Goal: Task Accomplishment & Management: Use online tool/utility

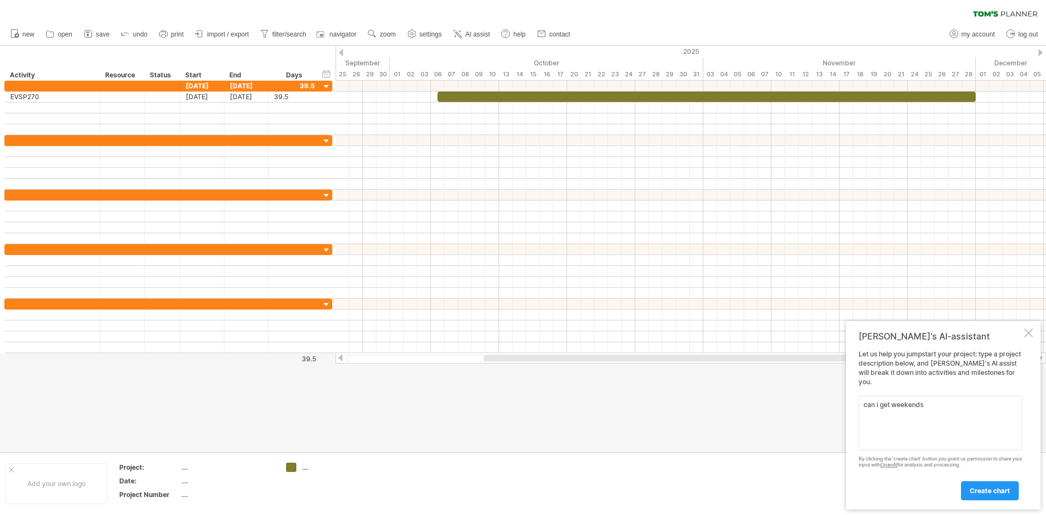
type textarea "can i get weekends"
click at [976, 491] on span "create chart" at bounding box center [990, 491] width 40 height 8
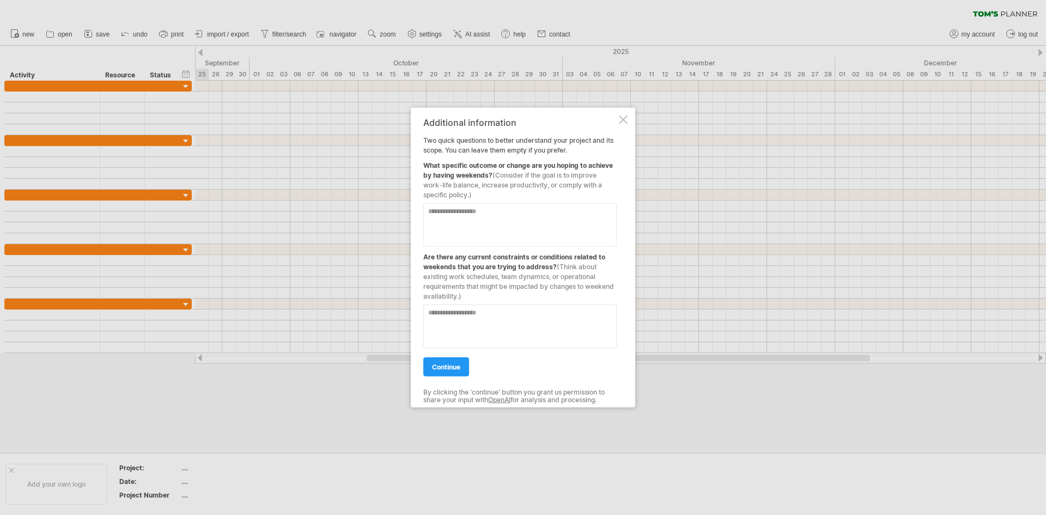
click at [620, 121] on div at bounding box center [623, 119] width 9 height 9
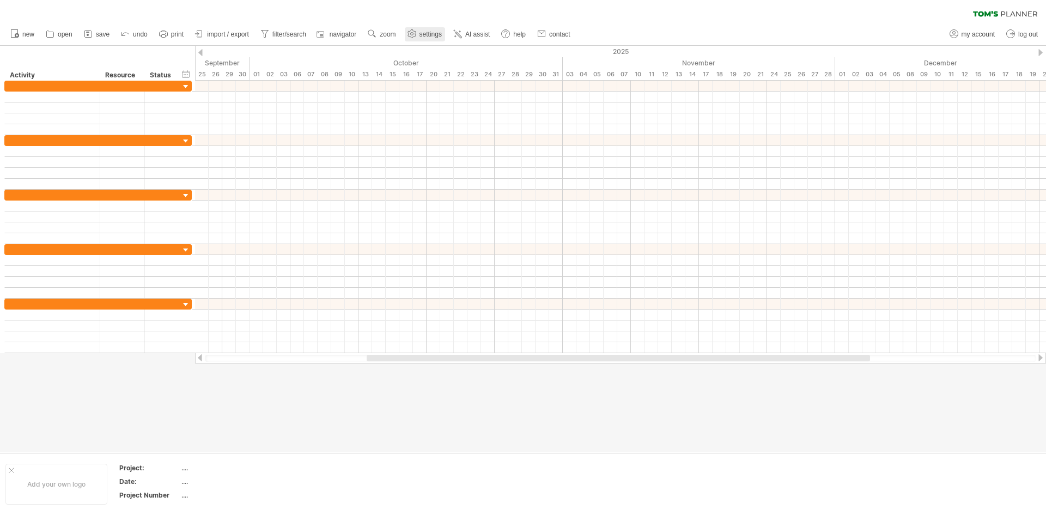
click at [421, 29] on link "settings" at bounding box center [425, 34] width 40 height 14
select select "*"
select select "**"
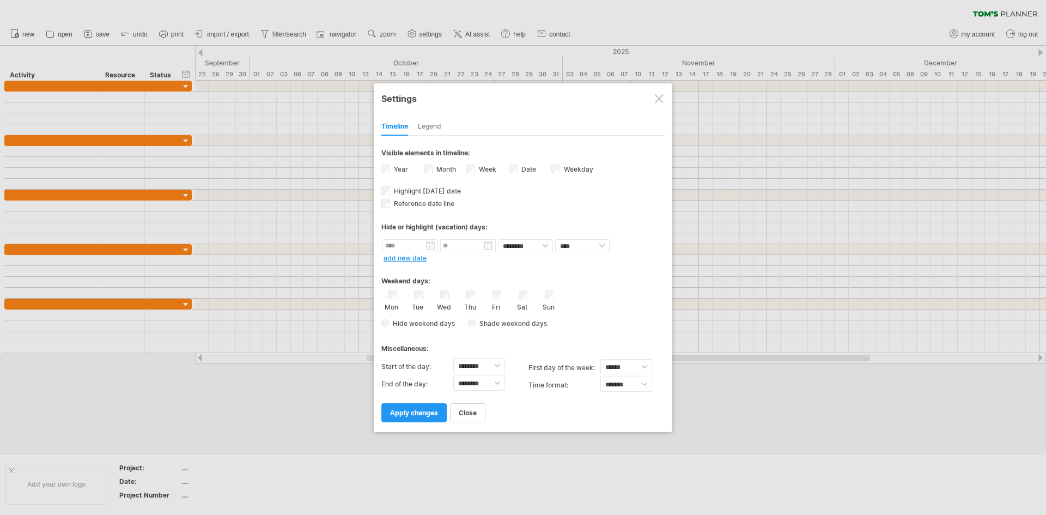
click at [524, 301] on label "Sat" at bounding box center [523, 306] width 14 height 10
click at [409, 415] on span "apply changes" at bounding box center [414, 413] width 48 height 8
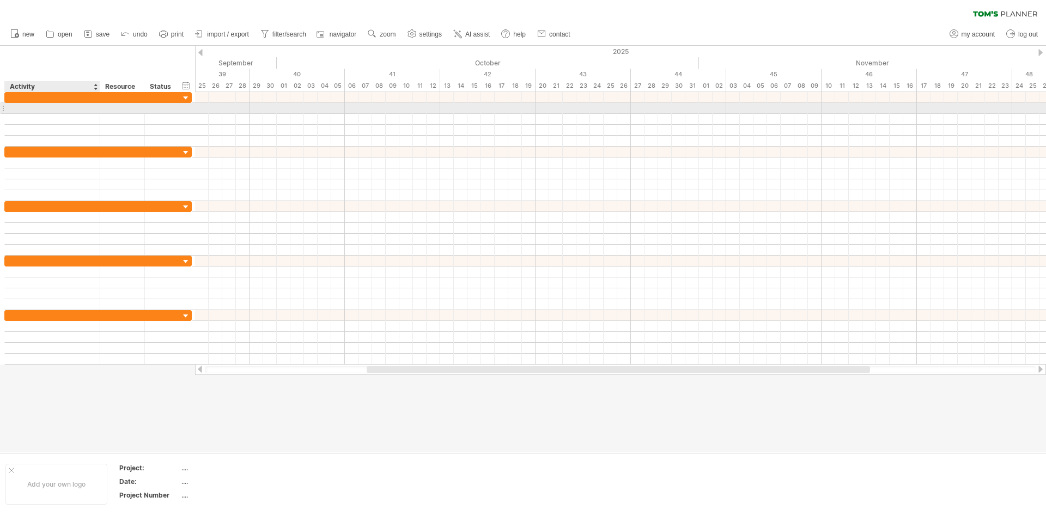
click at [27, 113] on div at bounding box center [52, 108] width 84 height 10
click at [27, 104] on input "text" at bounding box center [52, 108] width 84 height 10
click at [60, 108] on input "****" at bounding box center [52, 108] width 84 height 10
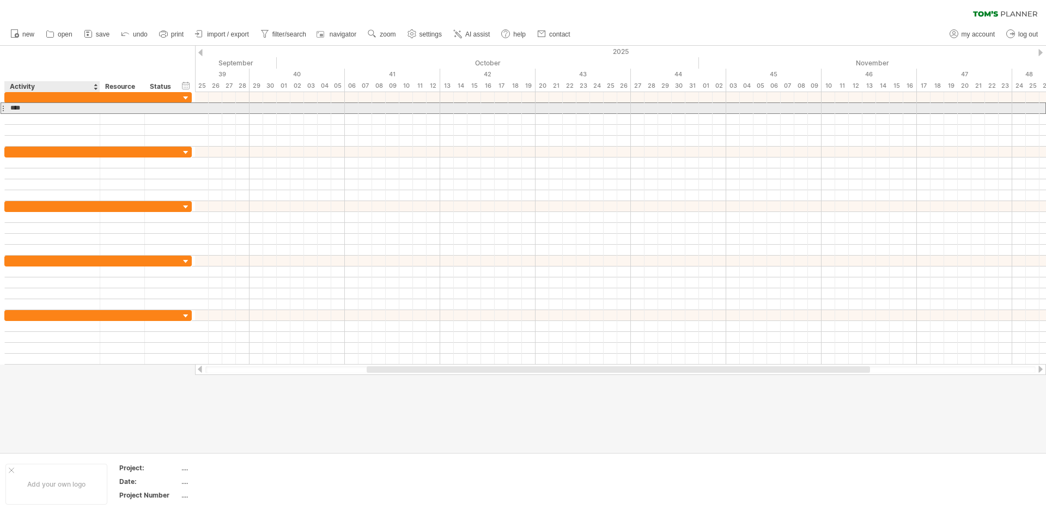
click at [59, 109] on input "****" at bounding box center [52, 108] width 84 height 10
click at [46, 107] on input "****" at bounding box center [52, 108] width 84 height 10
type input "*******"
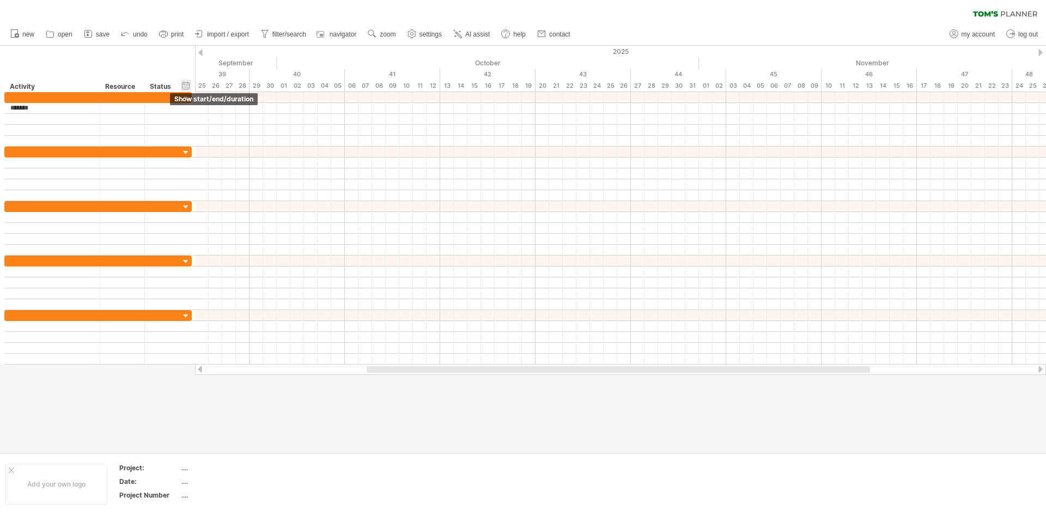
click at [187, 80] on div "hide start/end/duration show start/end/duration" at bounding box center [186, 85] width 10 height 11
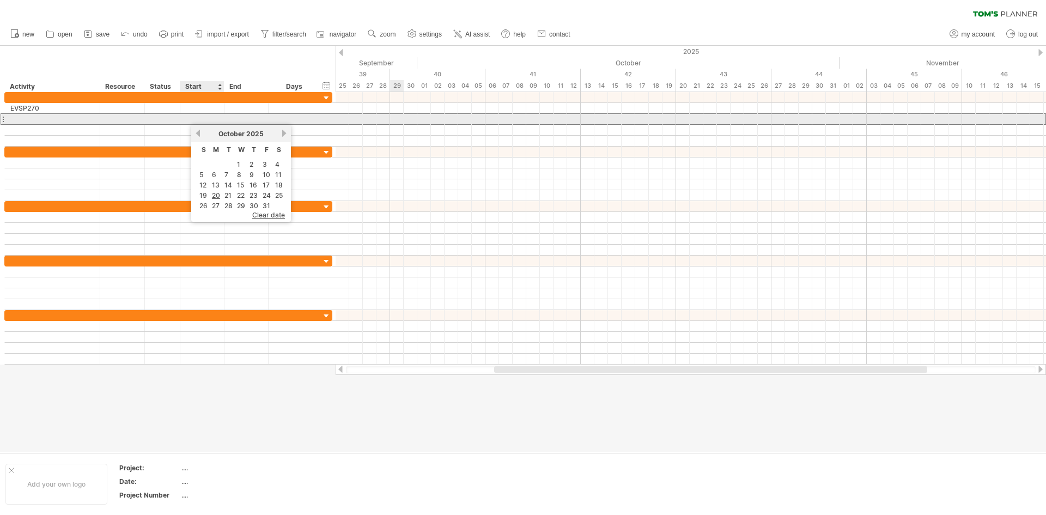
click at [203, 114] on div at bounding box center [202, 119] width 44 height 10
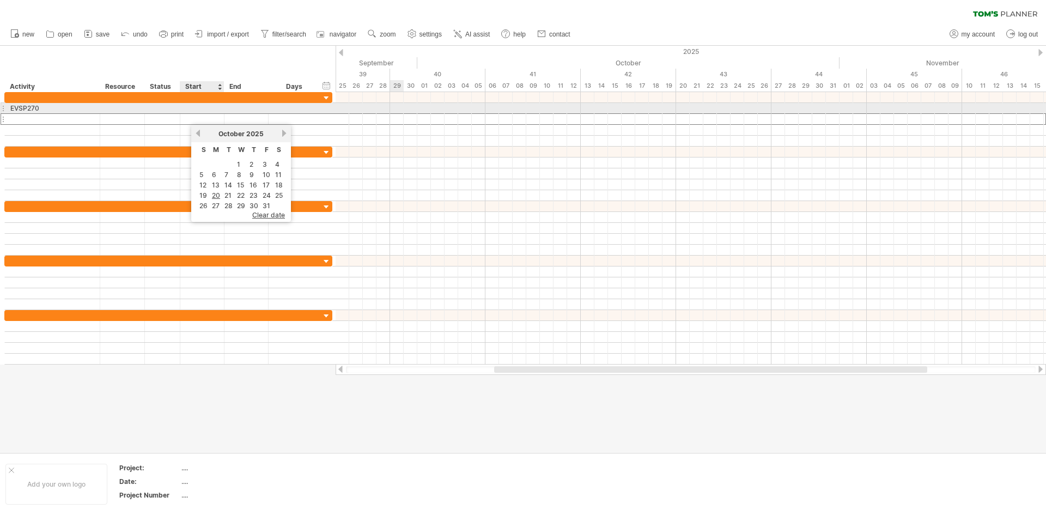
click at [202, 107] on div at bounding box center [202, 108] width 44 height 10
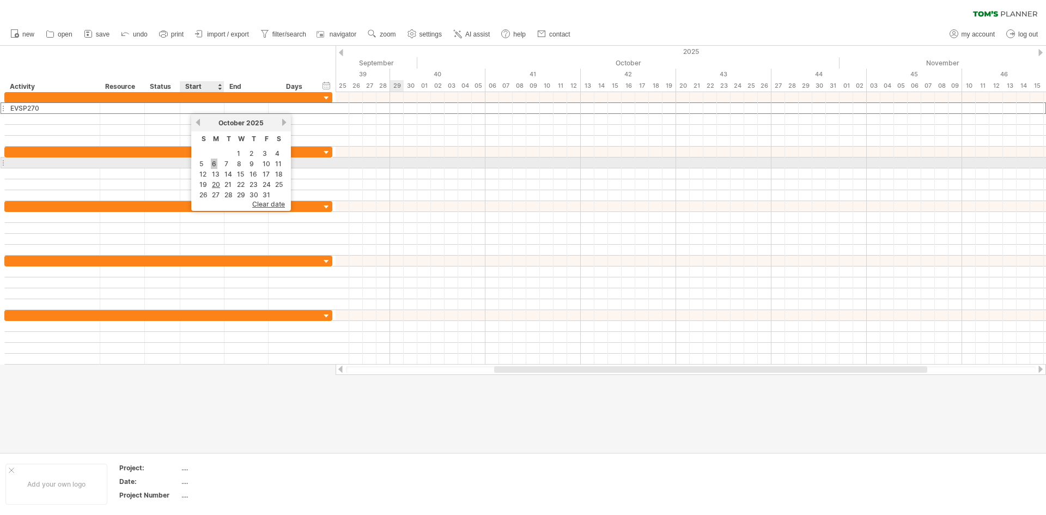
click at [216, 163] on link "6" at bounding box center [214, 164] width 7 height 10
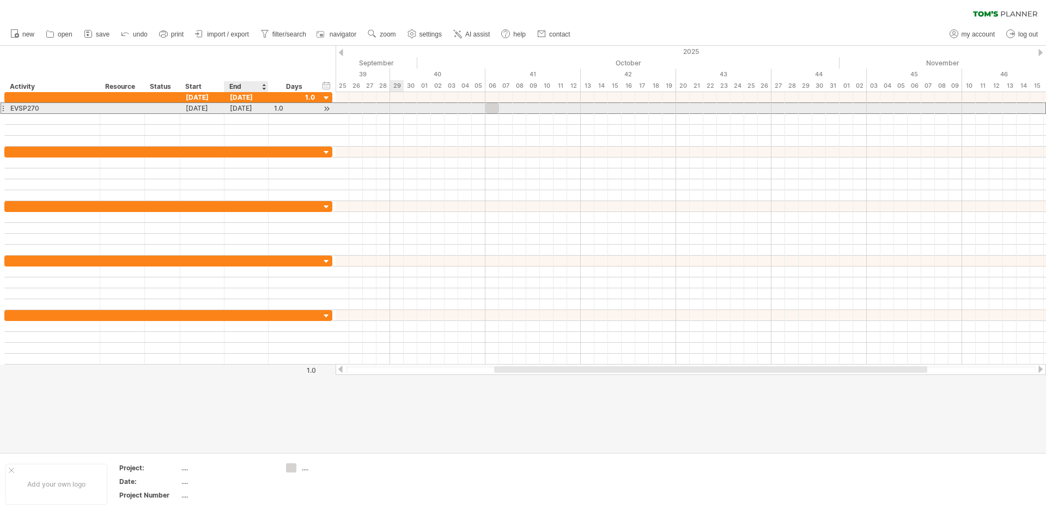
click at [258, 107] on div "[DATE]" at bounding box center [247, 108] width 44 height 10
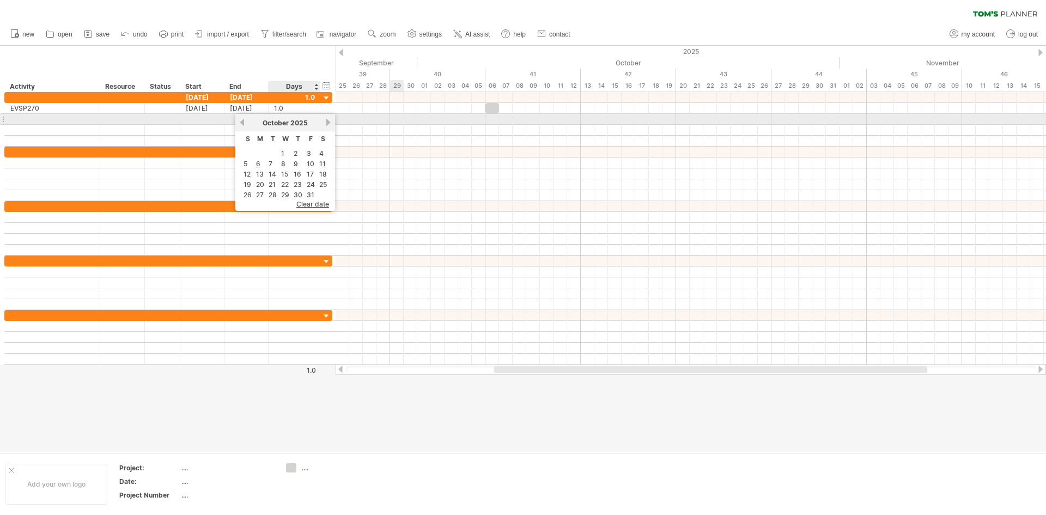
click at [326, 122] on link "next" at bounding box center [328, 122] width 8 height 8
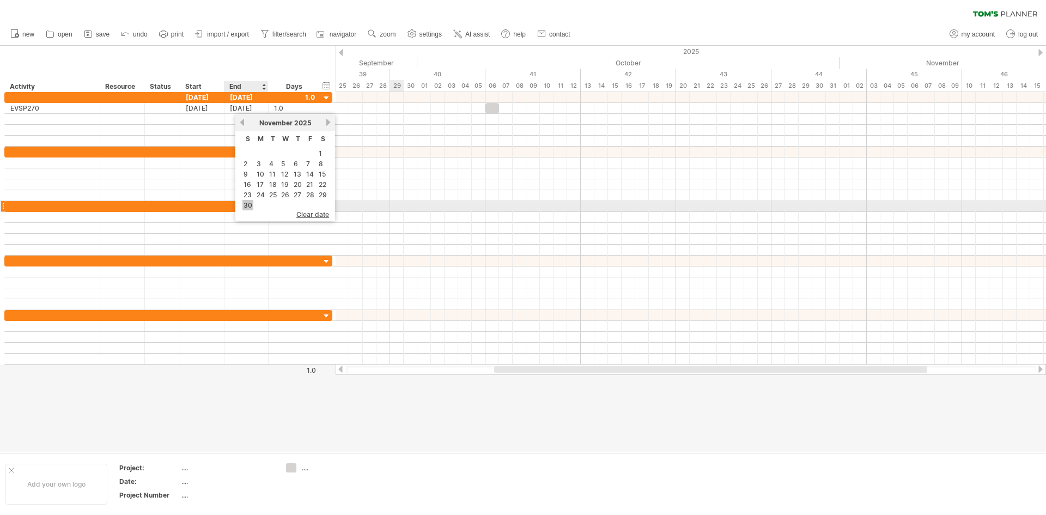
click at [245, 207] on link "30" at bounding box center [248, 205] width 11 height 10
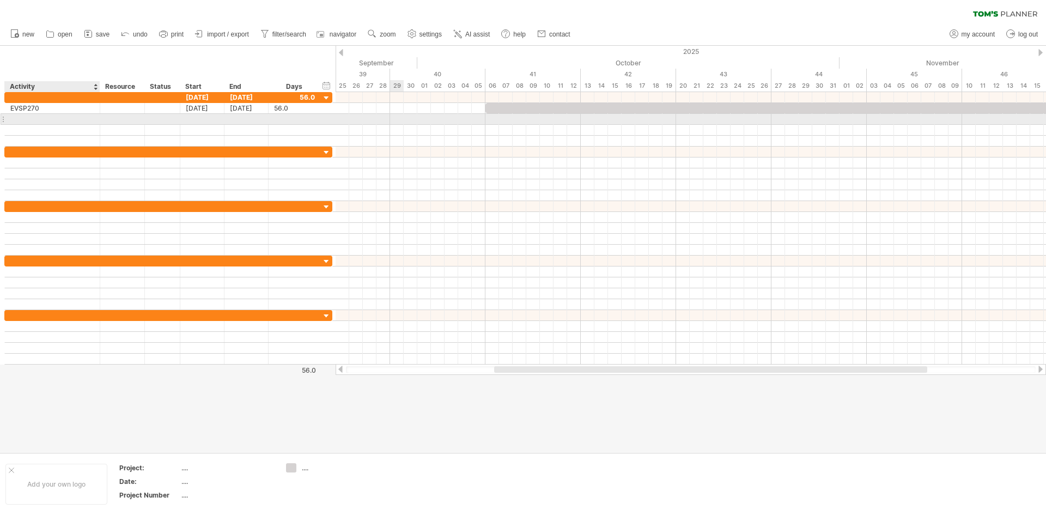
click at [56, 124] on div at bounding box center [52, 119] width 84 height 10
type input "*******"
click at [190, 116] on div at bounding box center [202, 119] width 44 height 10
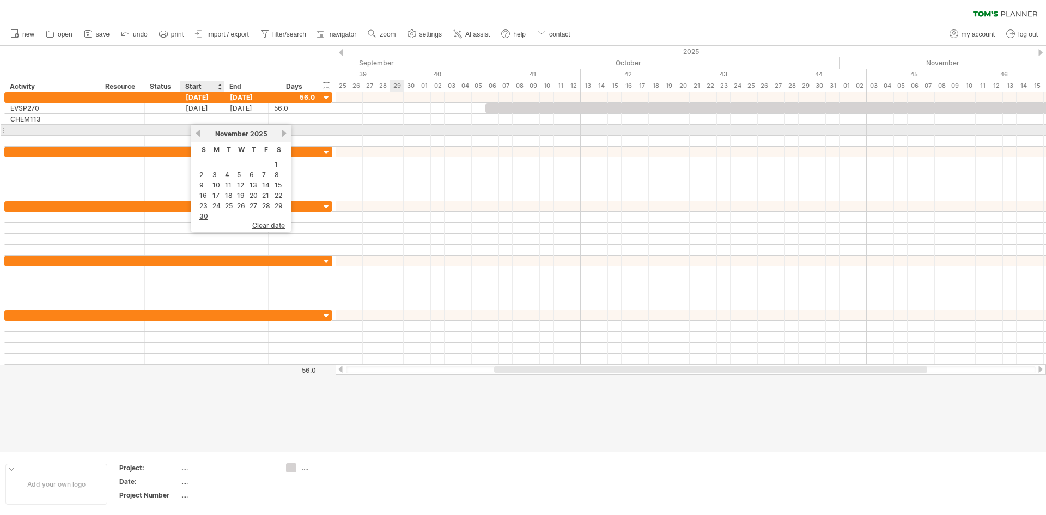
click at [195, 132] on link "previous" at bounding box center [198, 133] width 8 height 8
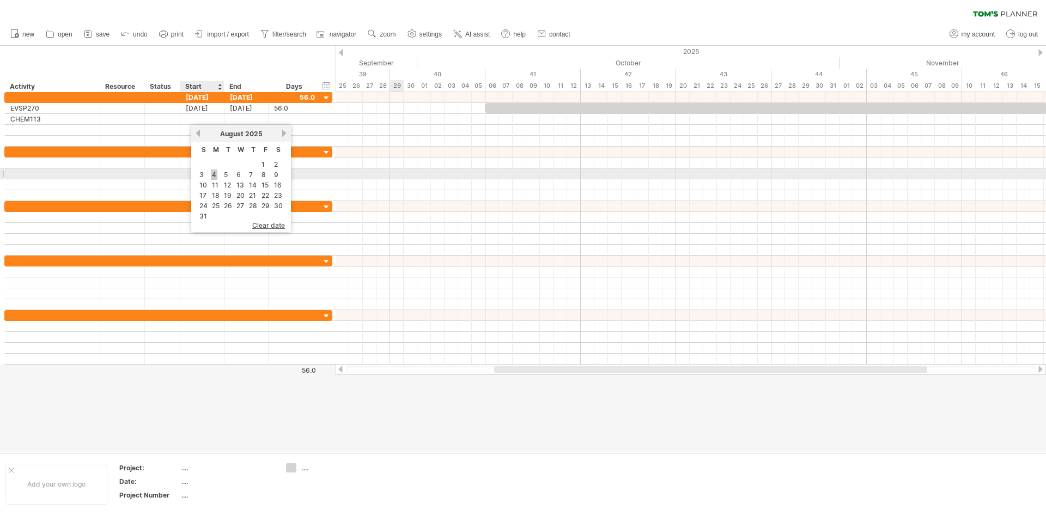
click at [217, 174] on link "4" at bounding box center [214, 175] width 7 height 10
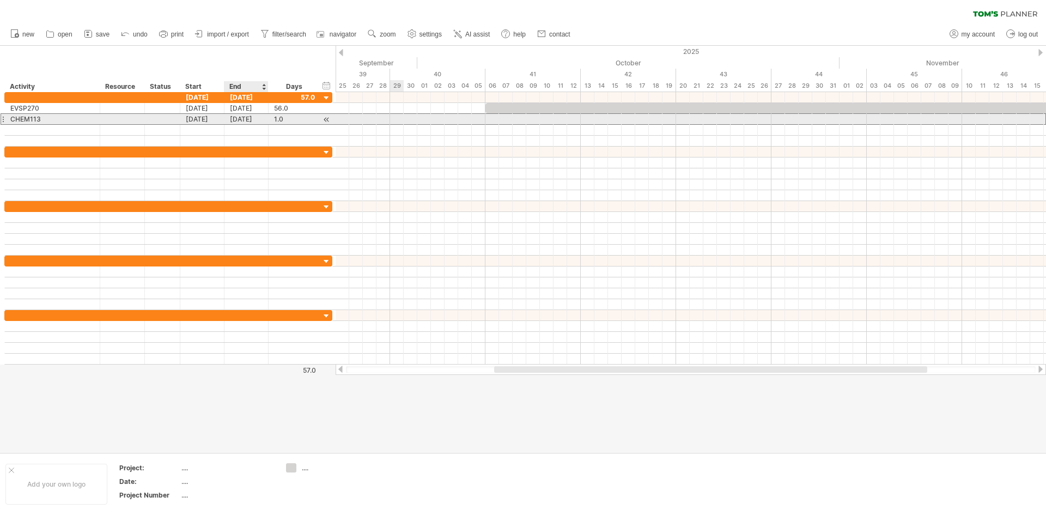
click at [244, 121] on div "[DATE]" at bounding box center [247, 119] width 44 height 10
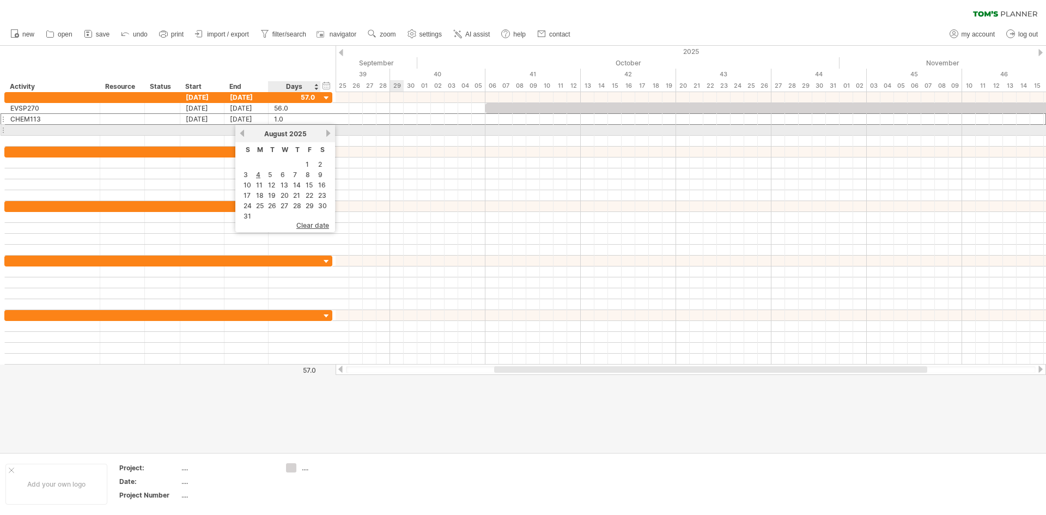
click at [326, 132] on link "next" at bounding box center [328, 133] width 8 height 8
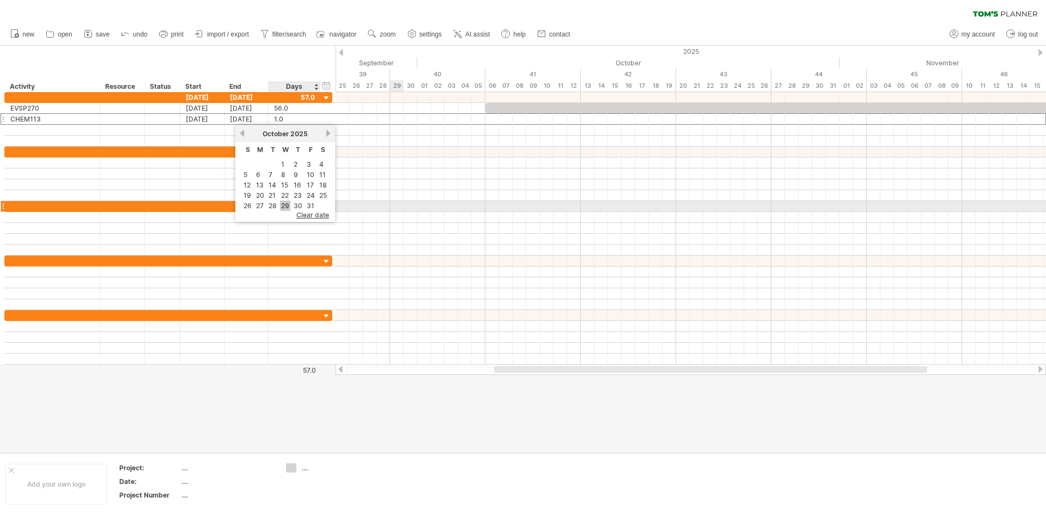
click at [284, 205] on link "29" at bounding box center [285, 206] width 10 height 10
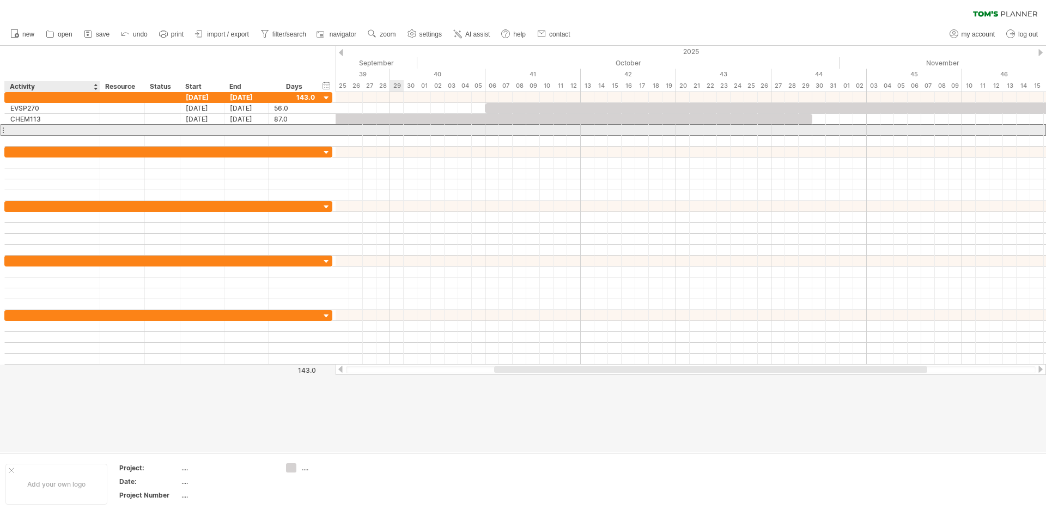
click at [30, 135] on div at bounding box center [52, 130] width 84 height 10
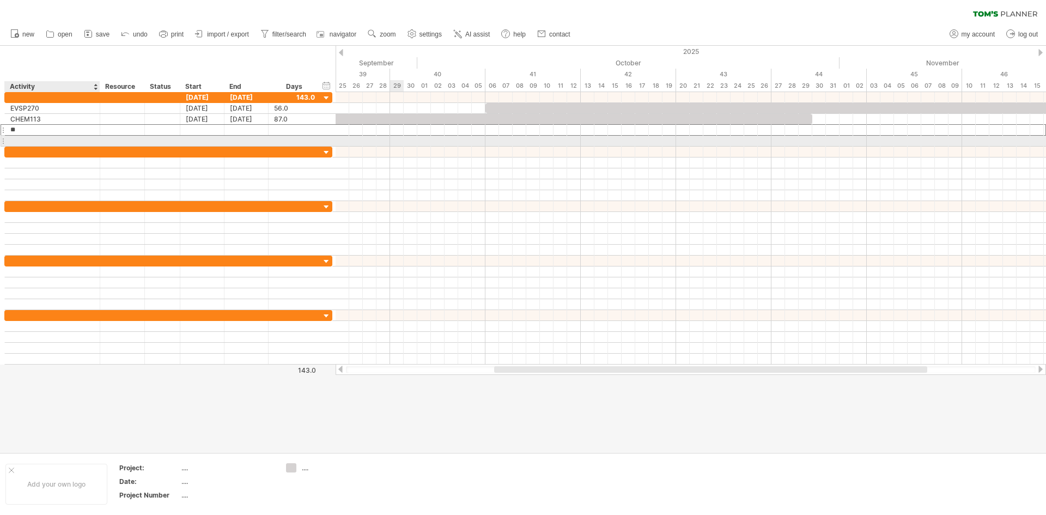
type input "*"
type input "*******"
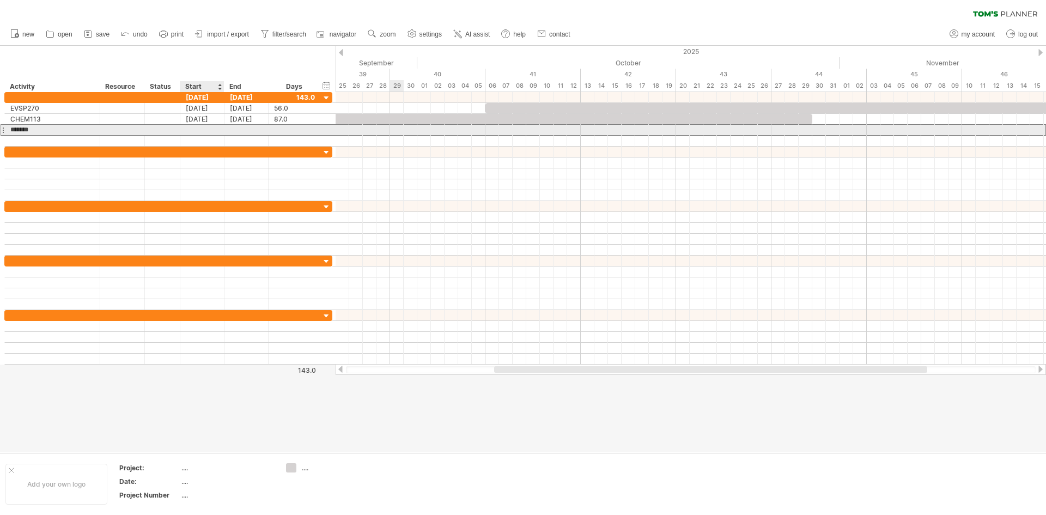
click at [199, 130] on div at bounding box center [202, 130] width 44 height 10
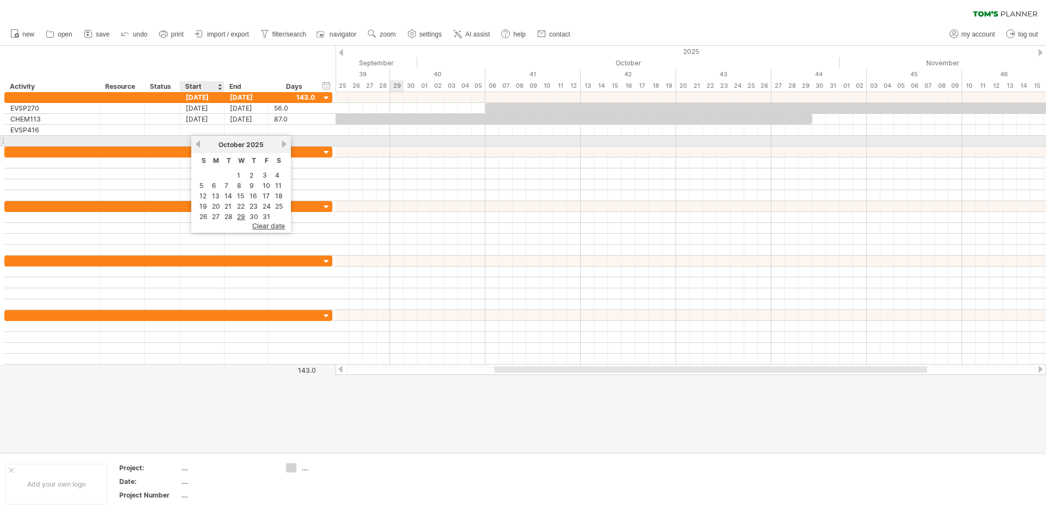
click at [198, 142] on link "previous" at bounding box center [198, 144] width 8 height 8
click at [201, 143] on link "previous" at bounding box center [198, 144] width 8 height 8
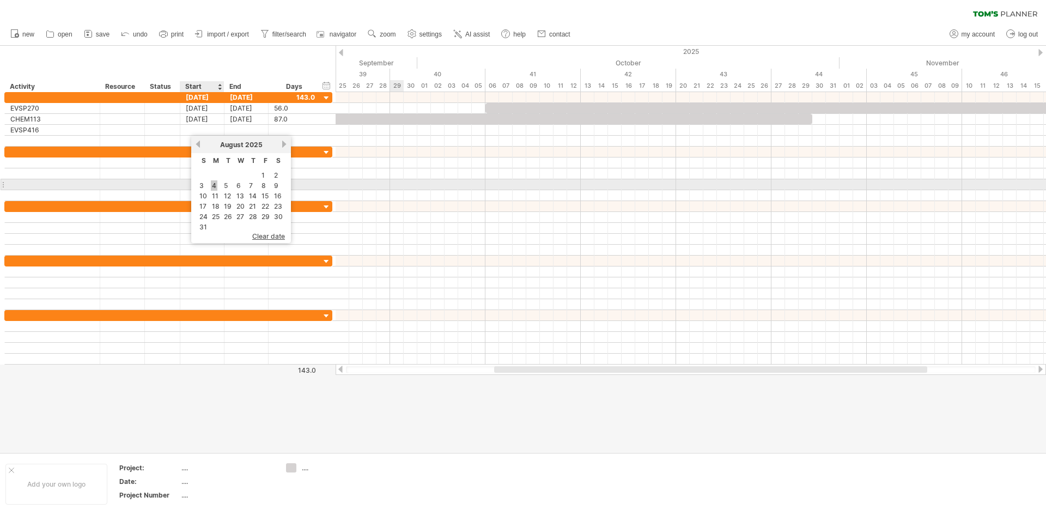
click at [213, 187] on link "4" at bounding box center [214, 185] width 7 height 10
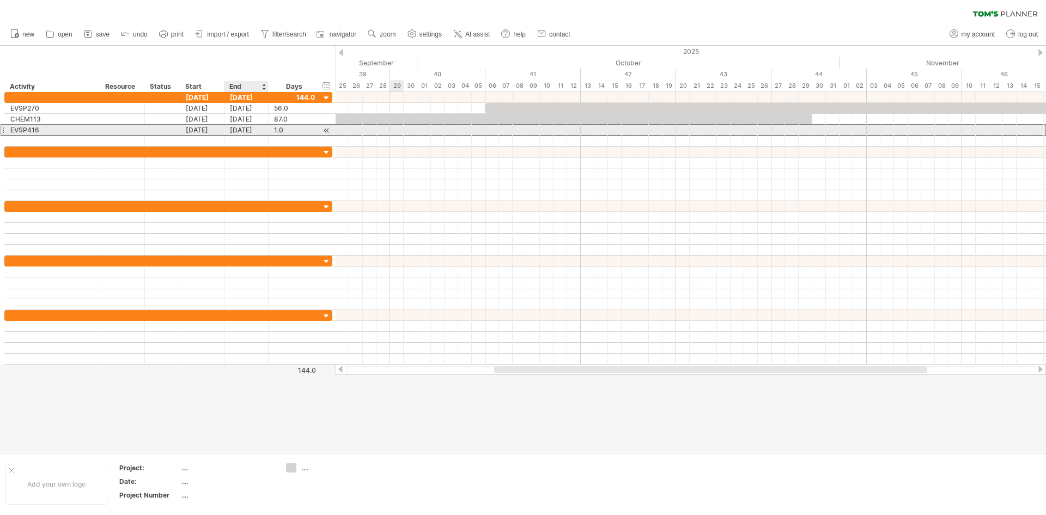
click at [241, 128] on div "[DATE]" at bounding box center [247, 130] width 44 height 10
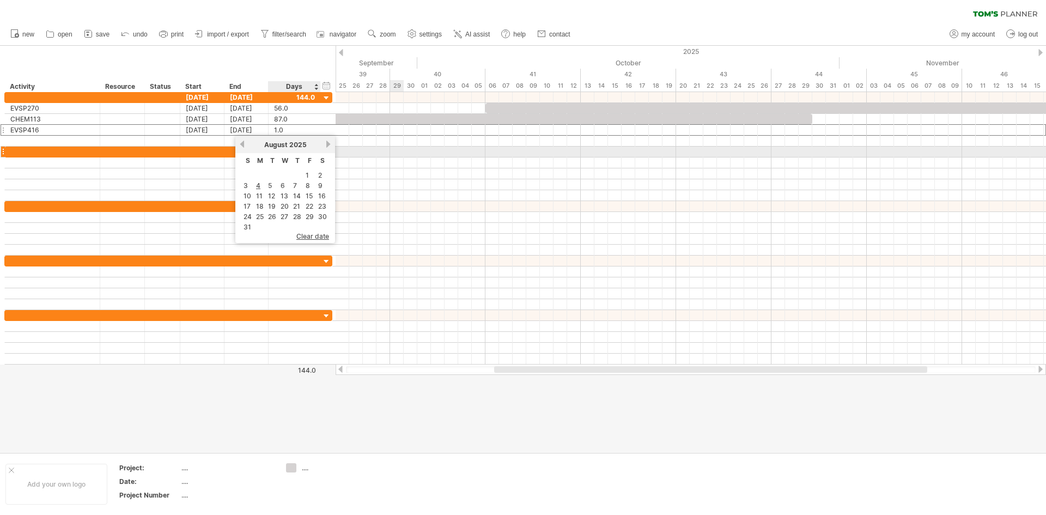
click at [322, 148] on div "[DATE]" at bounding box center [285, 145] width 79 height 8
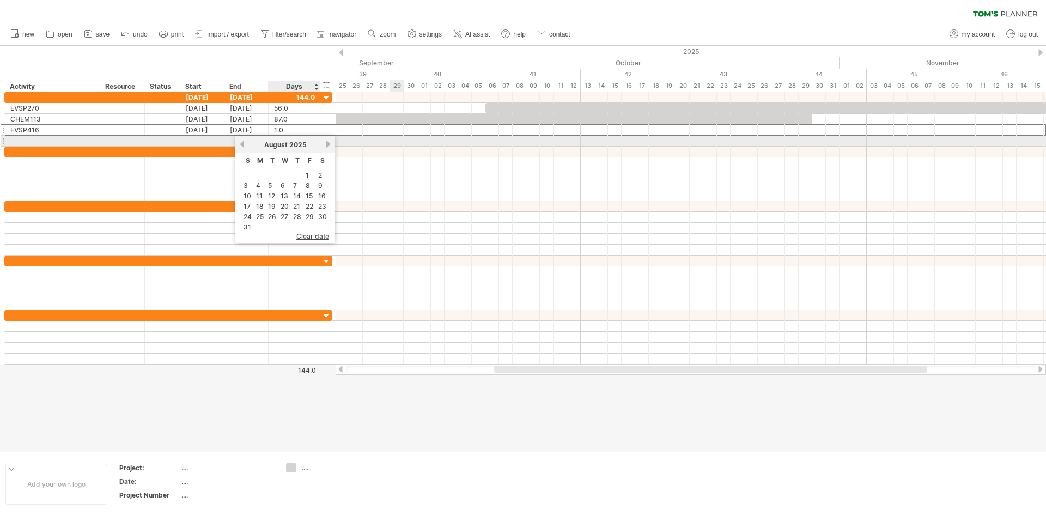
click at [325, 142] on link "next" at bounding box center [328, 144] width 8 height 8
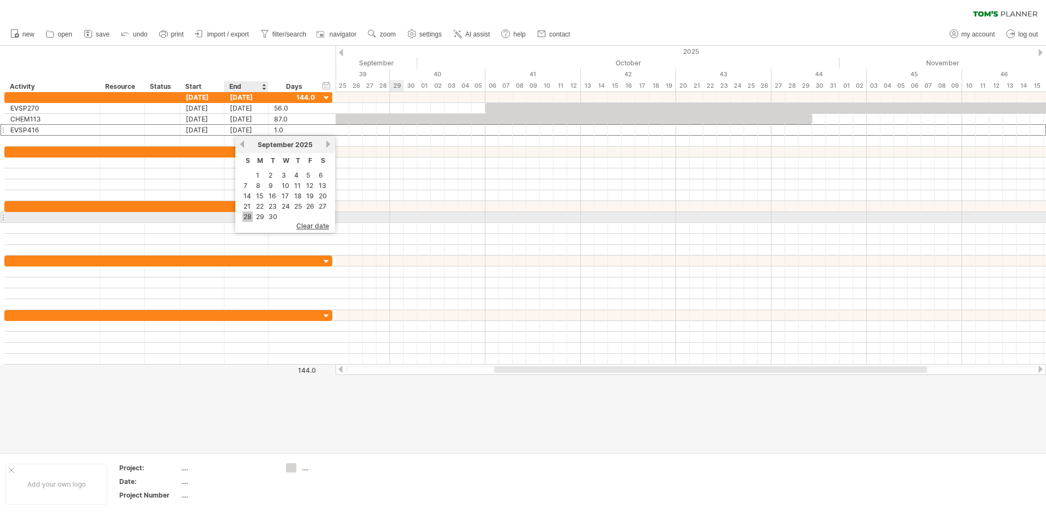
click at [249, 214] on link "28" at bounding box center [248, 216] width 10 height 10
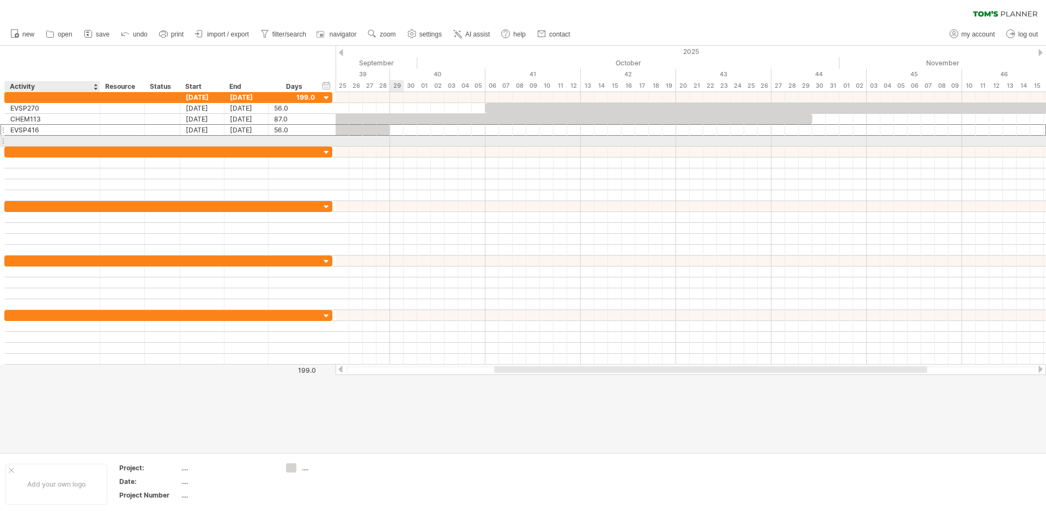
click at [40, 146] on div at bounding box center [52, 141] width 84 height 10
type input "*******"
click at [207, 140] on div at bounding box center [202, 141] width 44 height 10
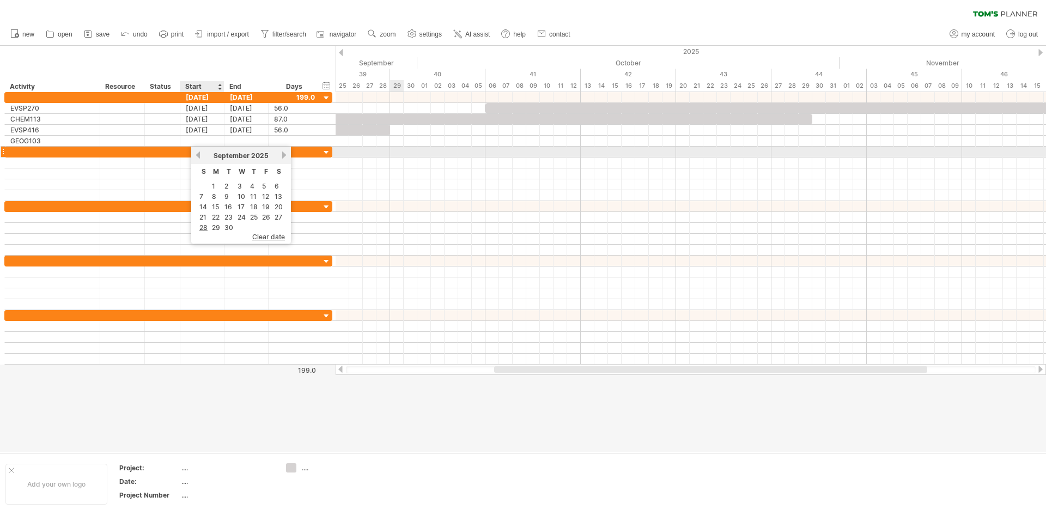
click at [196, 158] on link "previous" at bounding box center [198, 155] width 8 height 8
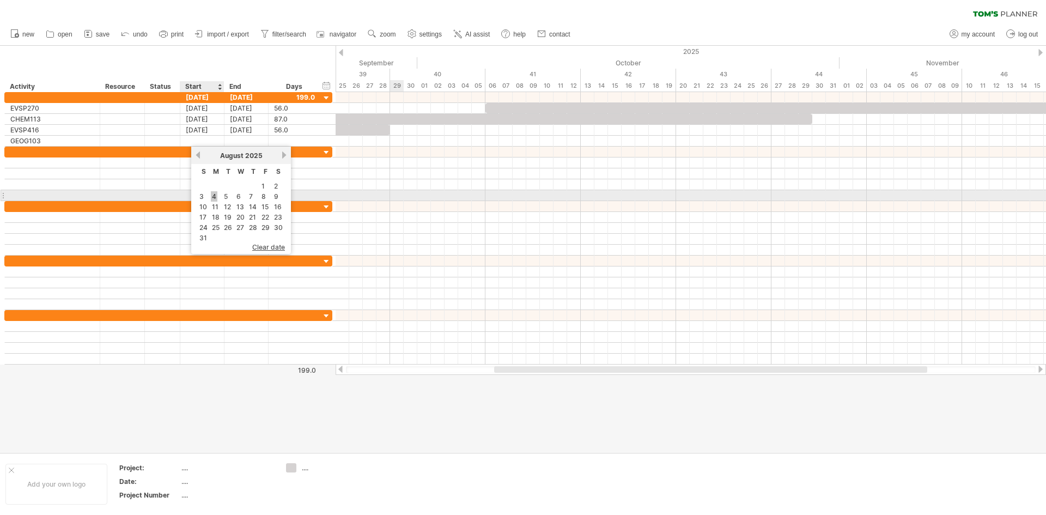
click at [214, 198] on link "4" at bounding box center [214, 196] width 7 height 10
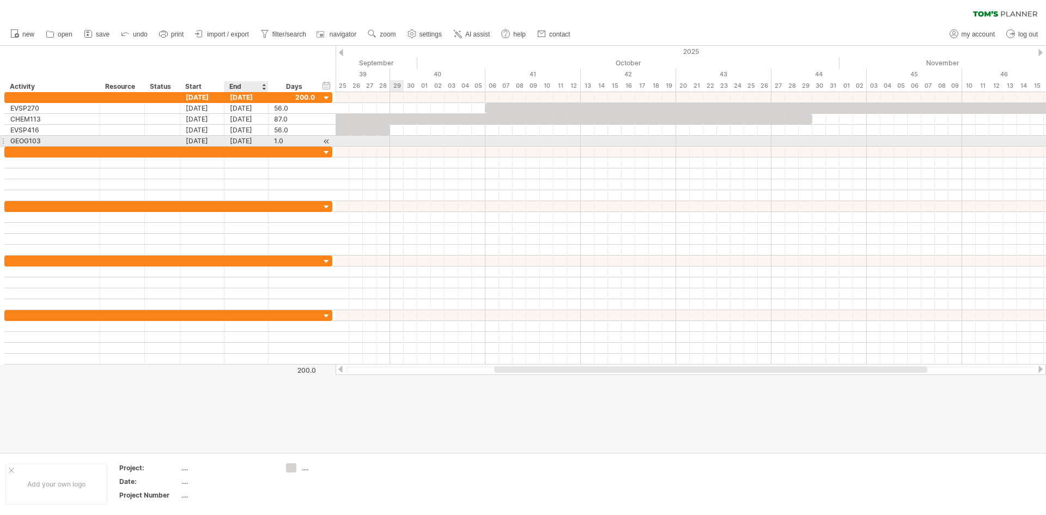
click at [242, 139] on div "[DATE]" at bounding box center [247, 141] width 44 height 10
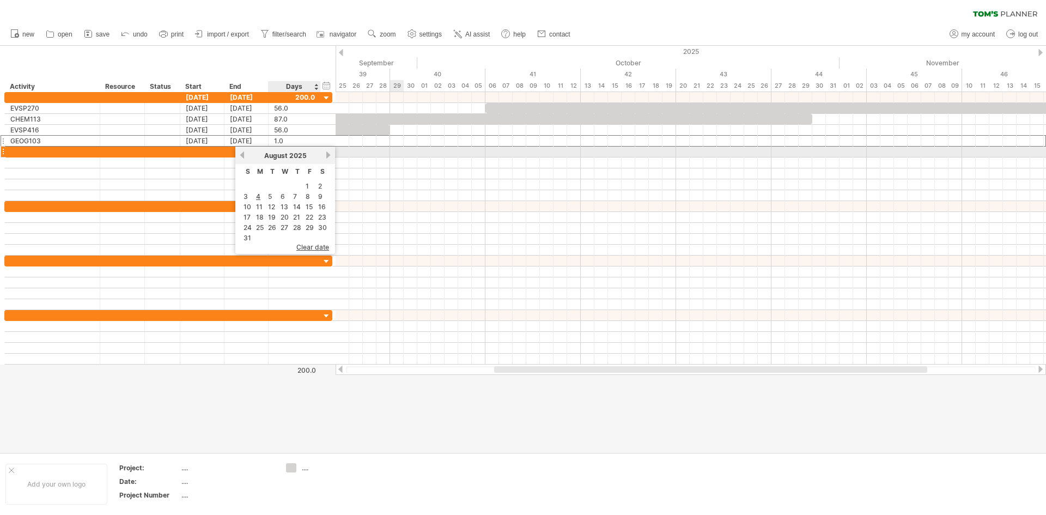
click at [326, 156] on link "next" at bounding box center [328, 155] width 8 height 8
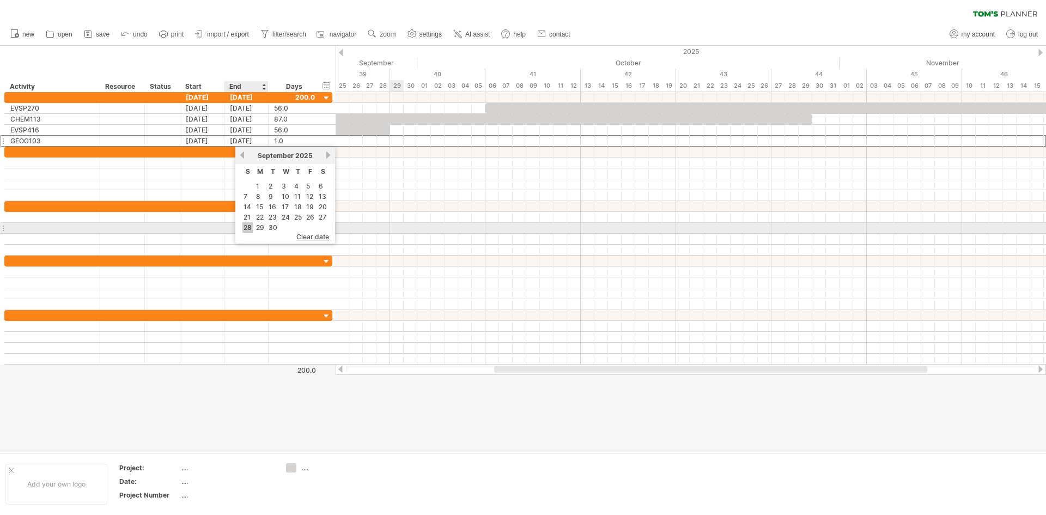
click at [247, 225] on link "28" at bounding box center [248, 227] width 10 height 10
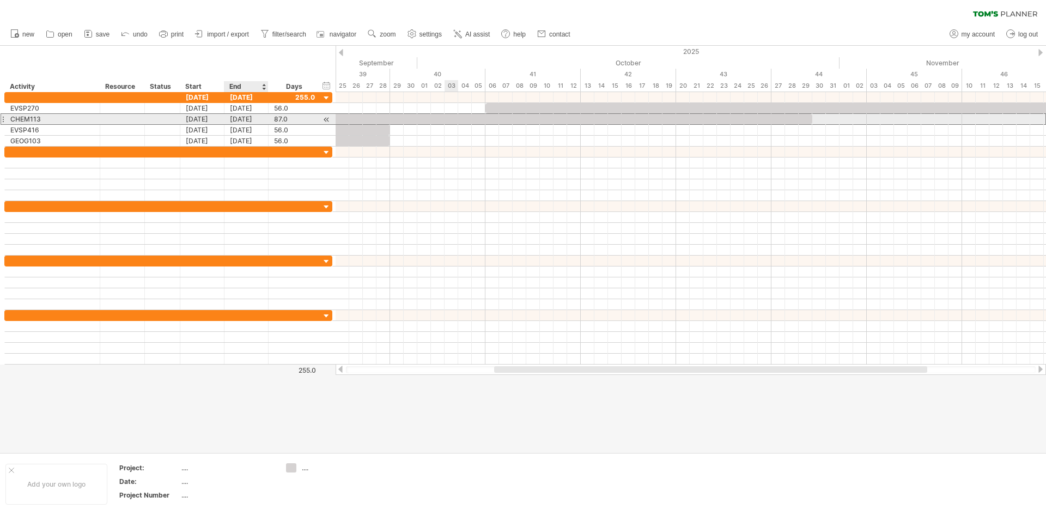
click at [247, 118] on div "[DATE]" at bounding box center [247, 119] width 44 height 10
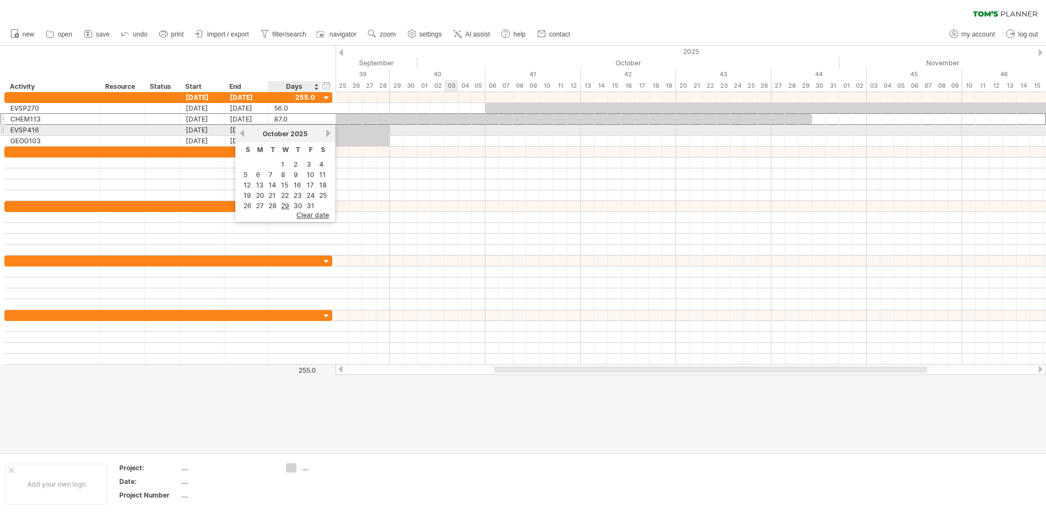
click at [328, 131] on link "next" at bounding box center [328, 133] width 8 height 8
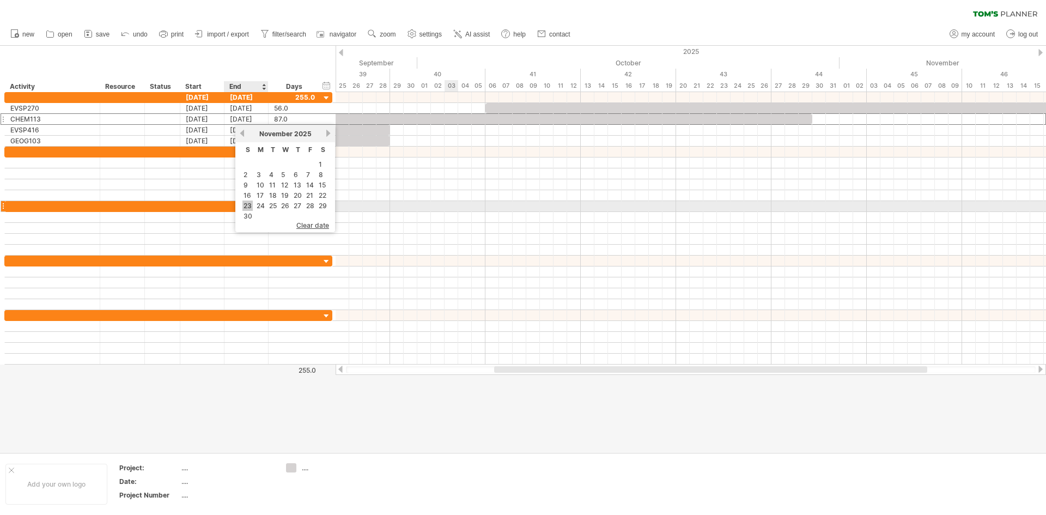
click at [247, 205] on link "23" at bounding box center [248, 206] width 10 height 10
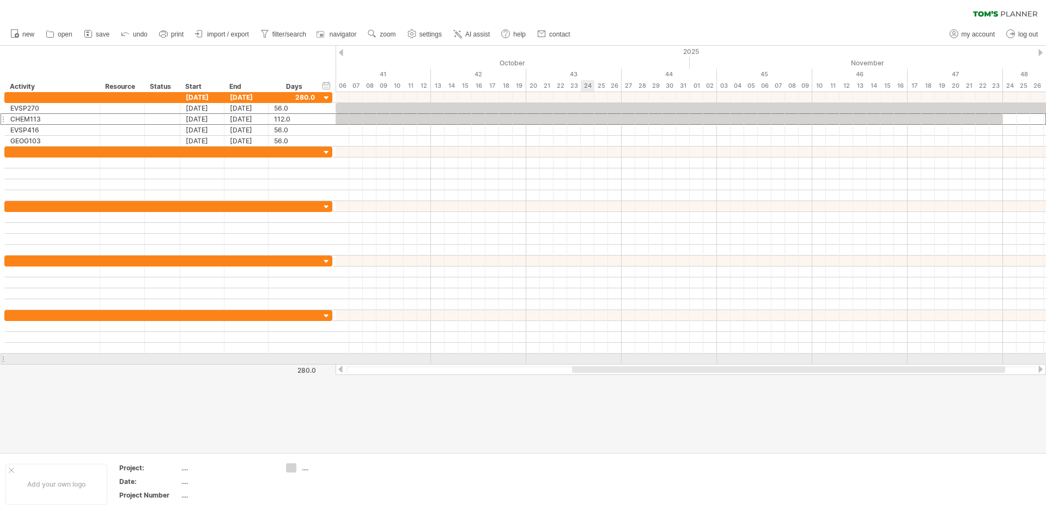
drag, startPoint x: 506, startPoint y: 368, endPoint x: 584, endPoint y: 362, distance: 78.1
click at [597, 362] on div "Trying to reach [DOMAIN_NAME] Connected again... 0% clear filter new" at bounding box center [523, 257] width 1046 height 515
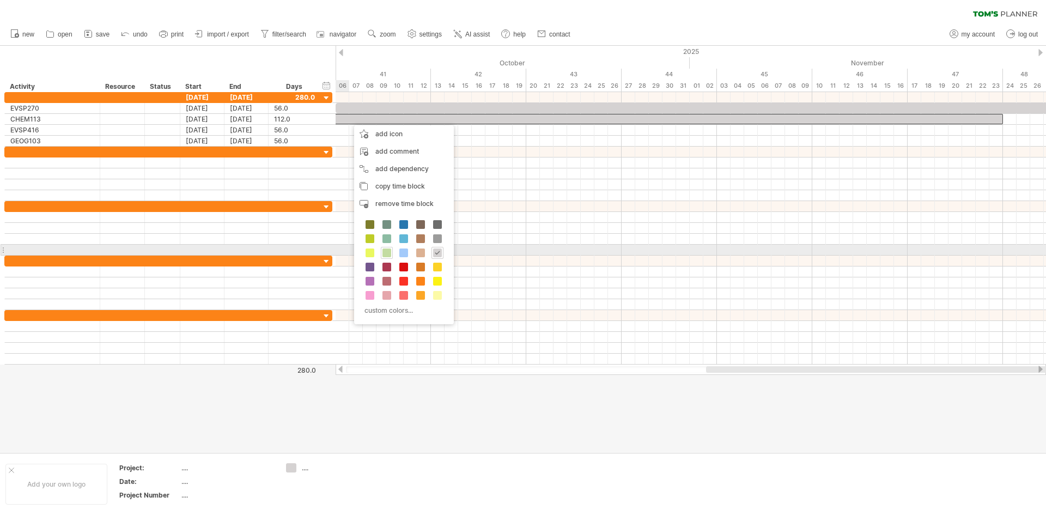
click at [386, 249] on span at bounding box center [387, 253] width 9 height 9
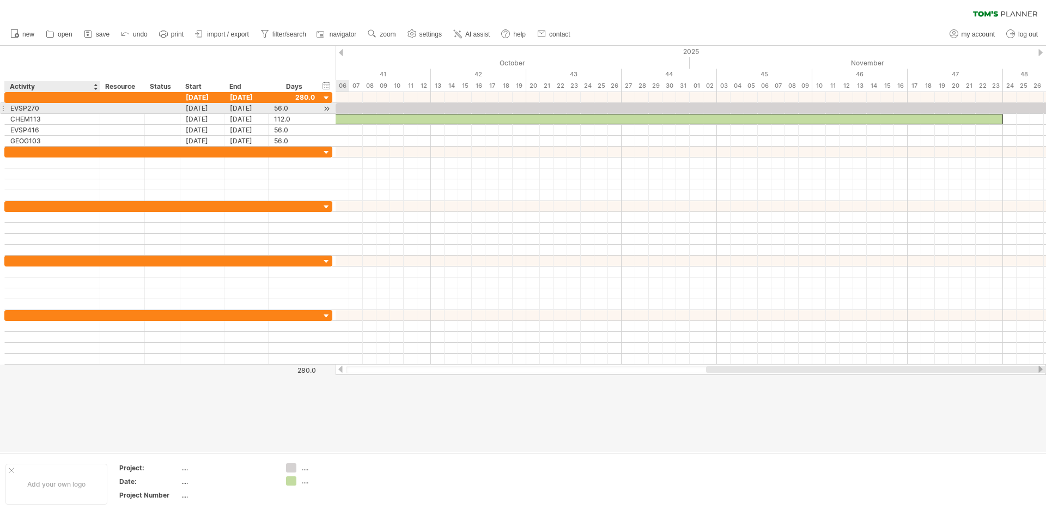
click at [49, 113] on div "EVSP270" at bounding box center [52, 108] width 84 height 10
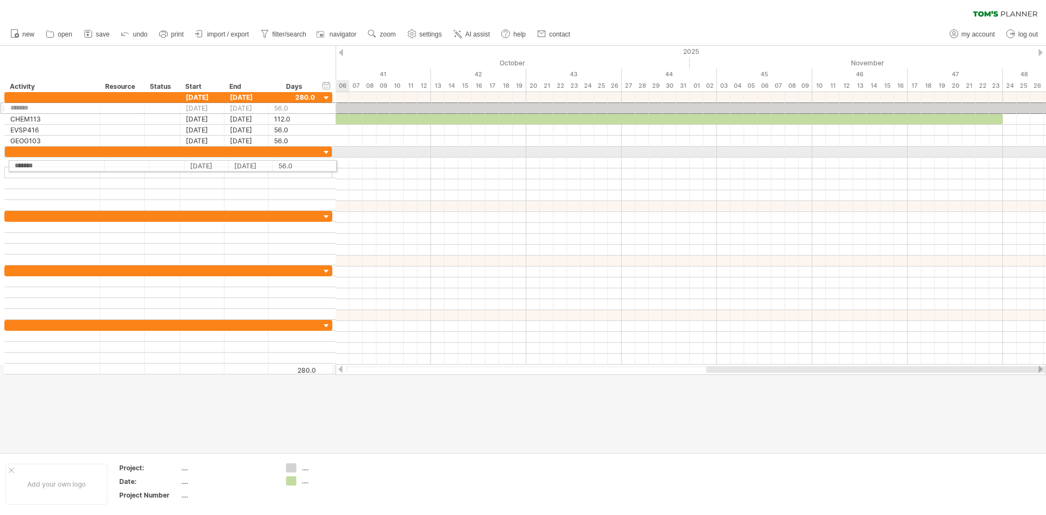
drag, startPoint x: 2, startPoint y: 107, endPoint x: 2, endPoint y: 164, distance: 57.2
click at [2, 164] on div "[DATE] [DATE] 280.0 ******* EVSP270 [DATE] [DATE] 56.0 56.0 ******* CHEM113 [DA…" at bounding box center [166, 233] width 333 height 282
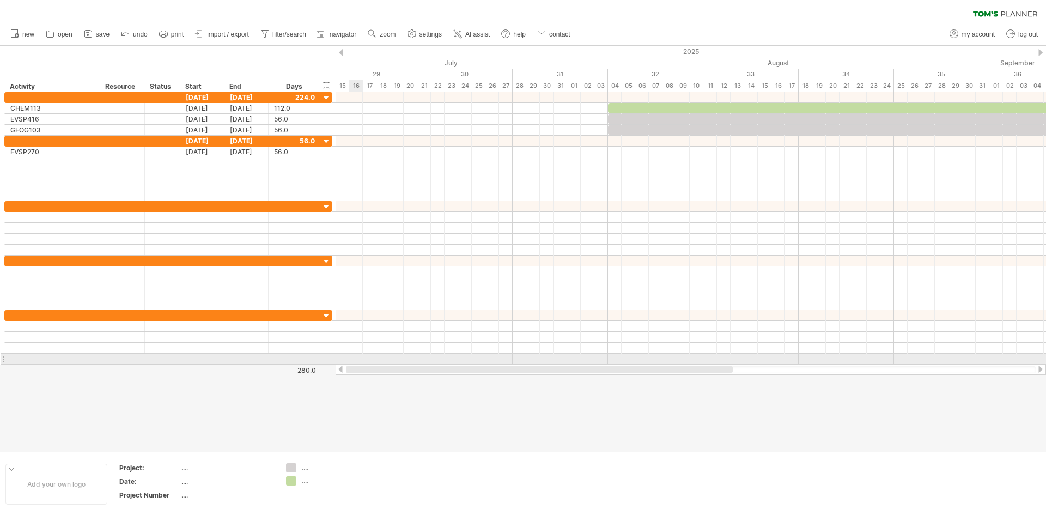
drag, startPoint x: 735, startPoint y: 368, endPoint x: 359, endPoint y: 364, distance: 376.7
click at [359, 364] on div "Trying to reach [DOMAIN_NAME] Connected again... 0% clear filter new" at bounding box center [523, 257] width 1046 height 515
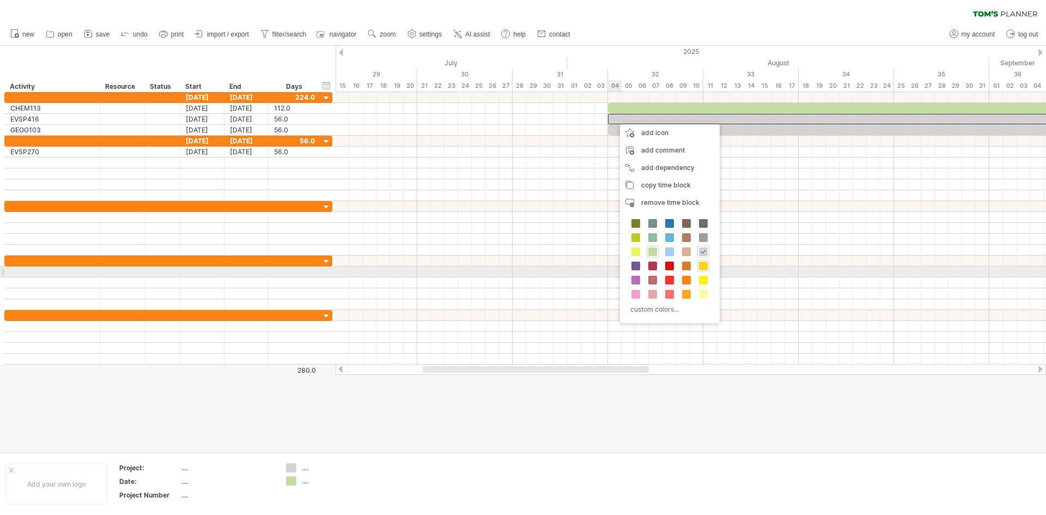
click at [701, 267] on span at bounding box center [703, 266] width 9 height 9
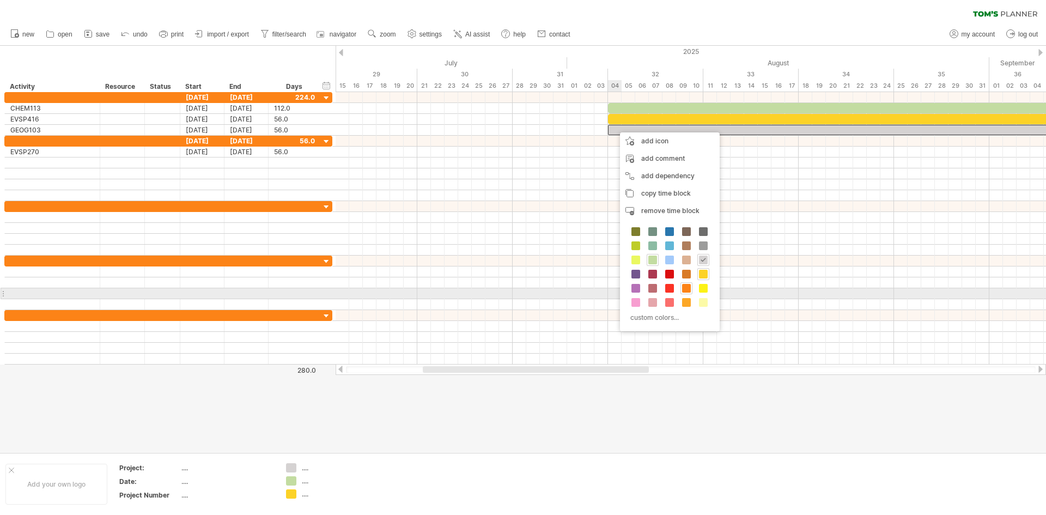
click at [688, 289] on span at bounding box center [686, 288] width 9 height 9
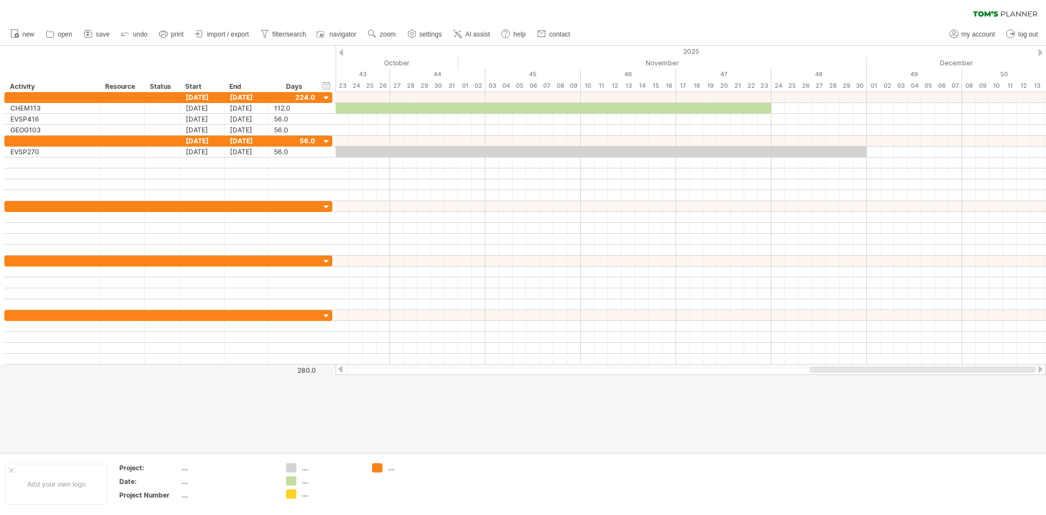
drag, startPoint x: 582, startPoint y: 369, endPoint x: 1040, endPoint y: 378, distance: 458.5
click at [1040, 378] on div "Trying to reach [DOMAIN_NAME] Connected again... 0% clear filter new" at bounding box center [523, 257] width 1046 height 515
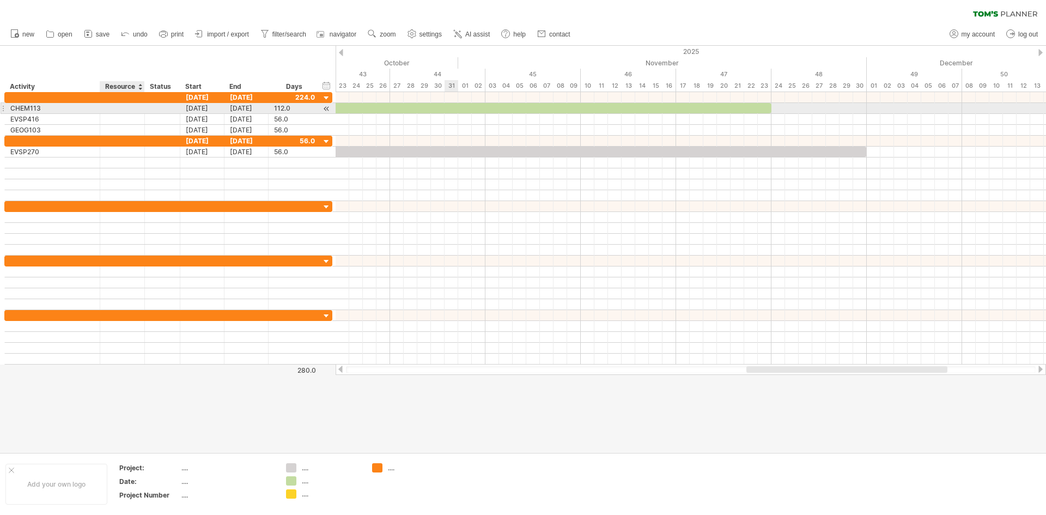
click at [114, 113] on div at bounding box center [122, 108] width 33 height 10
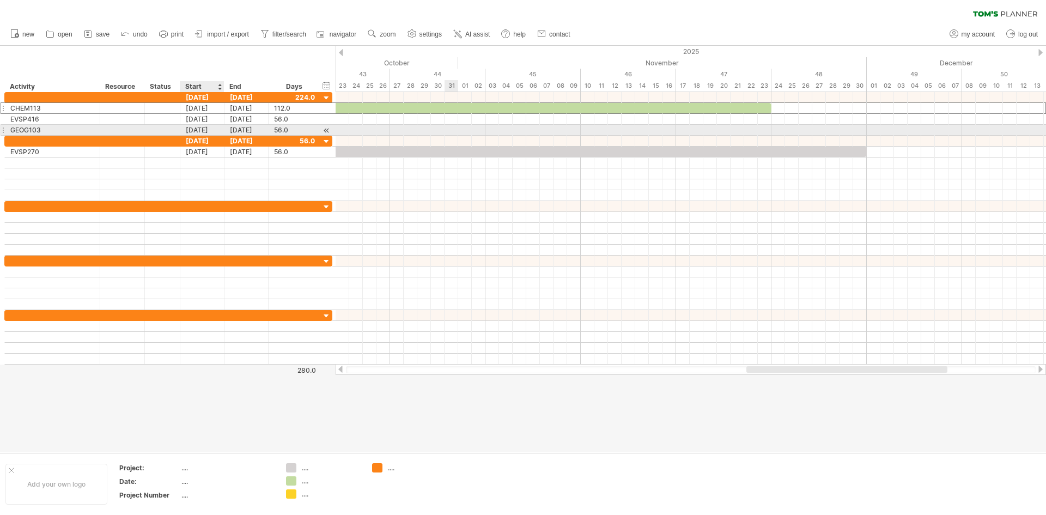
type input "*"
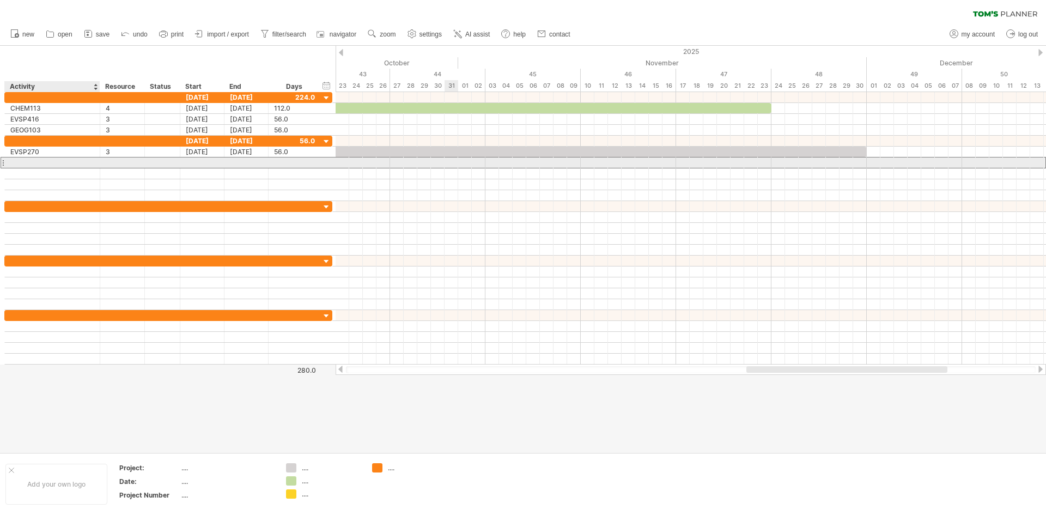
click at [75, 168] on div at bounding box center [52, 163] width 84 height 10
click at [75, 168] on div "MATH" at bounding box center [52, 163] width 84 height 10
drag, startPoint x: 75, startPoint y: 163, endPoint x: 72, endPoint y: 173, distance: 10.7
click at [71, 162] on div "**** MATH" at bounding box center [52, 163] width 95 height 10
click at [47, 168] on div "MATH" at bounding box center [52, 163] width 84 height 10
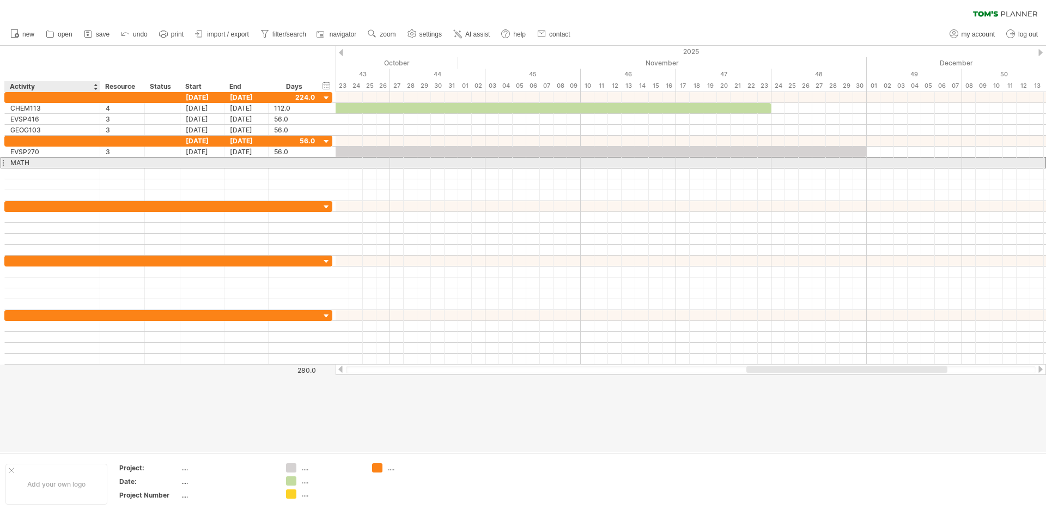
click at [47, 168] on div "MATH" at bounding box center [52, 163] width 84 height 10
click at [28, 163] on input "****" at bounding box center [52, 163] width 84 height 10
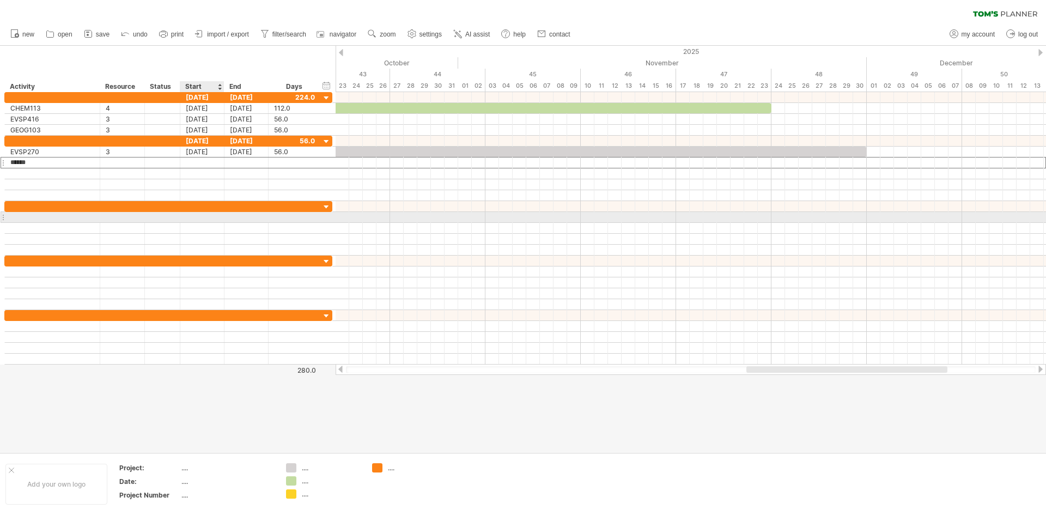
type input "*******"
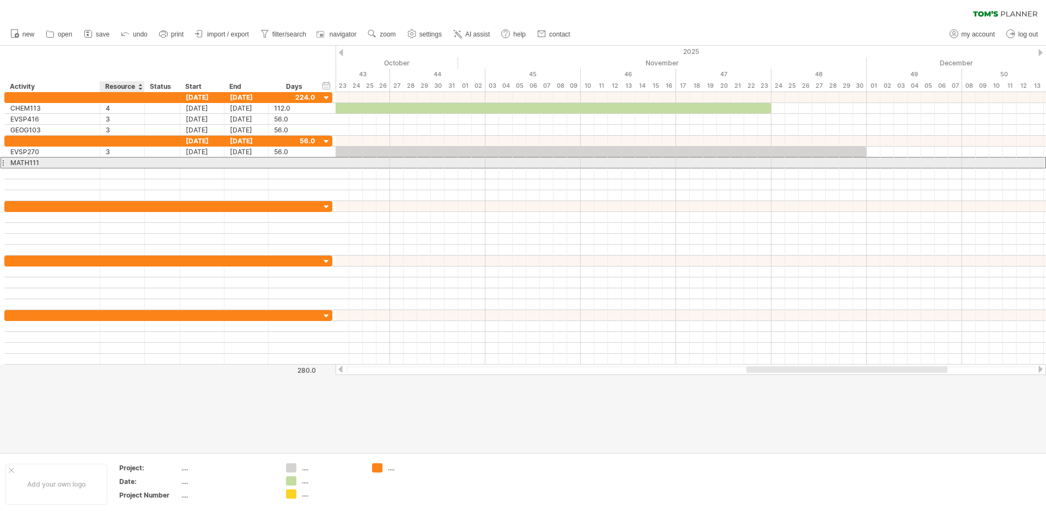
click at [108, 164] on input "text" at bounding box center [122, 163] width 33 height 10
type input "*"
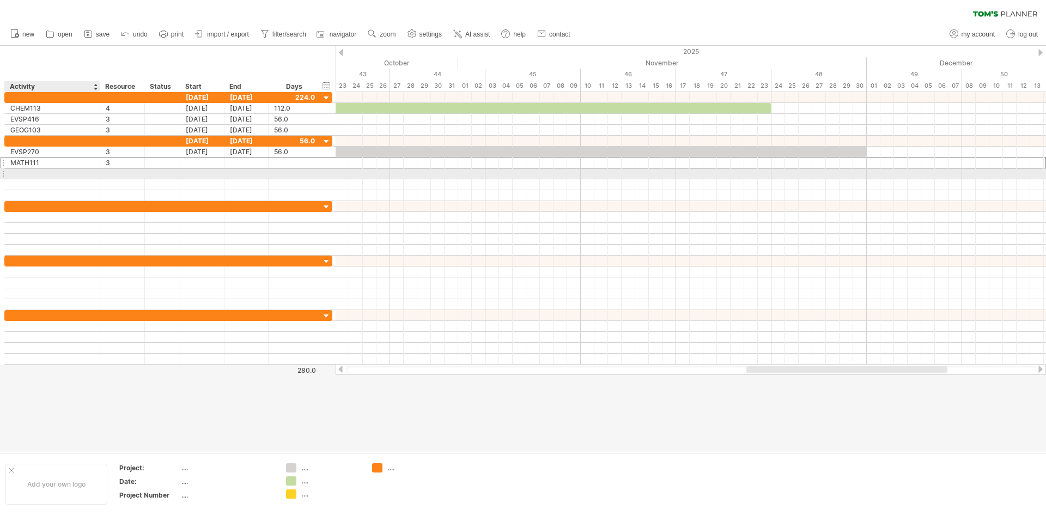
click at [49, 179] on div at bounding box center [52, 173] width 84 height 10
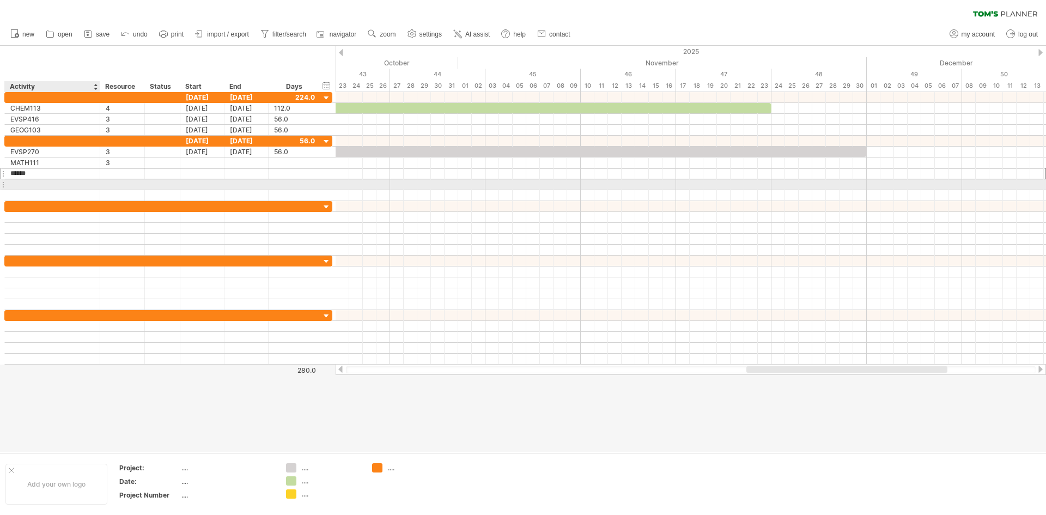
type input "*******"
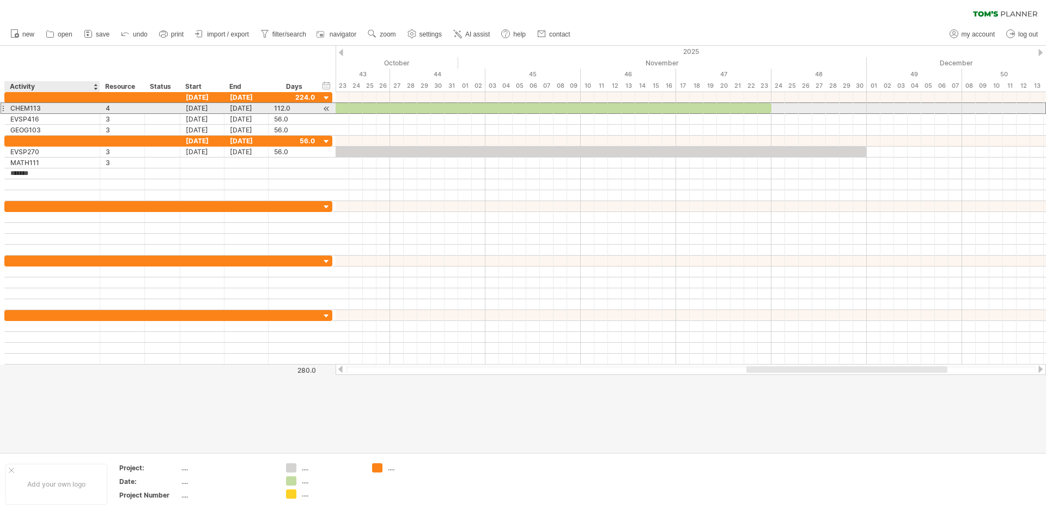
click at [35, 113] on div "CHEM113" at bounding box center [52, 108] width 84 height 10
click at [35, 108] on input "*******" at bounding box center [52, 108] width 84 height 10
type input "*******"
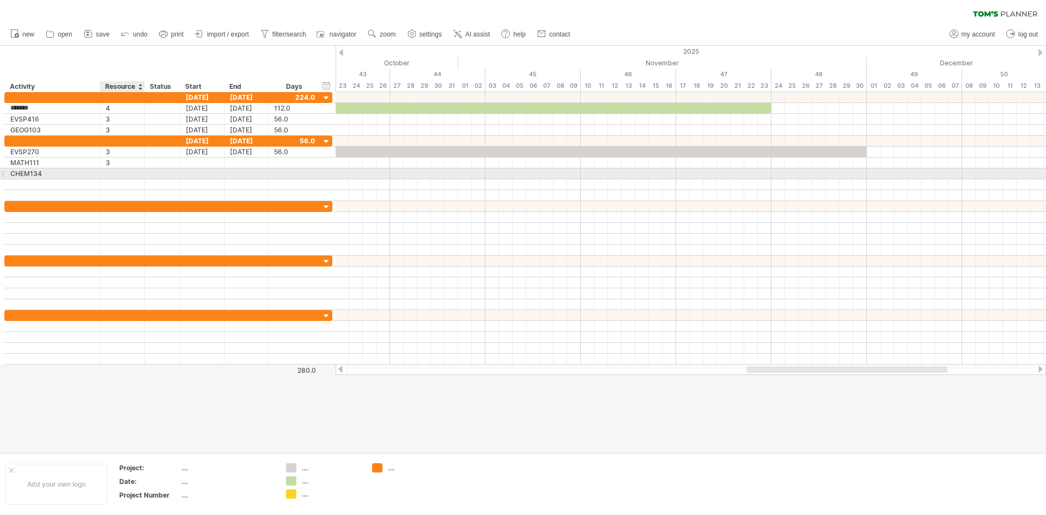
click at [116, 179] on div at bounding box center [122, 173] width 33 height 10
type input "*"
click at [188, 173] on div at bounding box center [202, 173] width 44 height 10
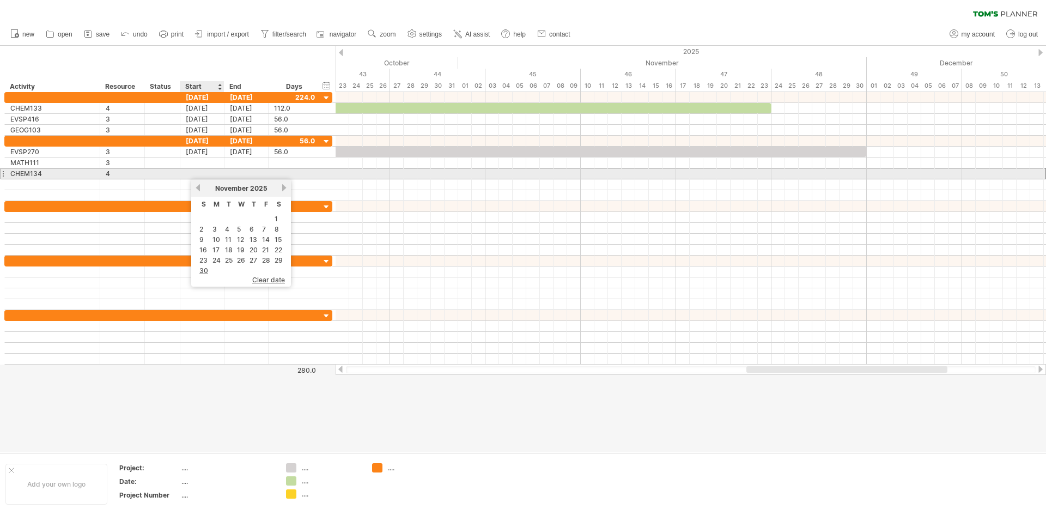
scroll to position [0, 0]
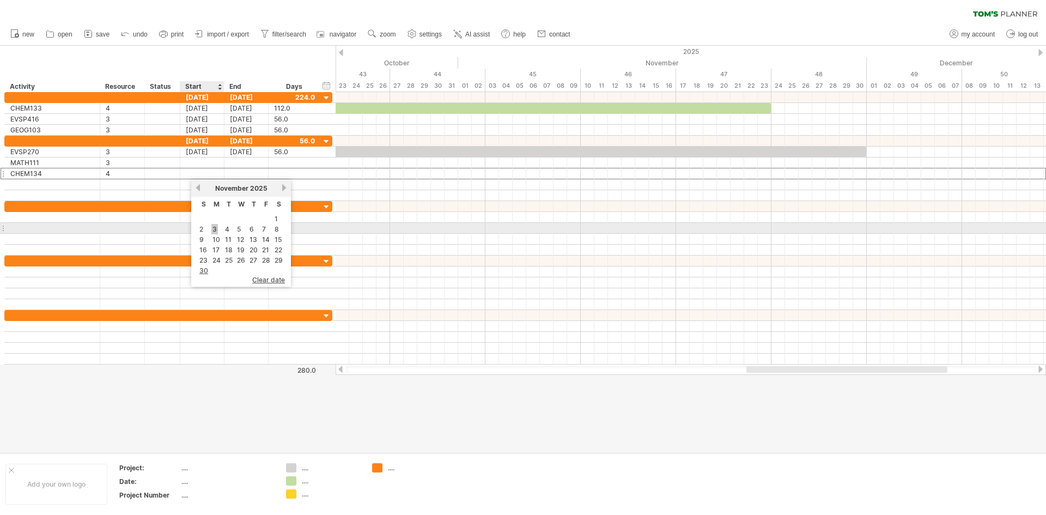
click at [214, 229] on link "3" at bounding box center [214, 229] width 7 height 10
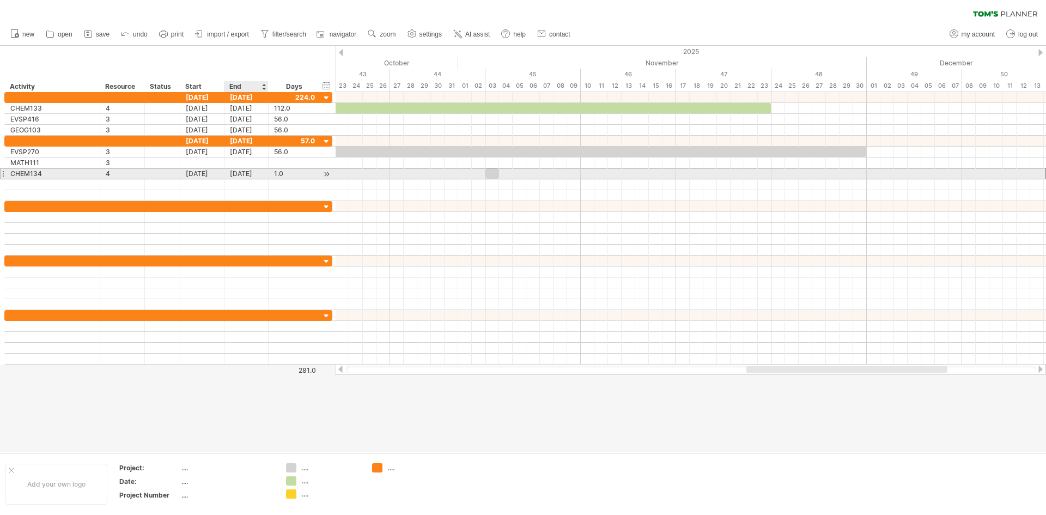
click at [262, 174] on div "[DATE]" at bounding box center [247, 173] width 44 height 10
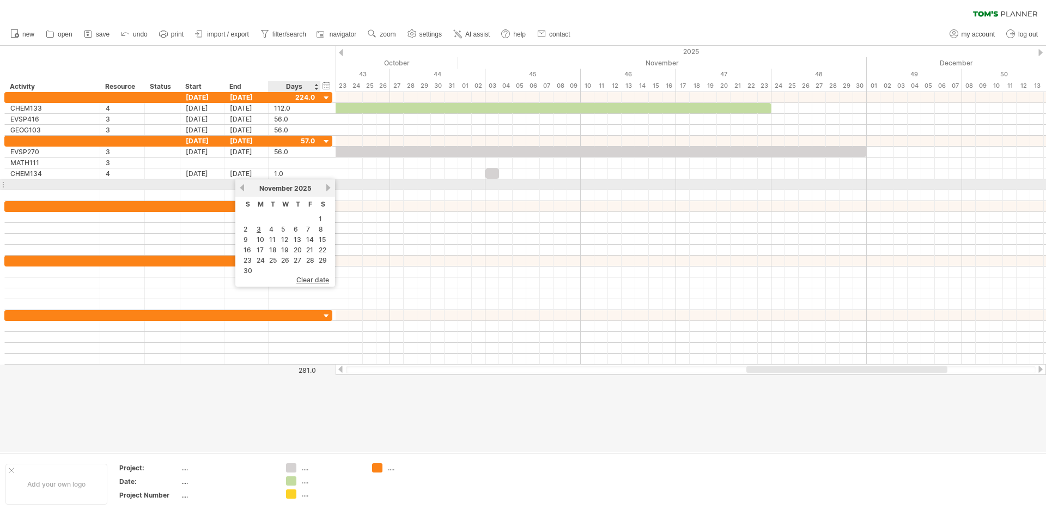
click at [326, 185] on link "next" at bounding box center [328, 188] width 8 height 8
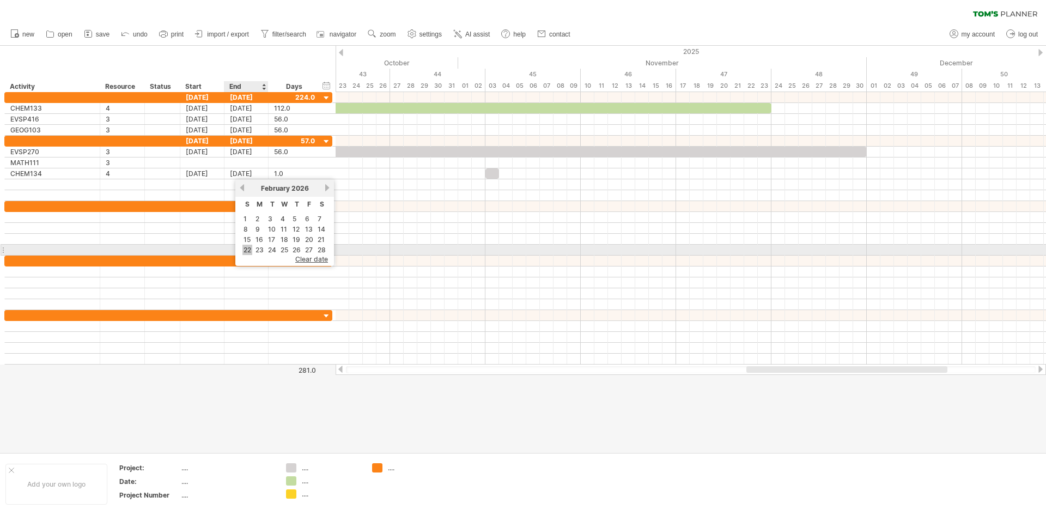
click at [250, 246] on link "22" at bounding box center [248, 250] width 10 height 10
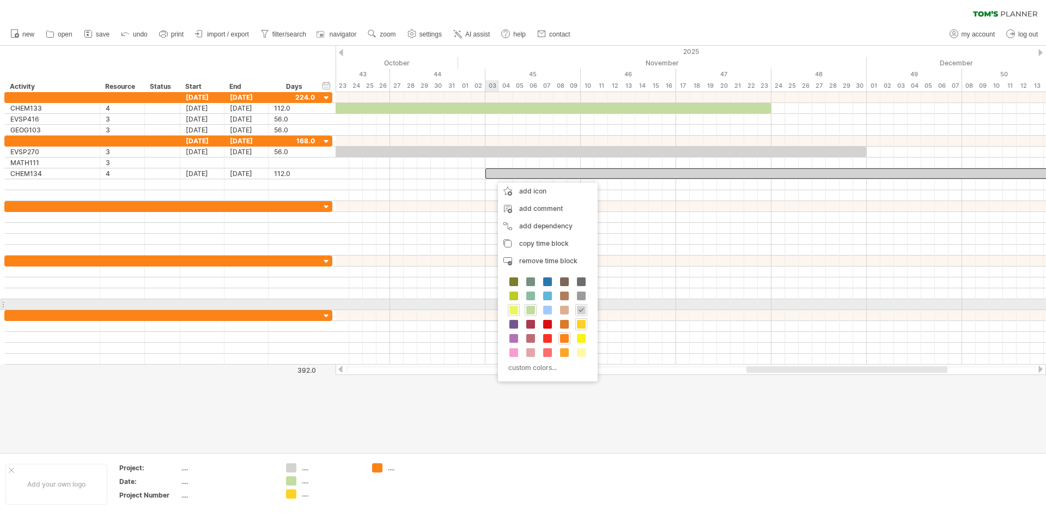
click at [516, 308] on span at bounding box center [514, 310] width 9 height 9
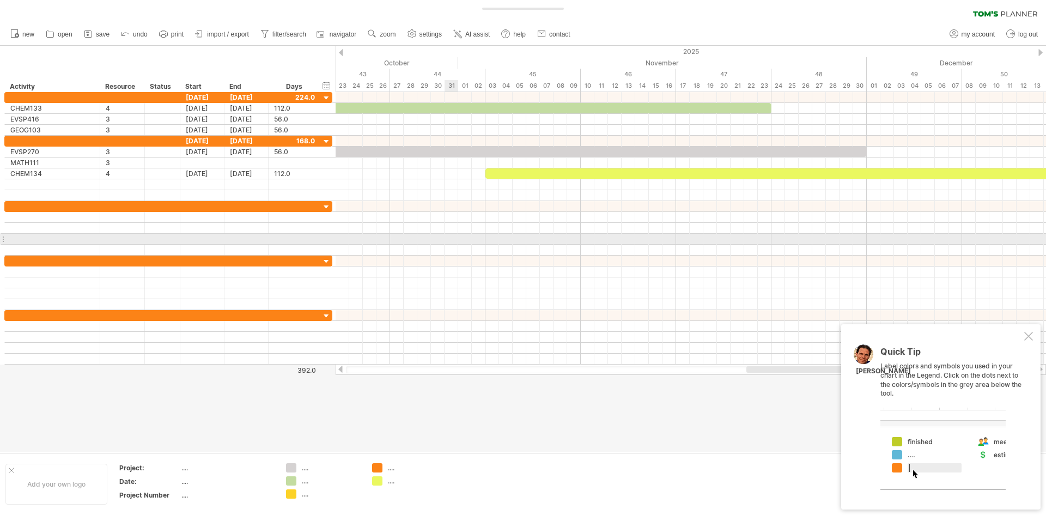
click at [447, 235] on div at bounding box center [691, 239] width 711 height 11
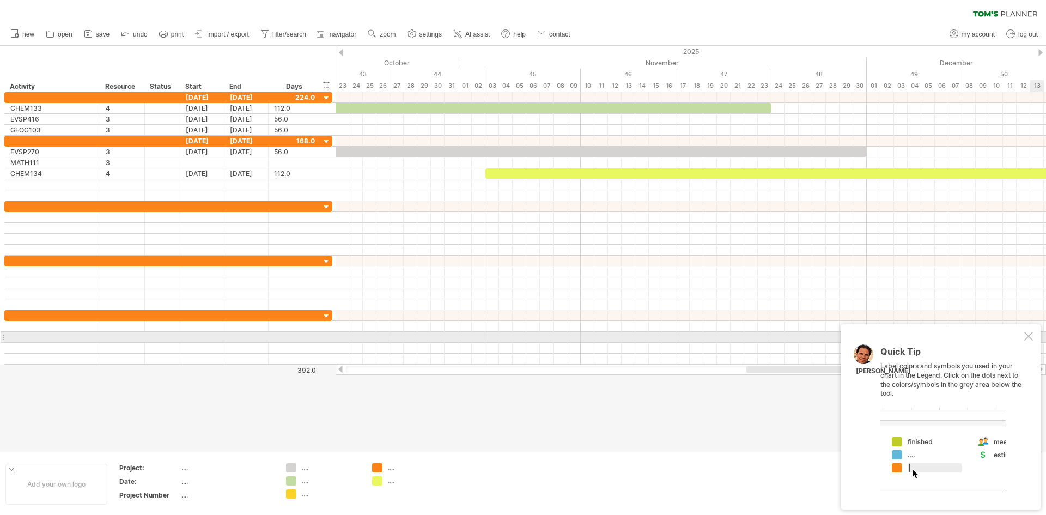
click at [1027, 337] on div at bounding box center [1029, 336] width 9 height 9
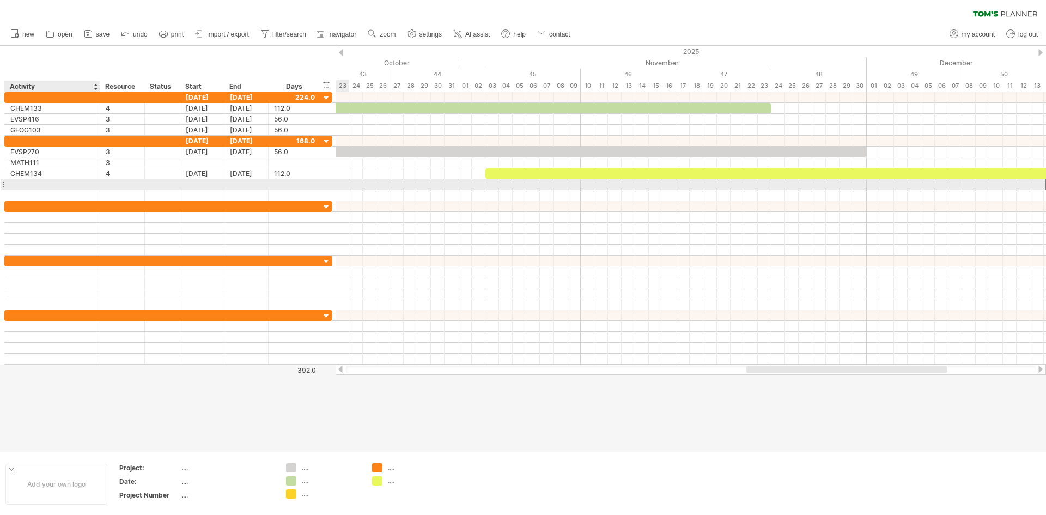
click at [63, 190] on div at bounding box center [52, 184] width 84 height 10
click at [51, 180] on input "text" at bounding box center [52, 184] width 84 height 10
click at [51, 184] on input "text" at bounding box center [52, 184] width 84 height 10
type input "*"
type input "*******"
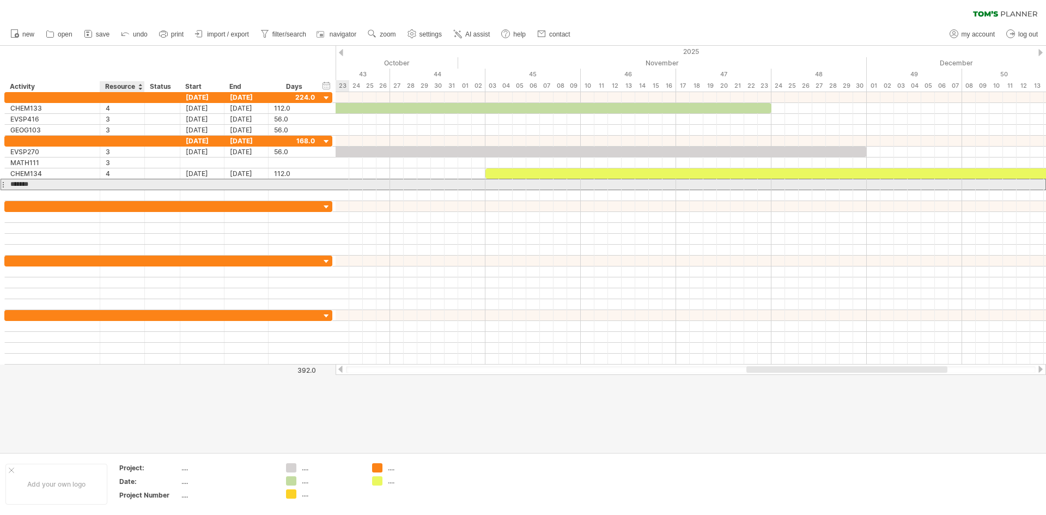
click at [125, 190] on div at bounding box center [122, 184] width 33 height 10
type input "*"
click at [192, 180] on div at bounding box center [202, 184] width 44 height 10
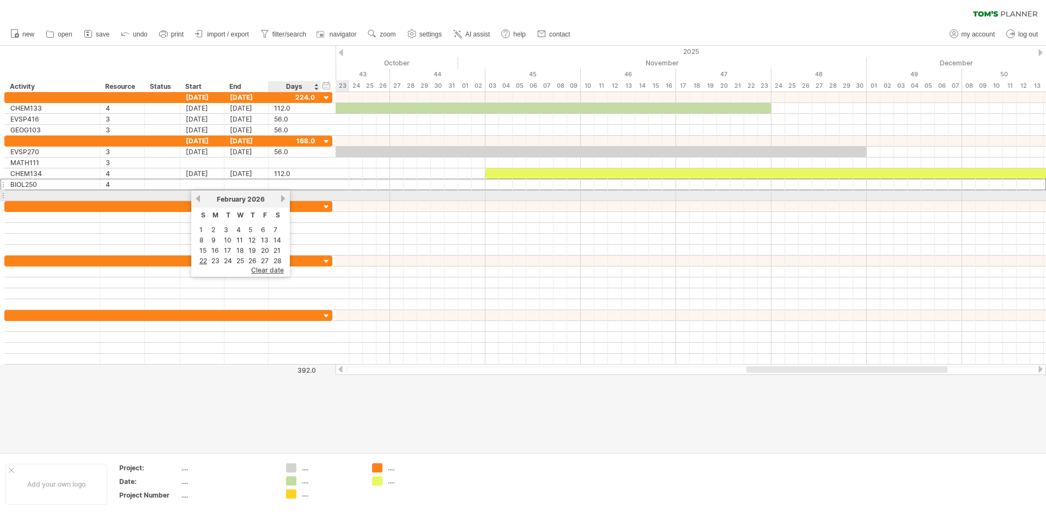
click at [282, 195] on link "next" at bounding box center [283, 199] width 8 height 8
click at [199, 198] on link "previous" at bounding box center [198, 199] width 8 height 8
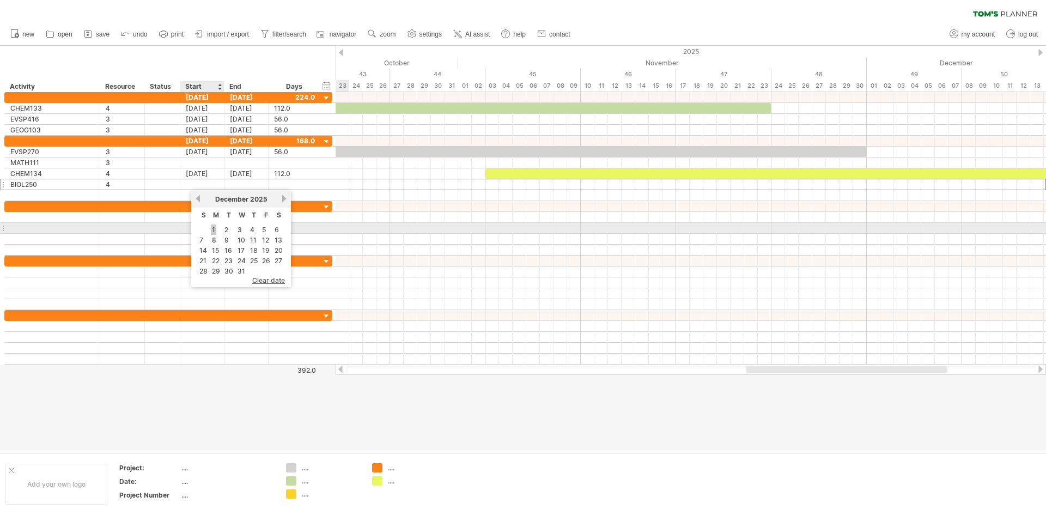
click at [214, 229] on link "1" at bounding box center [213, 230] width 5 height 10
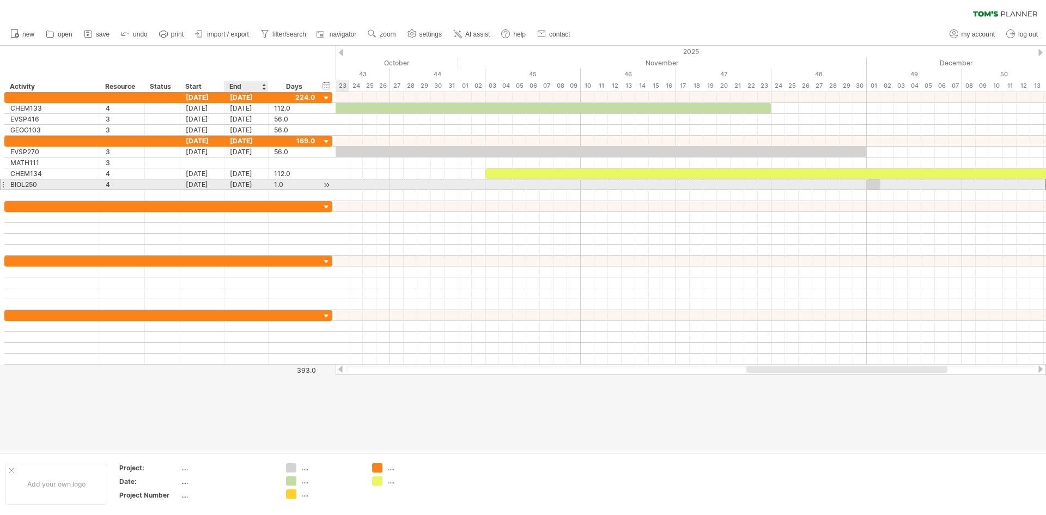
click at [257, 186] on div "[DATE]" at bounding box center [247, 184] width 44 height 10
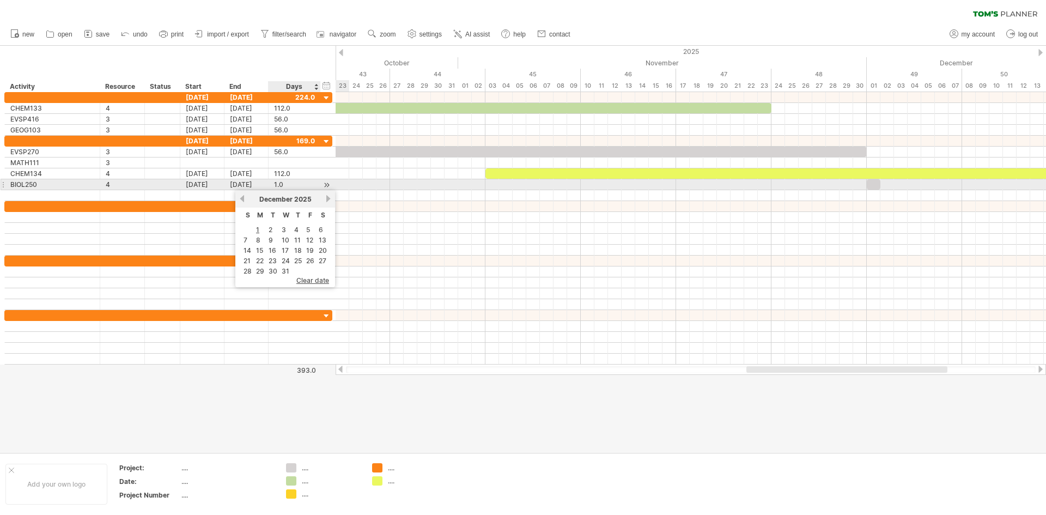
click at [280, 182] on div "1.0" at bounding box center [294, 184] width 41 height 10
type input "***"
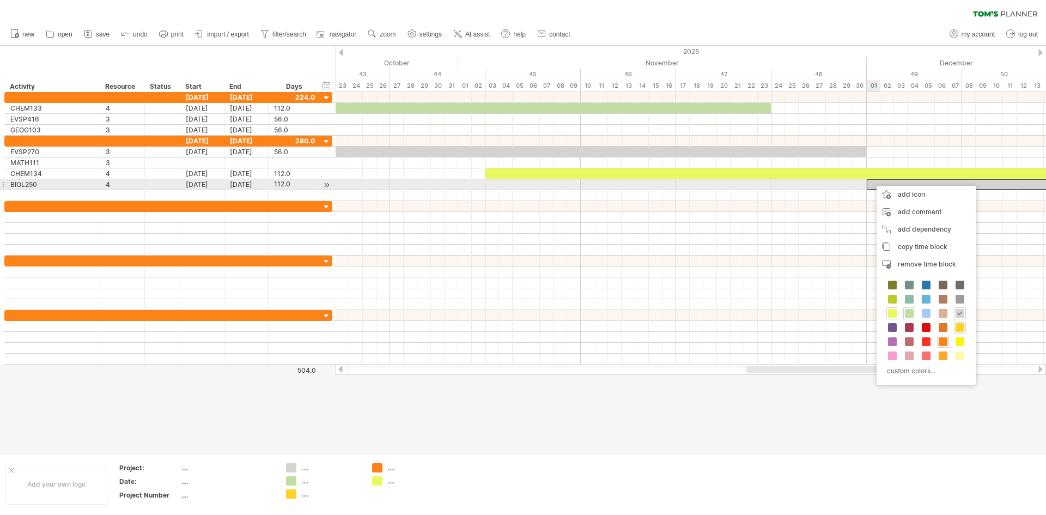
scroll to position [0, 0]
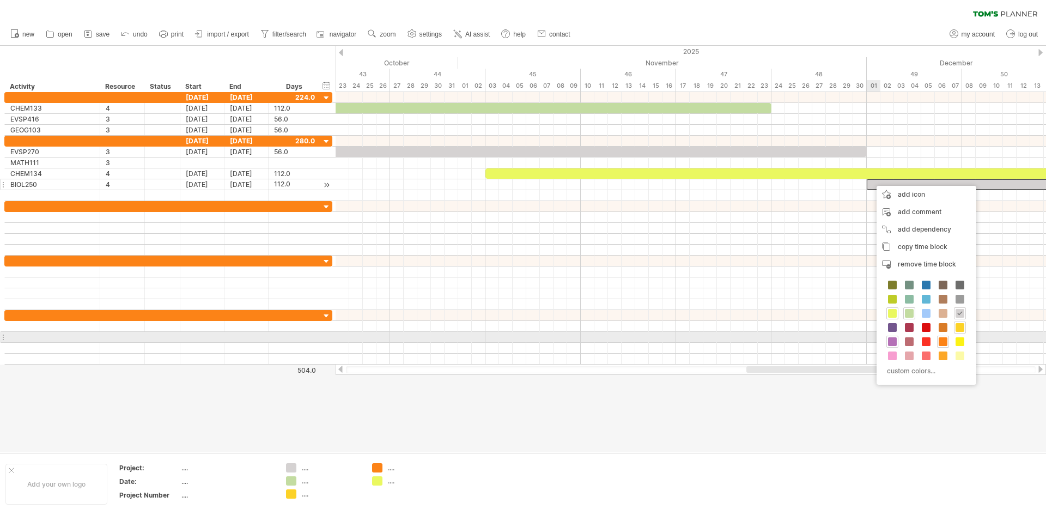
click at [894, 340] on span at bounding box center [892, 341] width 9 height 9
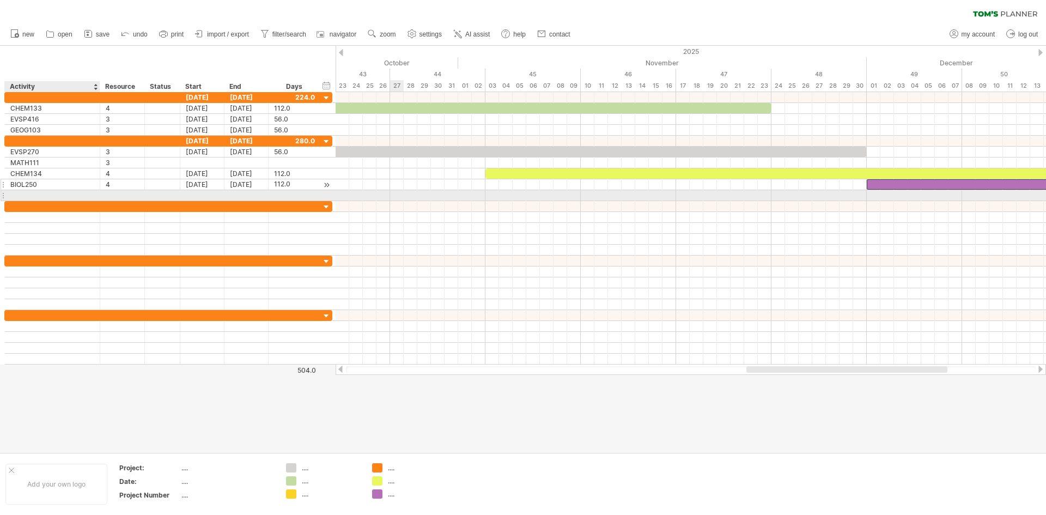
click at [22, 201] on div at bounding box center [52, 195] width 84 height 10
type input "*******"
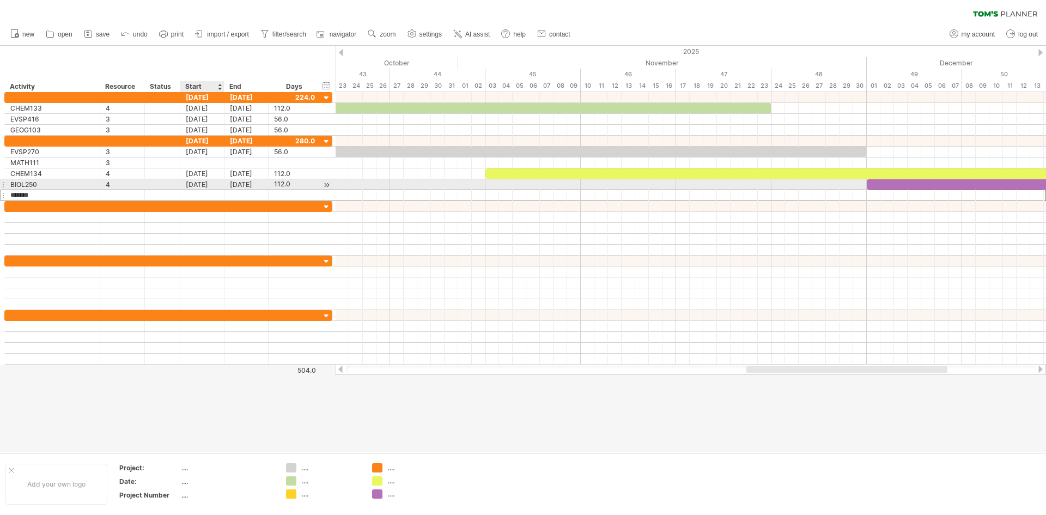
click at [193, 183] on div "[DATE]" at bounding box center [202, 184] width 44 height 10
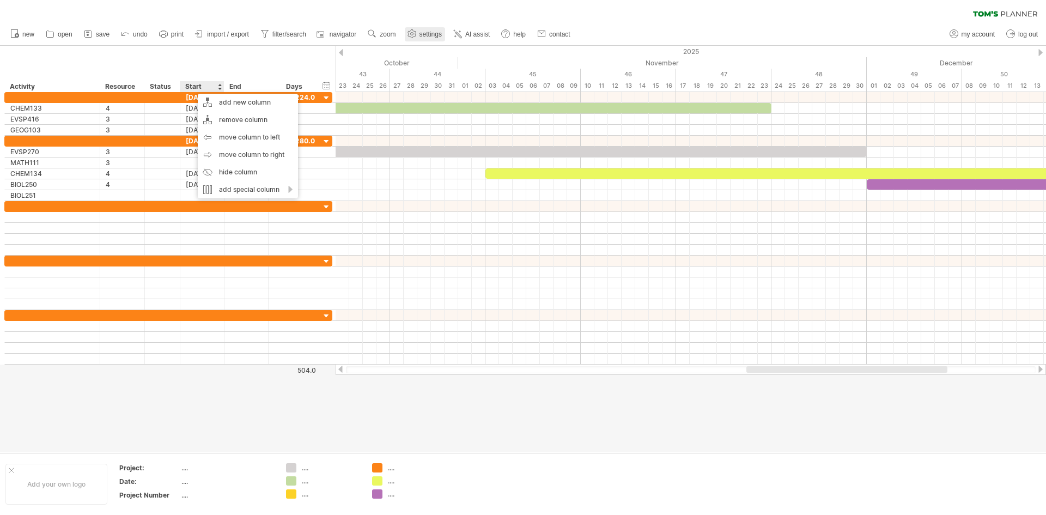
click at [420, 32] on link "settings" at bounding box center [425, 34] width 40 height 14
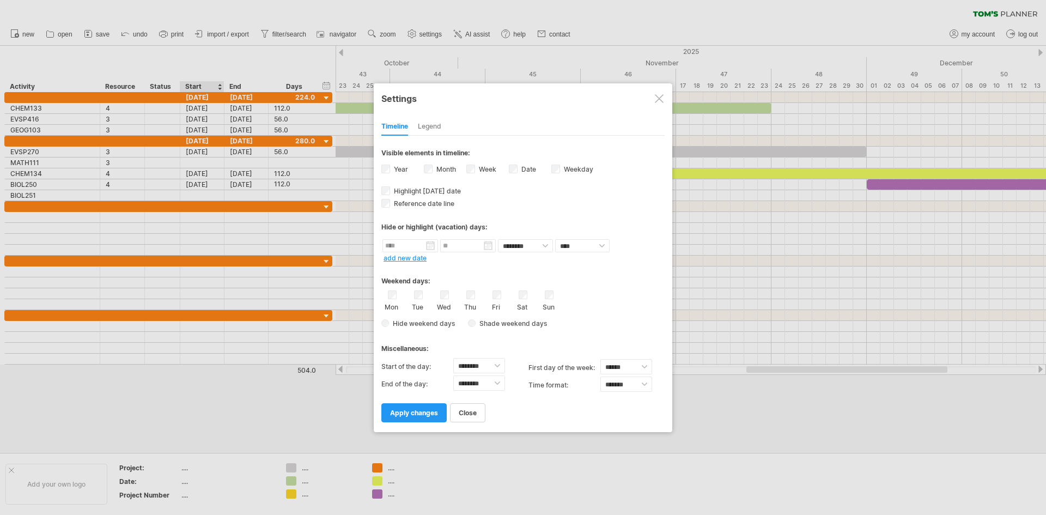
click at [436, 123] on div "Legend" at bounding box center [429, 126] width 23 height 17
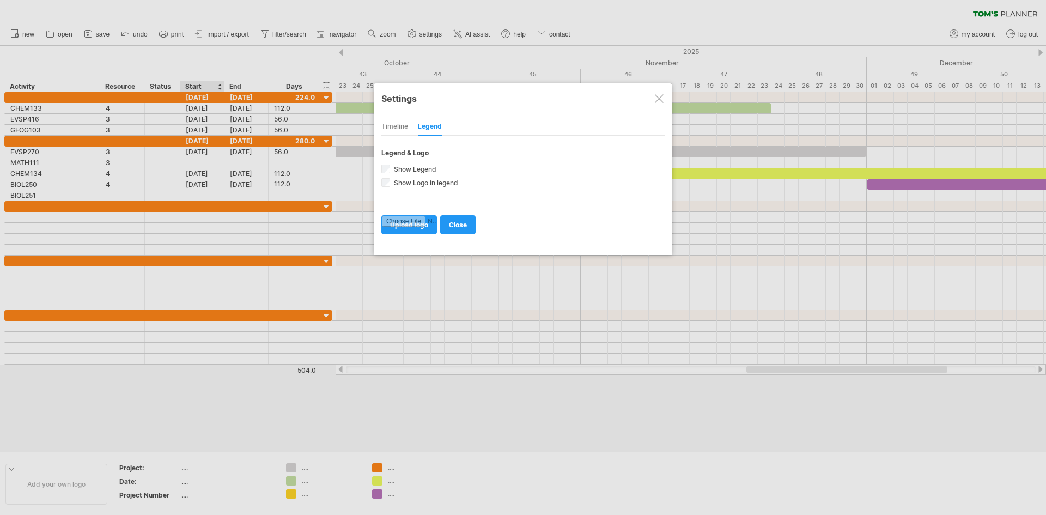
click at [395, 128] on div "Timeline" at bounding box center [395, 126] width 27 height 17
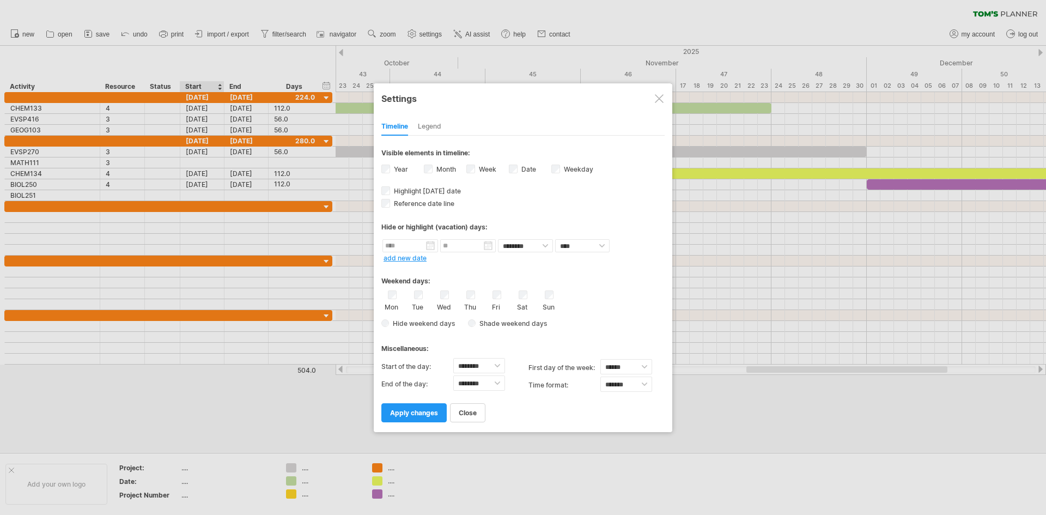
click at [658, 97] on div at bounding box center [659, 98] width 9 height 9
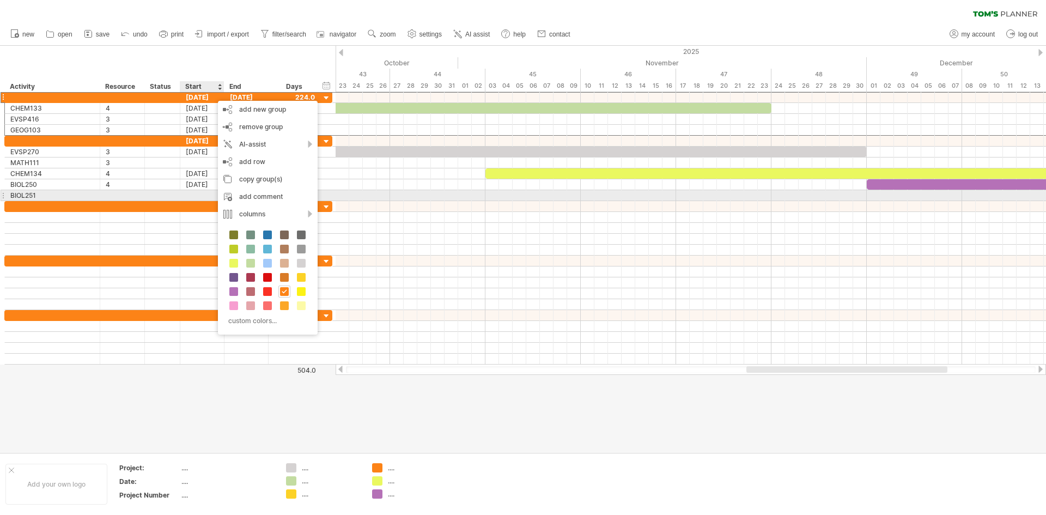
click at [193, 190] on div at bounding box center [202, 195] width 44 height 10
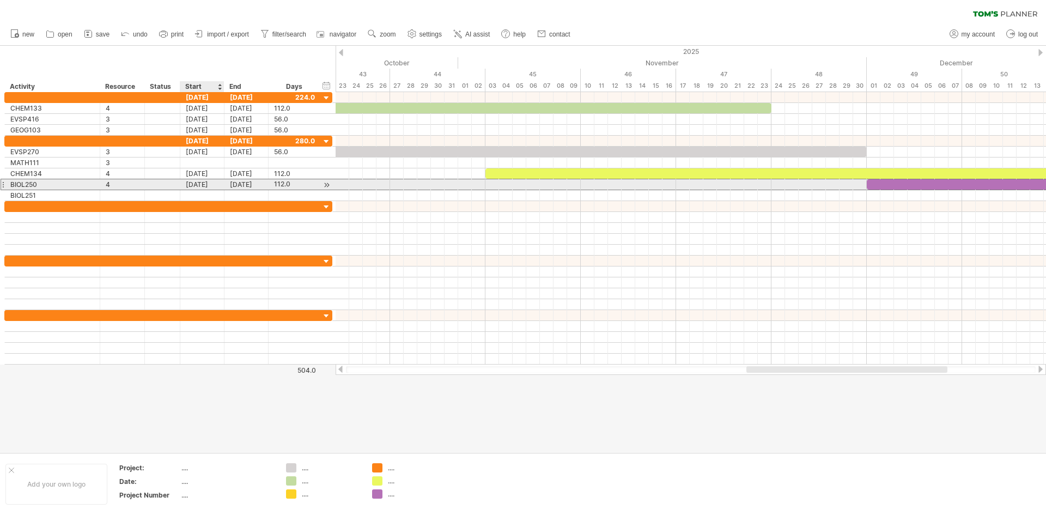
click at [205, 183] on div "[DATE]" at bounding box center [202, 184] width 44 height 10
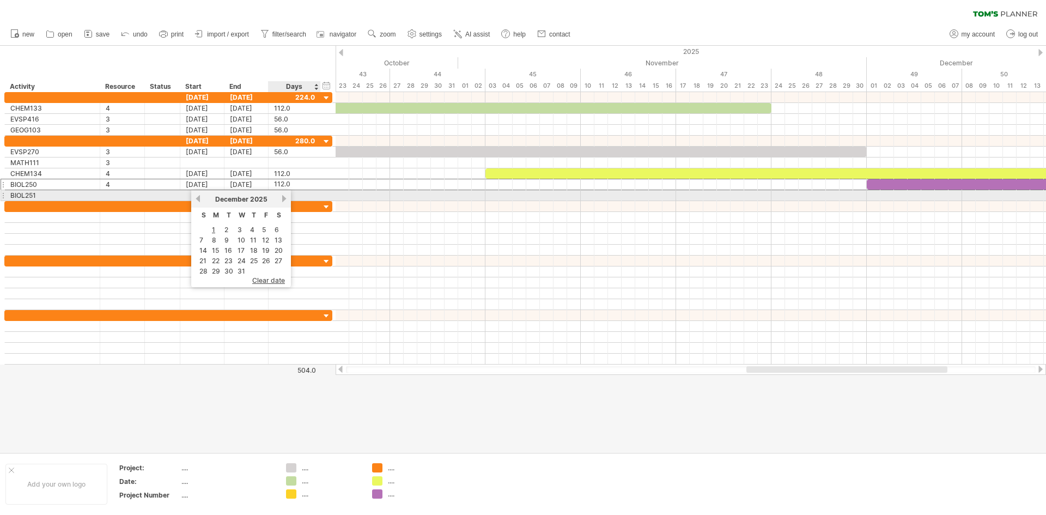
click at [281, 200] on div "[DATE]" at bounding box center [241, 199] width 79 height 8
click at [282, 197] on link "next" at bounding box center [284, 199] width 8 height 8
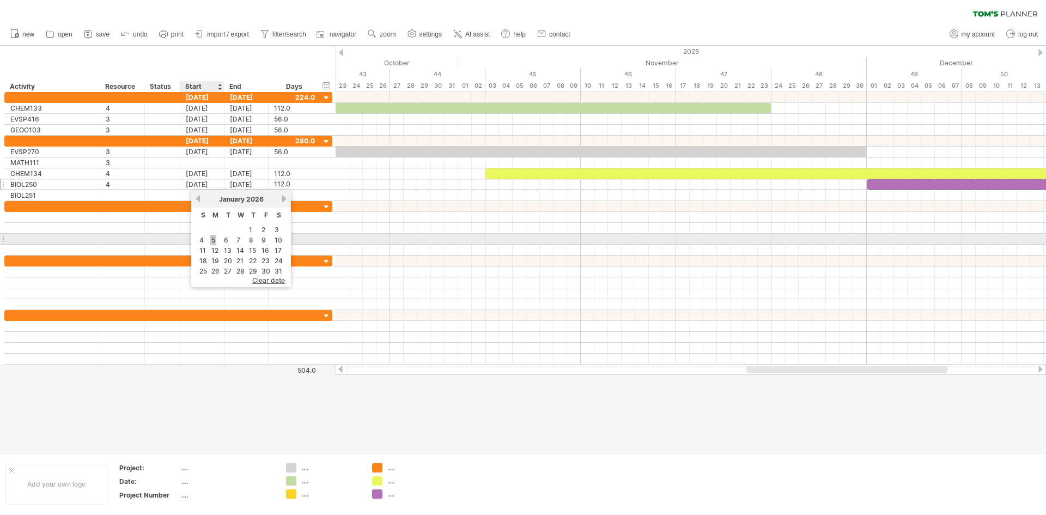
click at [215, 241] on link "5" at bounding box center [213, 240] width 6 height 10
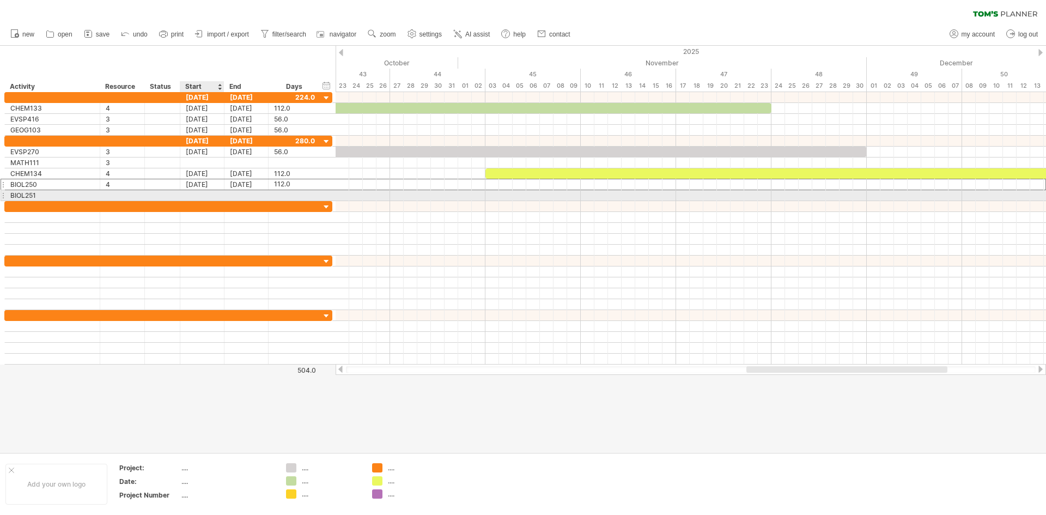
click at [195, 191] on div at bounding box center [202, 195] width 44 height 10
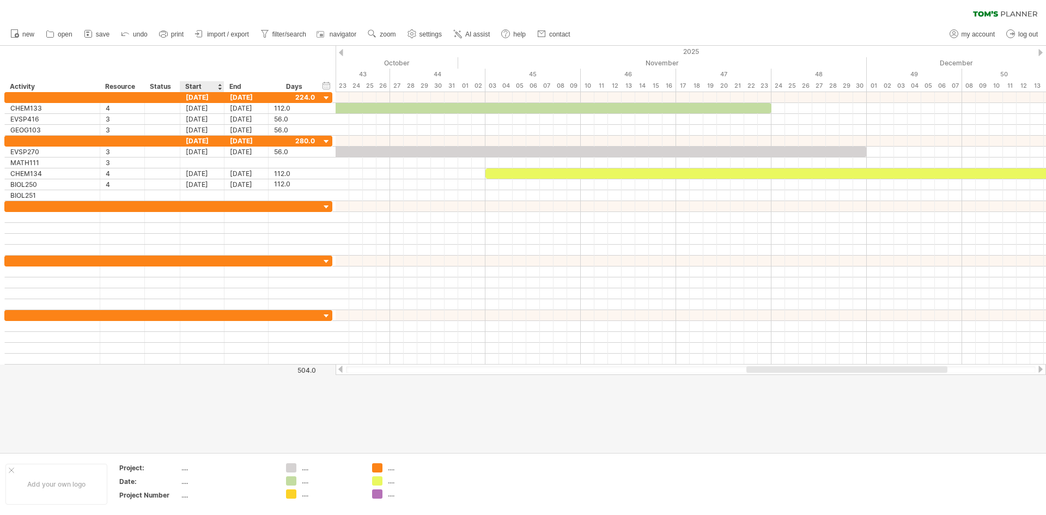
click at [205, 84] on div "Start" at bounding box center [201, 86] width 33 height 11
click at [220, 84] on div at bounding box center [219, 86] width 4 height 11
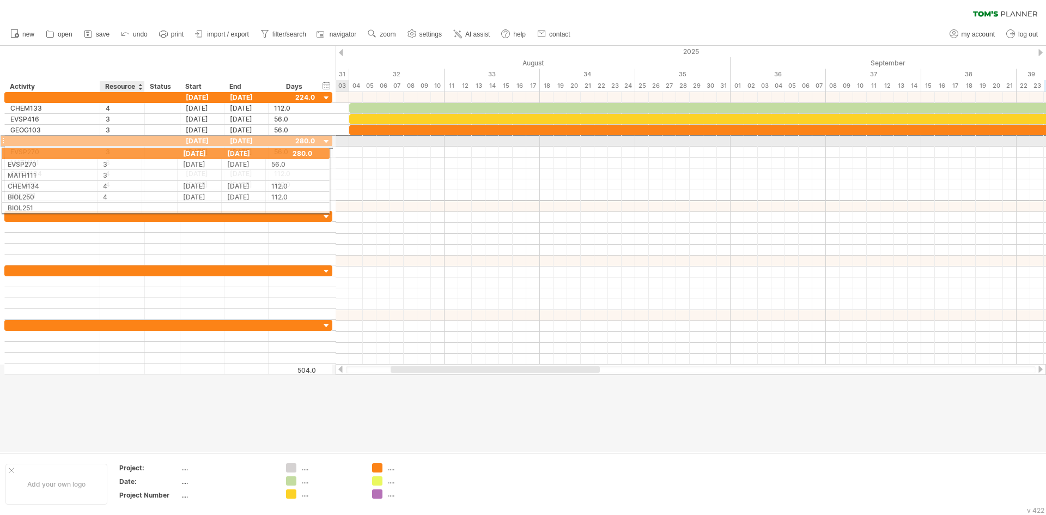
drag, startPoint x: 150, startPoint y: 141, endPoint x: 145, endPoint y: 152, distance: 11.7
click at [145, 152] on div "[DATE] [DATE] 280.0 ******* EVSP270 * 3 [DATE] [DATE] 56.0 56.0 ******* MATH111…" at bounding box center [168, 168] width 328 height 66
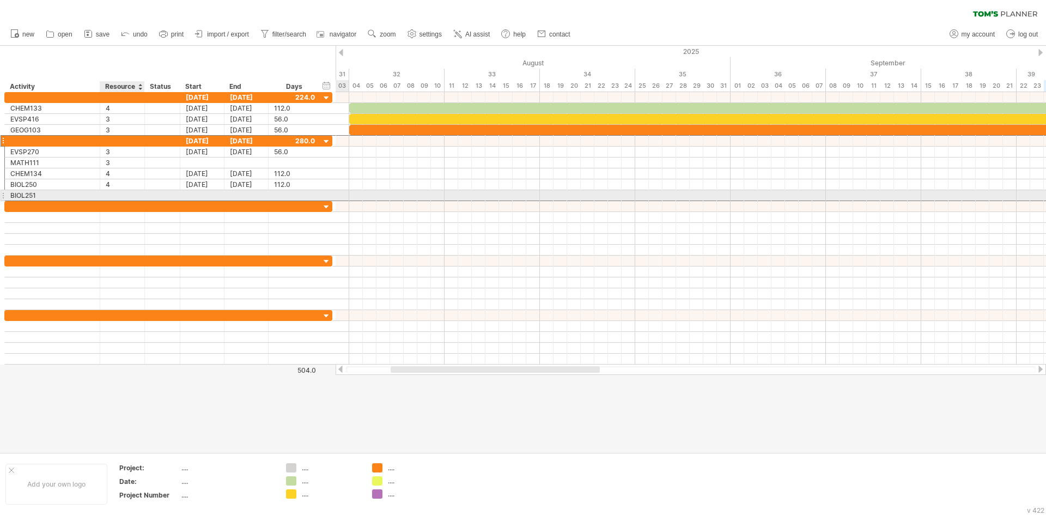
click at [129, 201] on div at bounding box center [122, 195] width 33 height 10
type input "*"
click at [236, 195] on div at bounding box center [247, 195] width 44 height 10
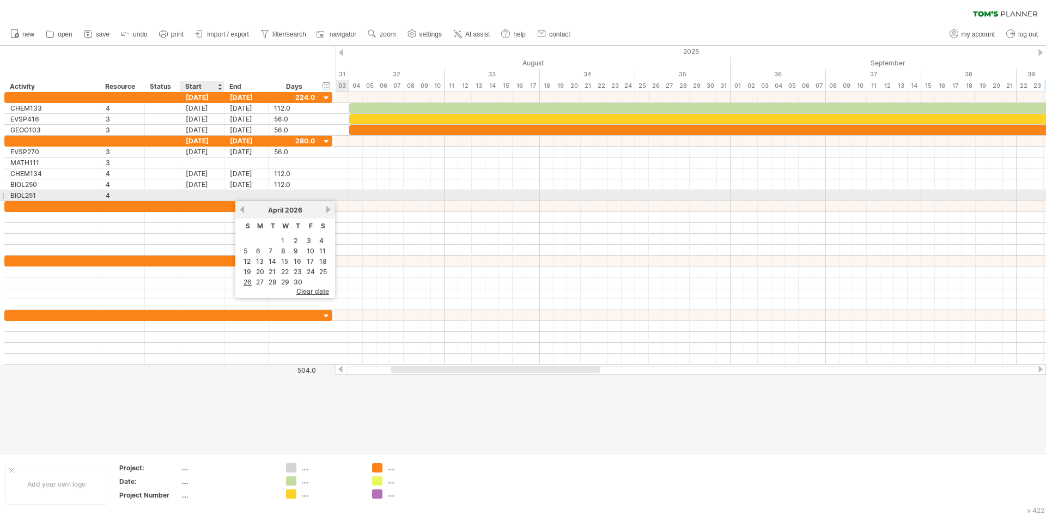
click at [196, 195] on div at bounding box center [202, 195] width 44 height 10
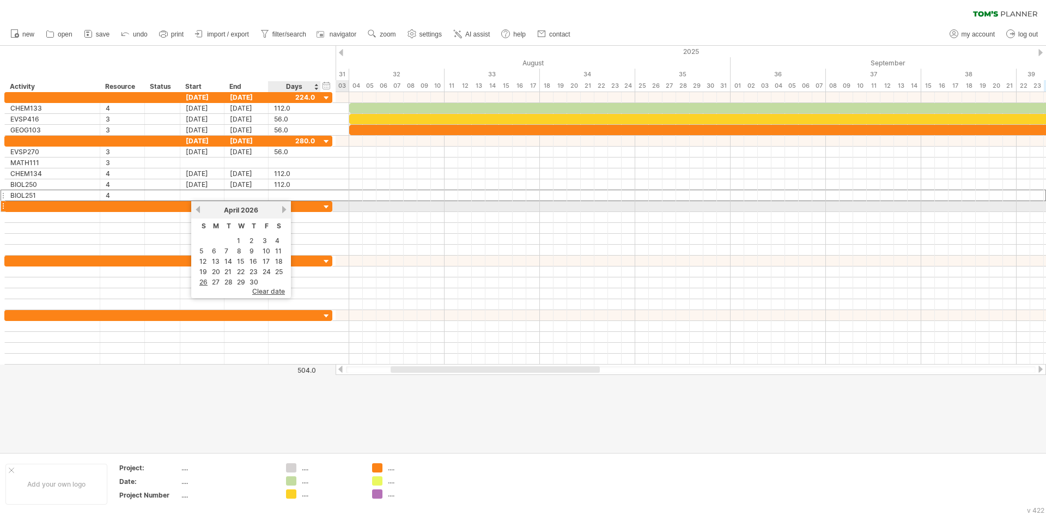
click at [282, 208] on link "next" at bounding box center [284, 209] width 8 height 8
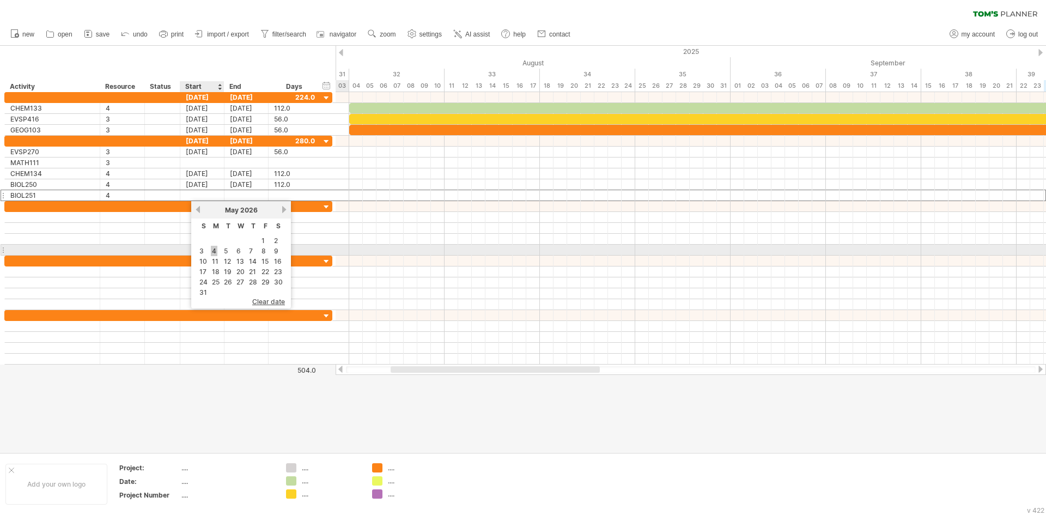
click at [215, 250] on link "4" at bounding box center [214, 251] width 7 height 10
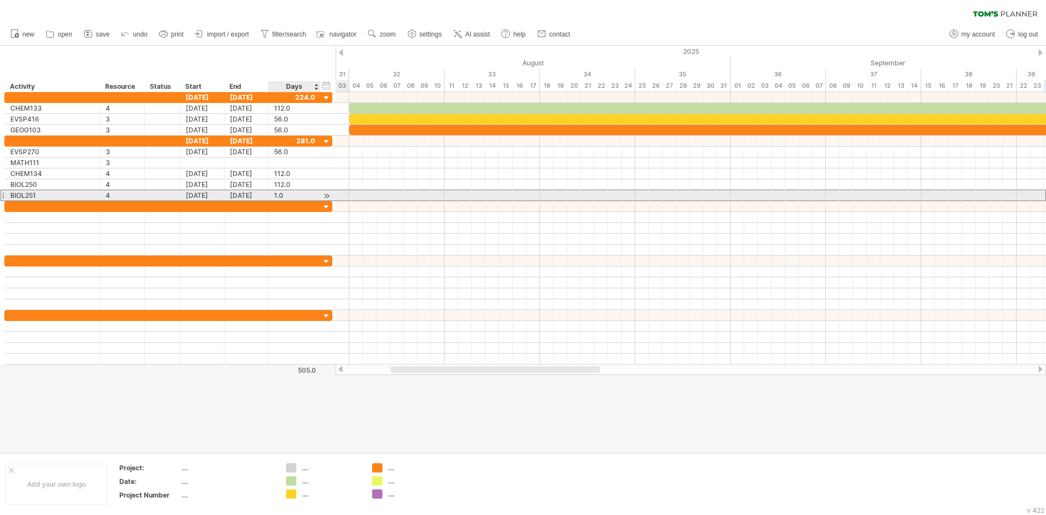
click at [289, 192] on div "1.0" at bounding box center [294, 195] width 41 height 10
type input "***"
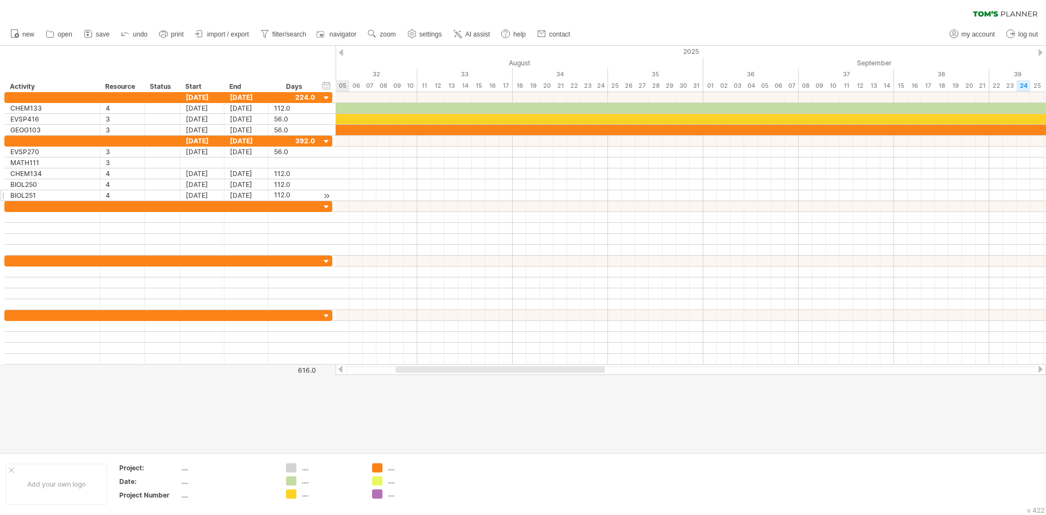
drag, startPoint x: 419, startPoint y: 371, endPoint x: 424, endPoint y: 374, distance: 5.6
click at [424, 374] on div at bounding box center [691, 369] width 711 height 11
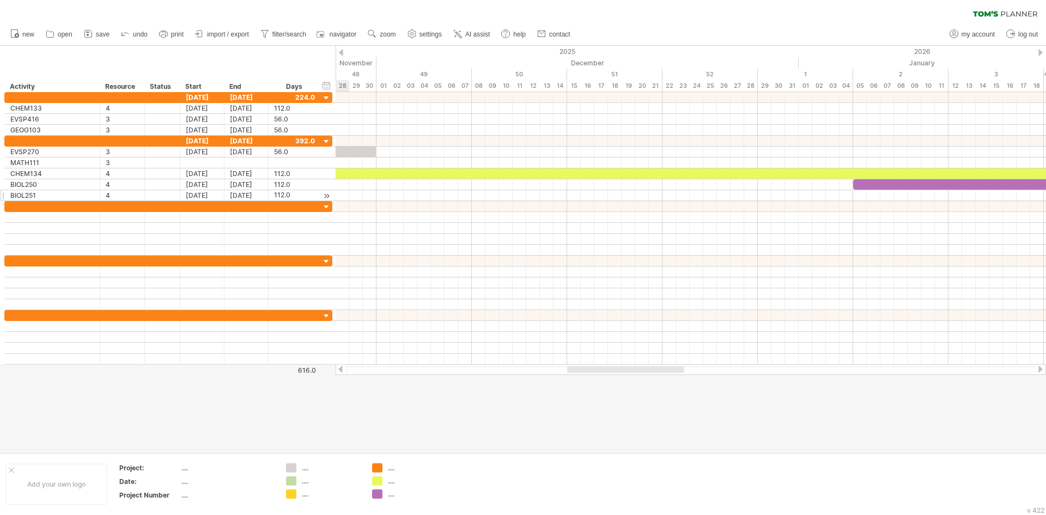
drag, startPoint x: 420, startPoint y: 371, endPoint x: 607, endPoint y: 371, distance: 186.9
click at [607, 371] on div at bounding box center [625, 369] width 117 height 7
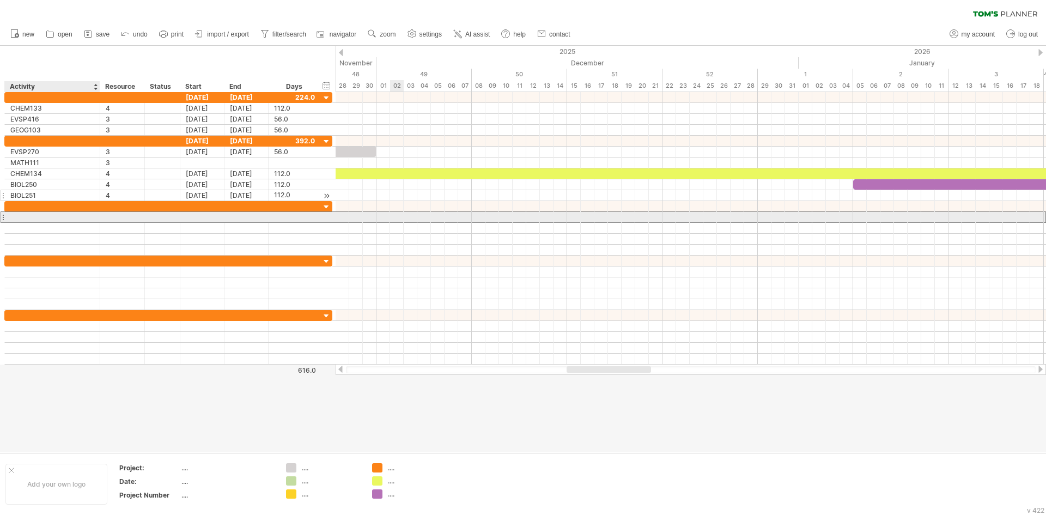
click at [37, 222] on div at bounding box center [52, 217] width 84 height 10
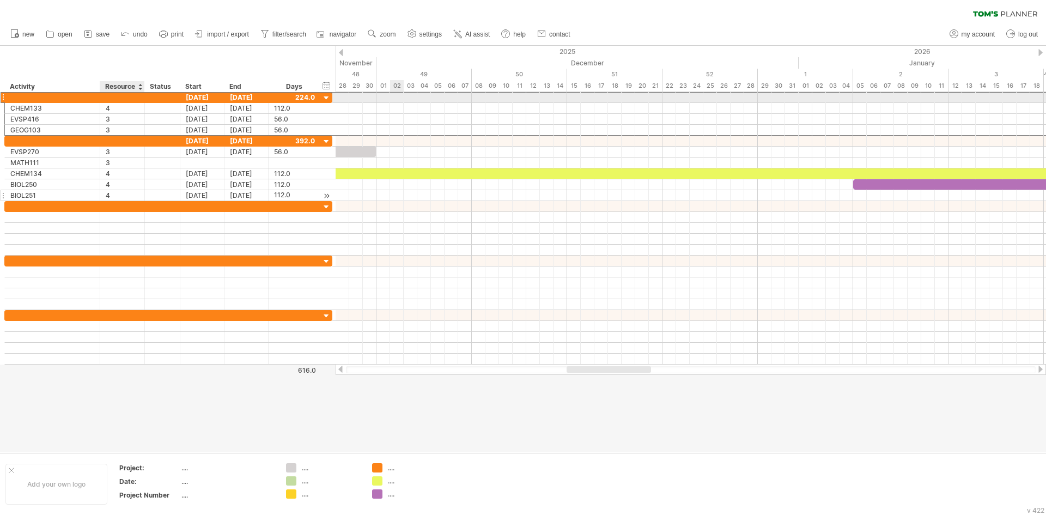
click at [108, 102] on div at bounding box center [122, 97] width 33 height 10
type input "*"
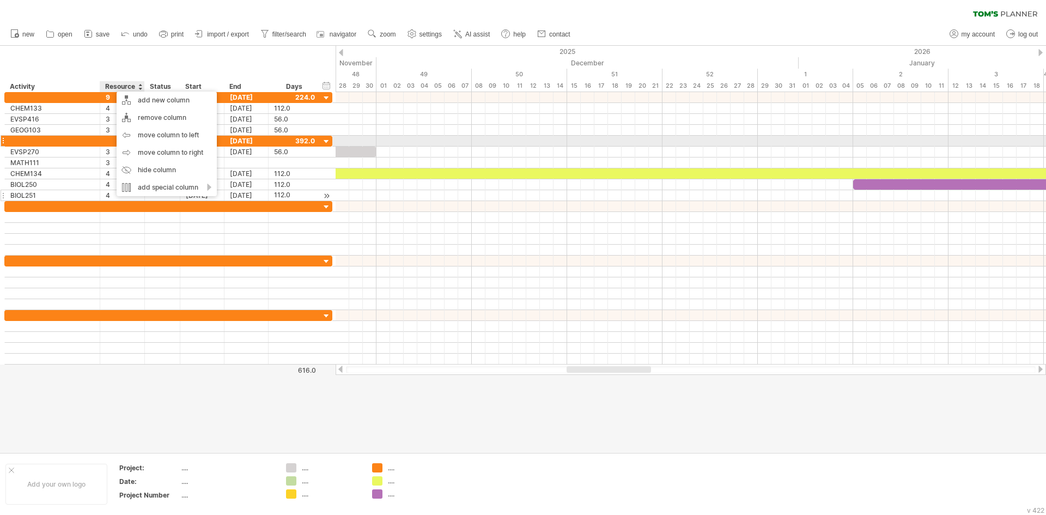
click at [109, 146] on div at bounding box center [122, 141] width 33 height 10
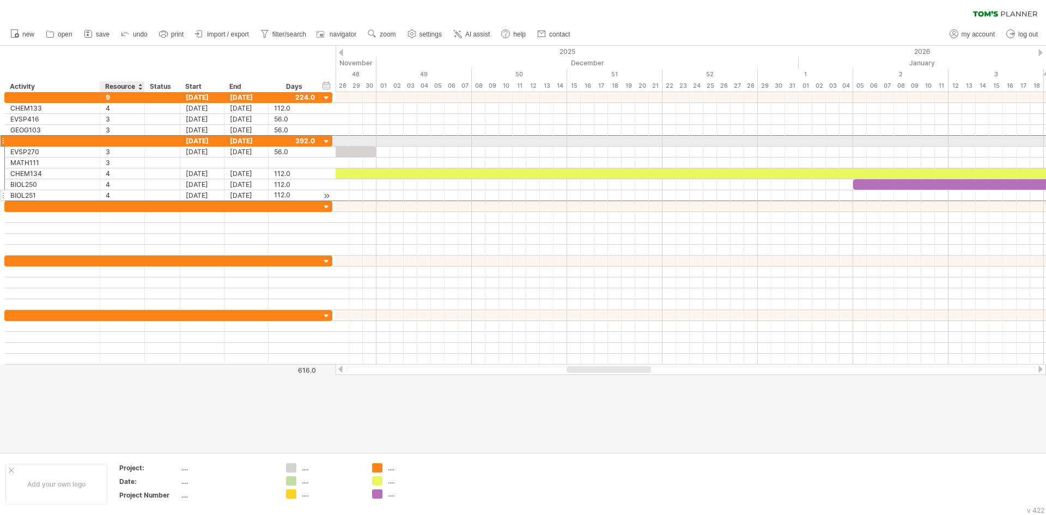
click at [111, 140] on input "text" at bounding box center [122, 141] width 33 height 10
type input "**"
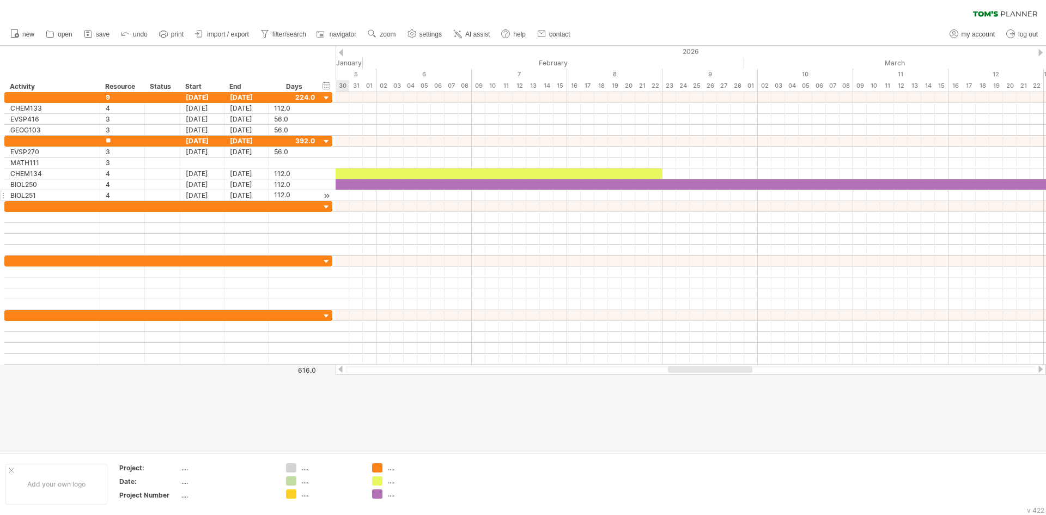
drag, startPoint x: 578, startPoint y: 370, endPoint x: 680, endPoint y: 381, distance: 102.0
click at [680, 381] on div "Trying to reach [DOMAIN_NAME] Connected again... 0% clear filter new *" at bounding box center [523, 257] width 1046 height 515
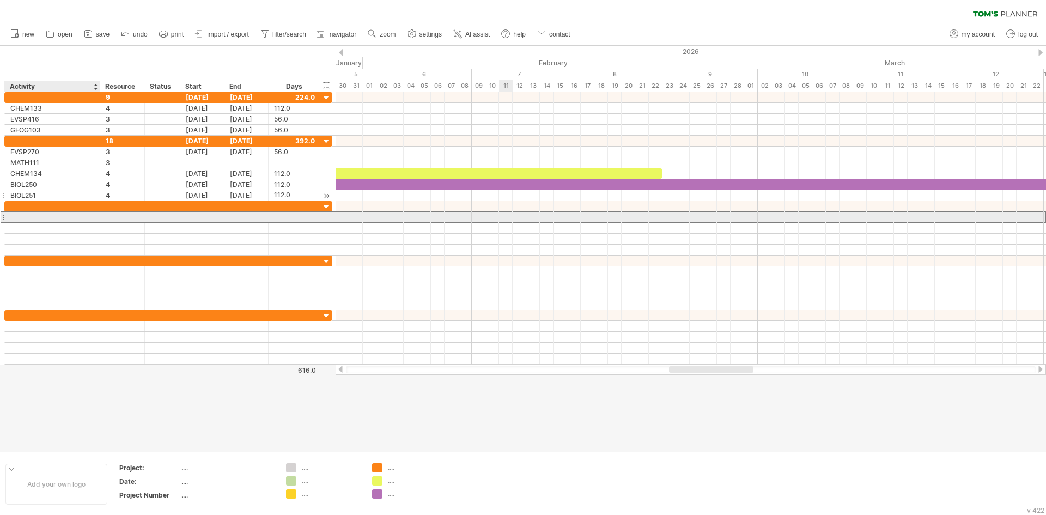
click at [67, 222] on div at bounding box center [52, 217] width 84 height 10
type input "*"
type input "*******"
type input "*"
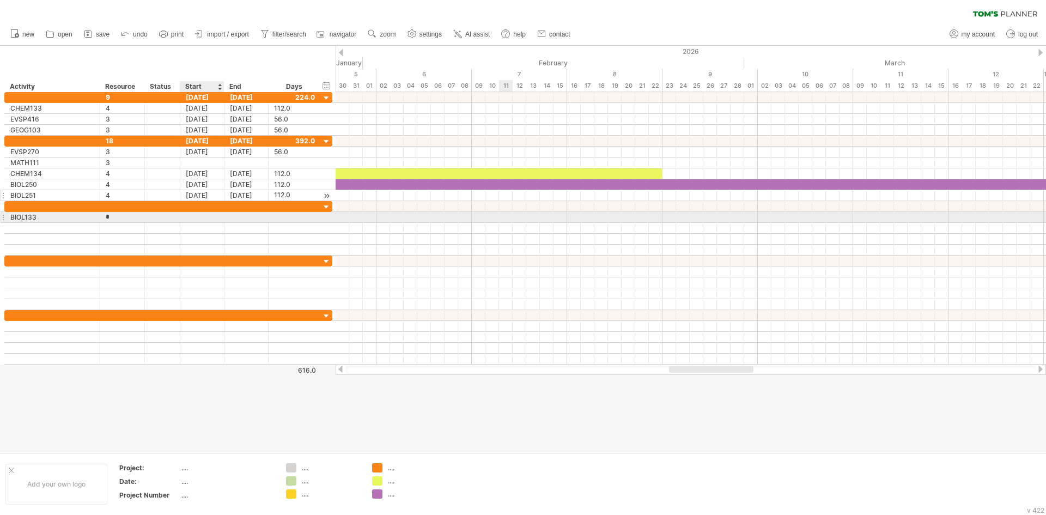
click at [201, 217] on div at bounding box center [202, 217] width 44 height 10
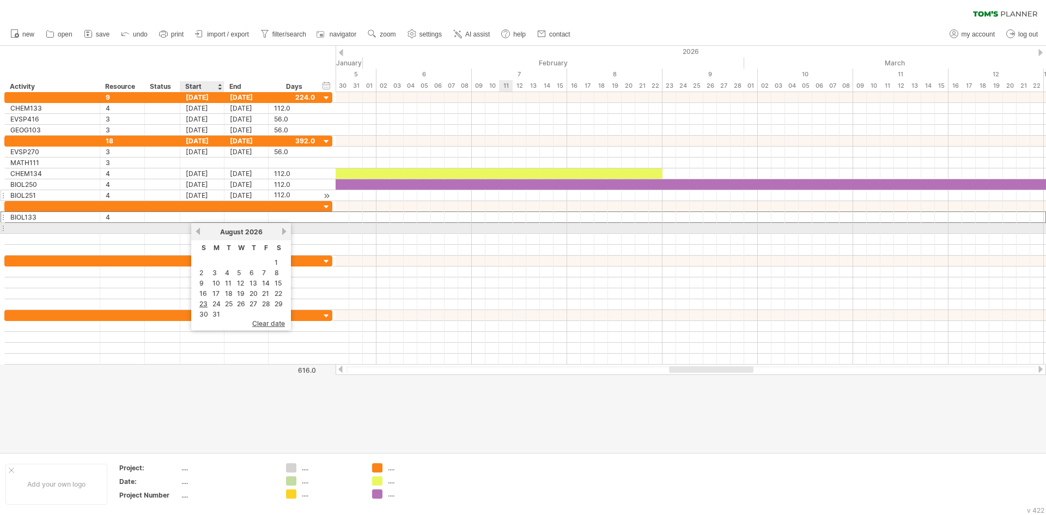
click at [199, 231] on link "previous" at bounding box center [198, 231] width 8 height 8
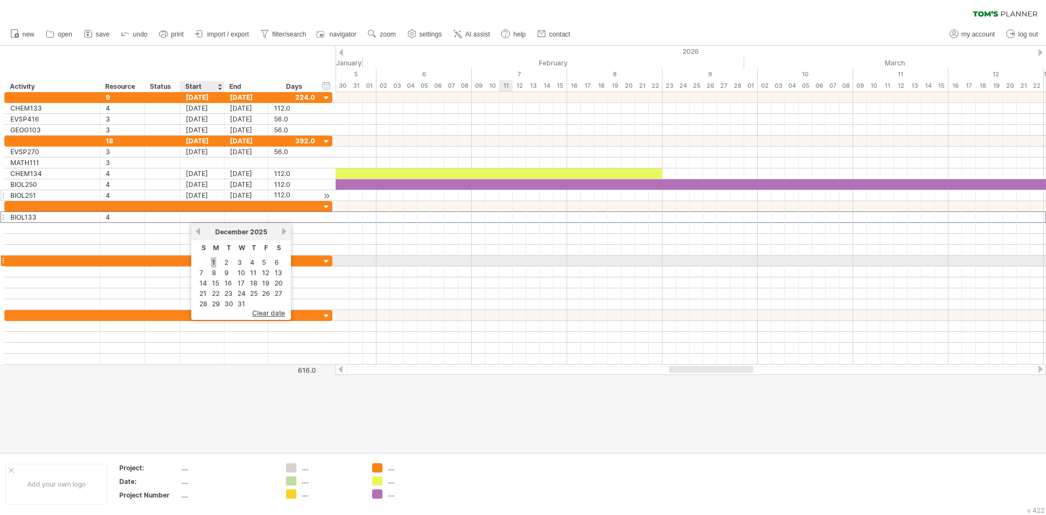
click at [213, 262] on link "1" at bounding box center [213, 262] width 5 height 10
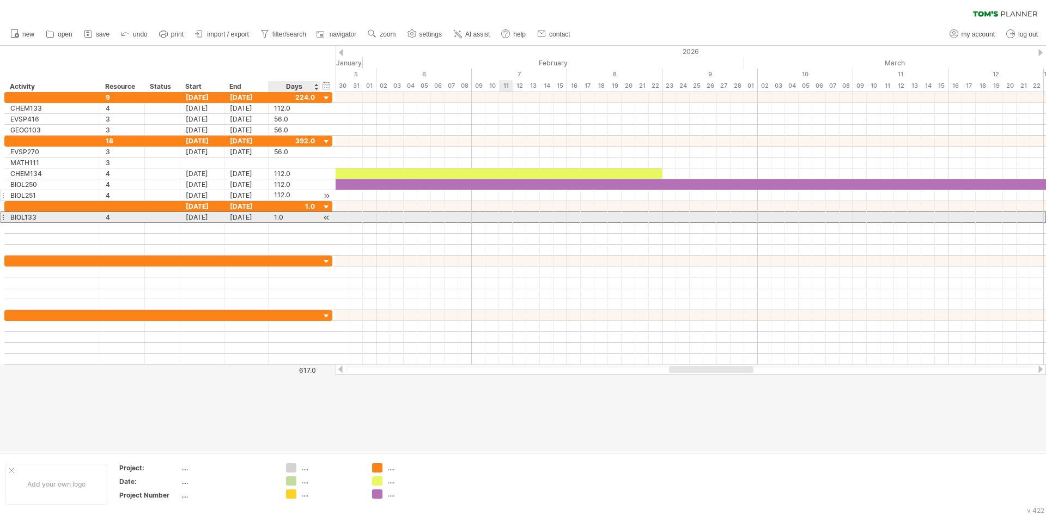
click at [289, 219] on div "1.0" at bounding box center [294, 217] width 41 height 10
type input "**"
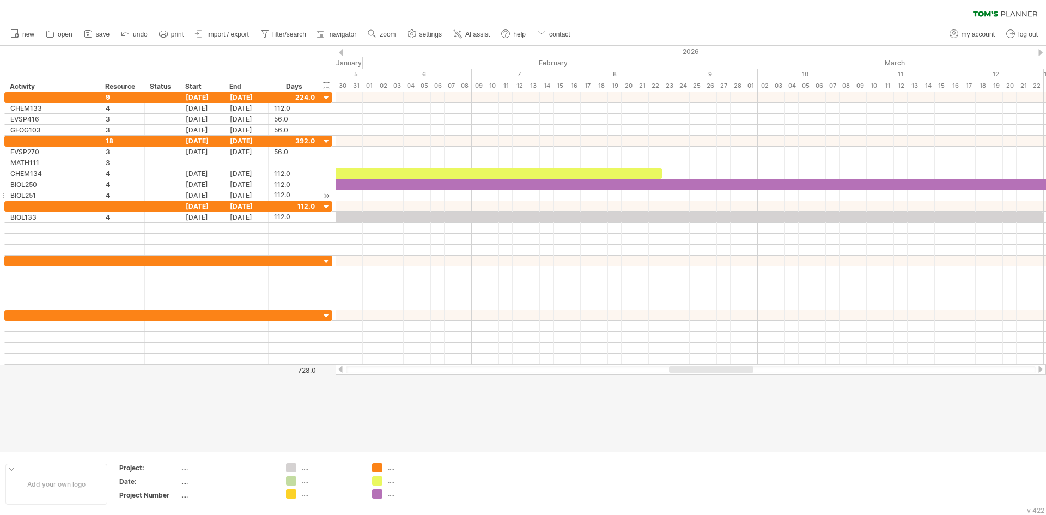
drag, startPoint x: 718, startPoint y: 373, endPoint x: 748, endPoint y: 367, distance: 30.0
click at [748, 367] on div at bounding box center [691, 369] width 690 height 7
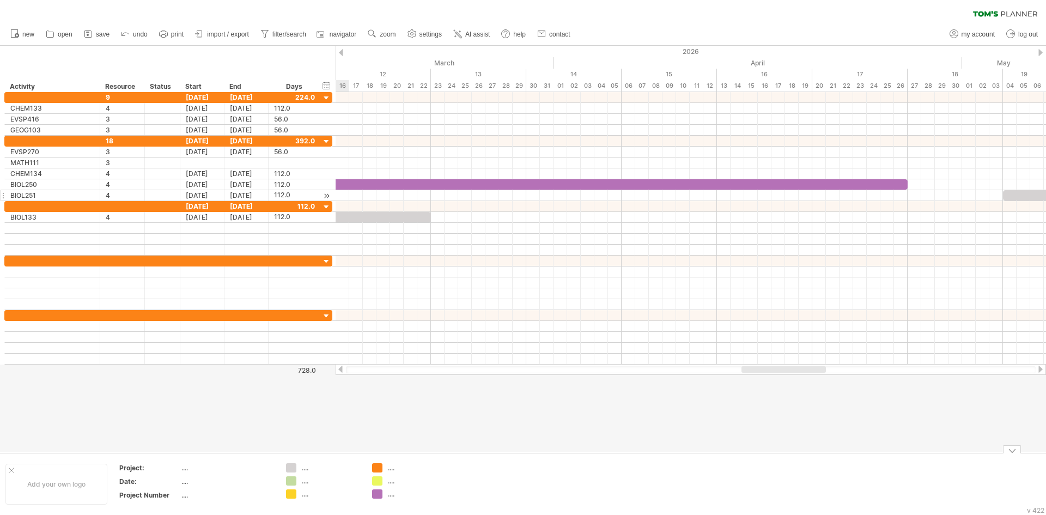
drag, startPoint x: 737, startPoint y: 367, endPoint x: 809, endPoint y: 454, distance: 113.4
click at [809, 454] on div "Trying to reach [DOMAIN_NAME] Connected again... 0% clear filter new *" at bounding box center [523, 257] width 1046 height 515
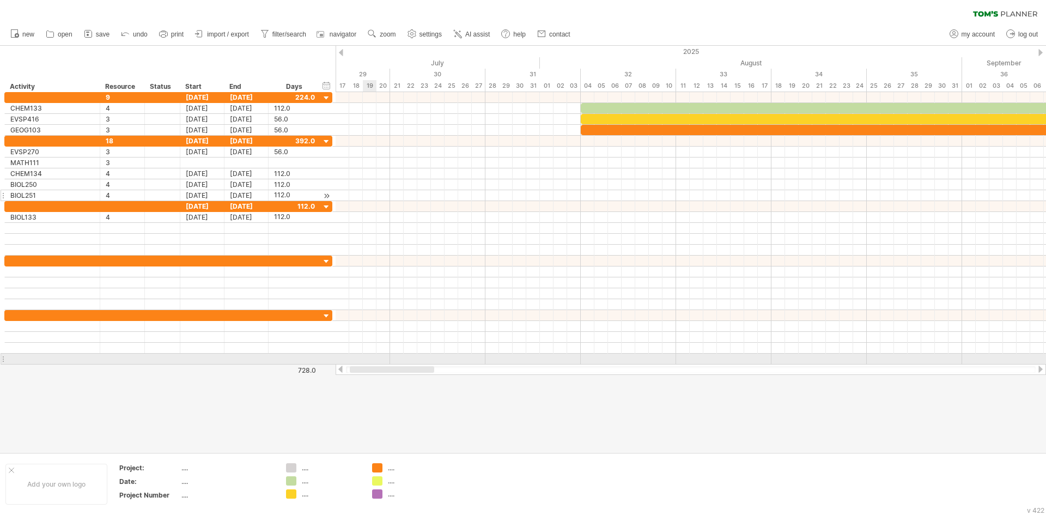
drag, startPoint x: 762, startPoint y: 372, endPoint x: 348, endPoint y: 364, distance: 413.8
click at [308, 360] on div "Trying to reach [DOMAIN_NAME] Connected again... 0% clear filter new *" at bounding box center [523, 257] width 1046 height 515
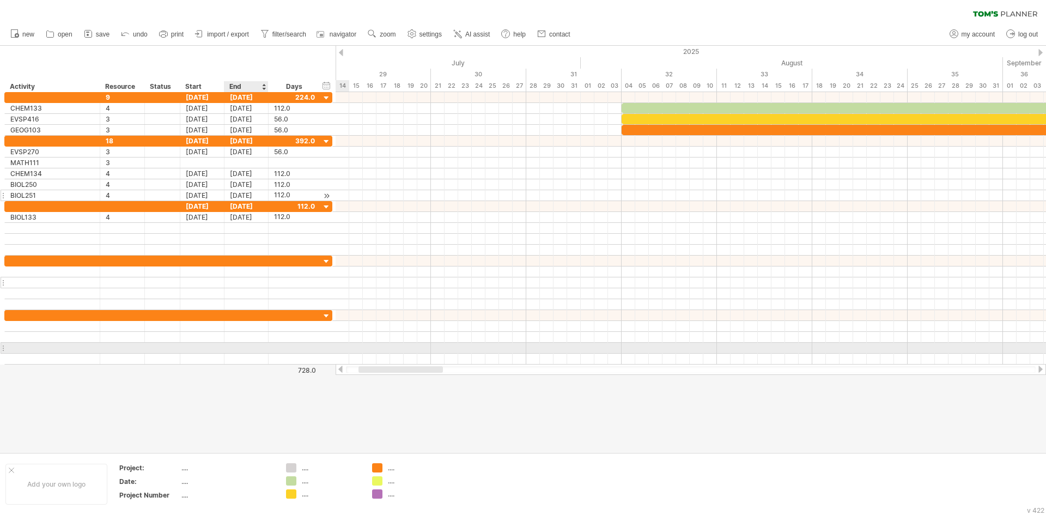
scroll to position [1, 0]
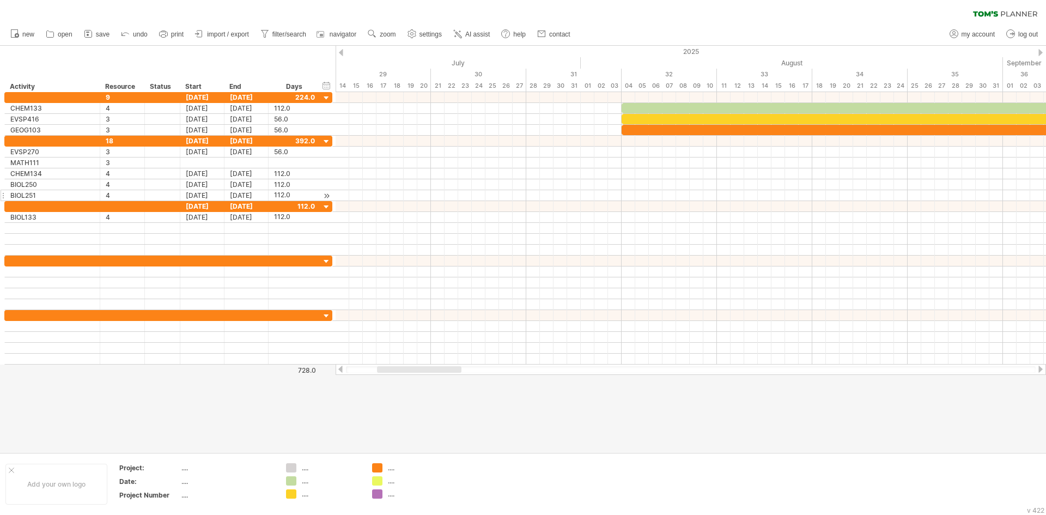
drag, startPoint x: 396, startPoint y: 373, endPoint x: 439, endPoint y: 368, distance: 43.9
click at [439, 367] on div at bounding box center [691, 369] width 690 height 7
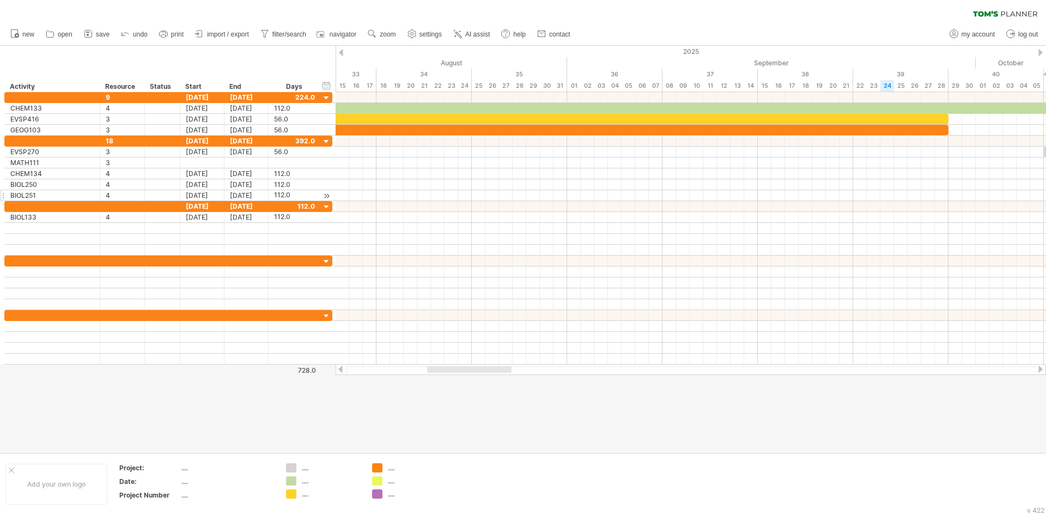
drag, startPoint x: 437, startPoint y: 368, endPoint x: 487, endPoint y: 370, distance: 50.2
click at [492, 370] on div at bounding box center [469, 369] width 84 height 7
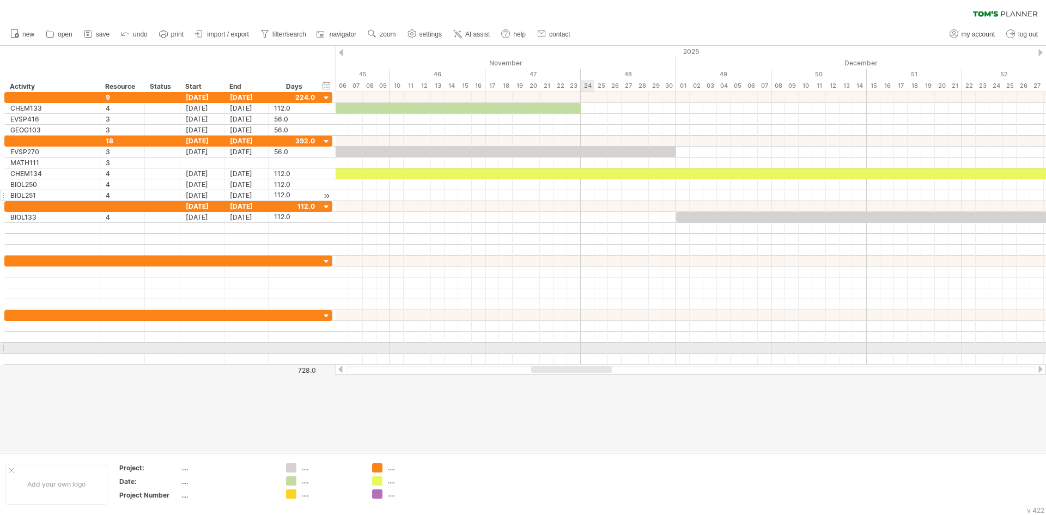
drag, startPoint x: 451, startPoint y: 367, endPoint x: 588, endPoint y: 351, distance: 137.8
click at [588, 351] on div "Trying to reach [DOMAIN_NAME] Connected again... 0% clear filter new *" at bounding box center [523, 257] width 1046 height 515
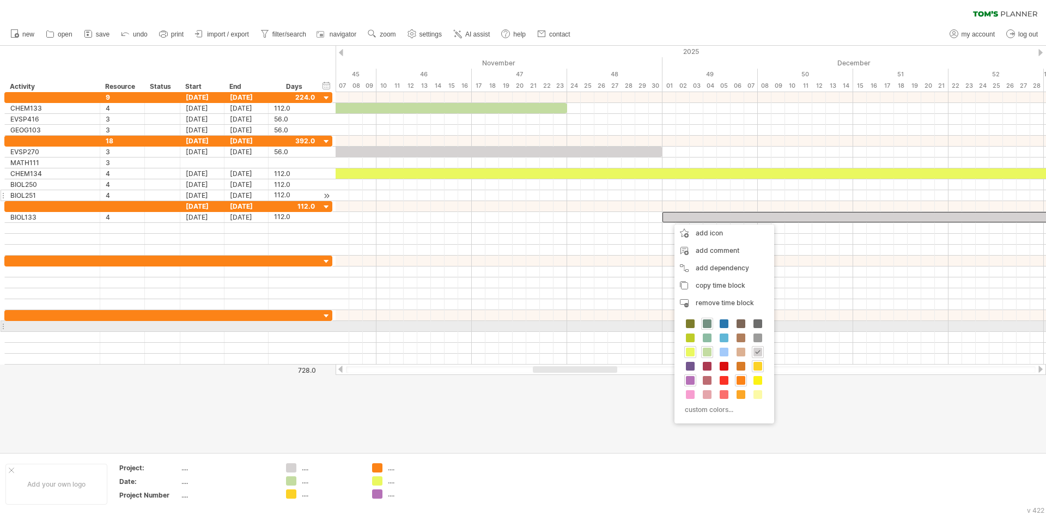
click at [709, 323] on span at bounding box center [707, 323] width 9 height 9
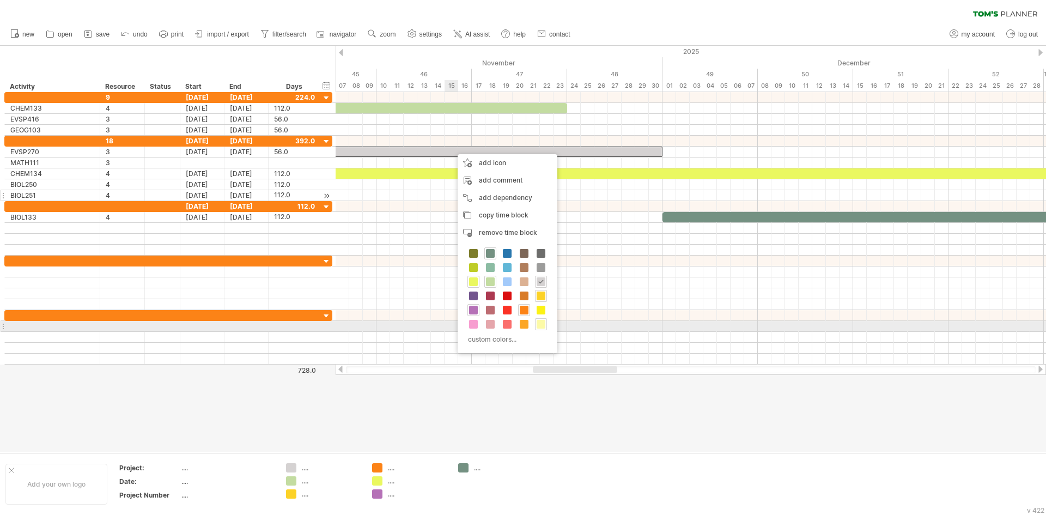
click at [541, 325] on span at bounding box center [541, 324] width 9 height 9
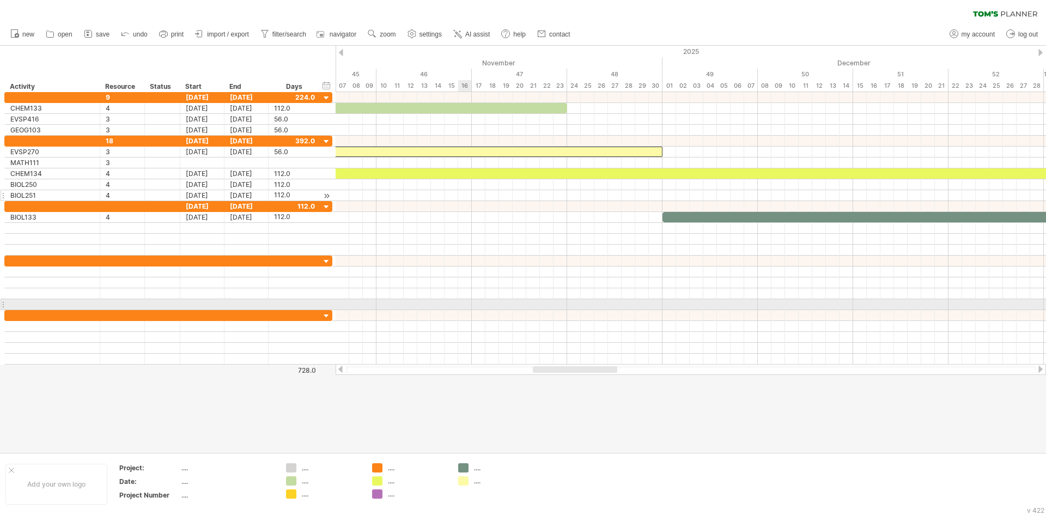
click at [455, 252] on div at bounding box center [691, 250] width 711 height 11
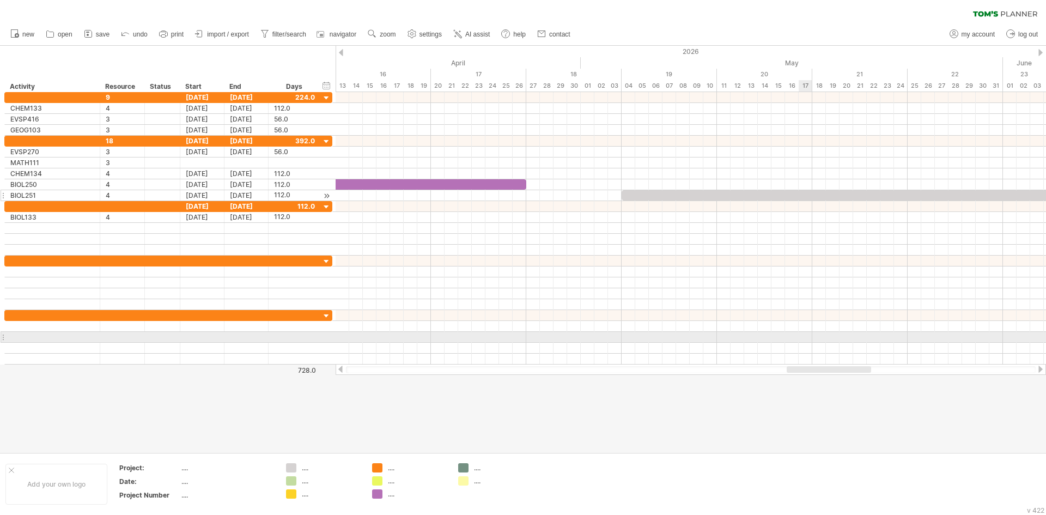
drag, startPoint x: 546, startPoint y: 372, endPoint x: 800, endPoint y: 338, distance: 256.2
click at [800, 338] on div "Trying to reach [DOMAIN_NAME] Connected again... 0% clear filter new *" at bounding box center [523, 257] width 1046 height 515
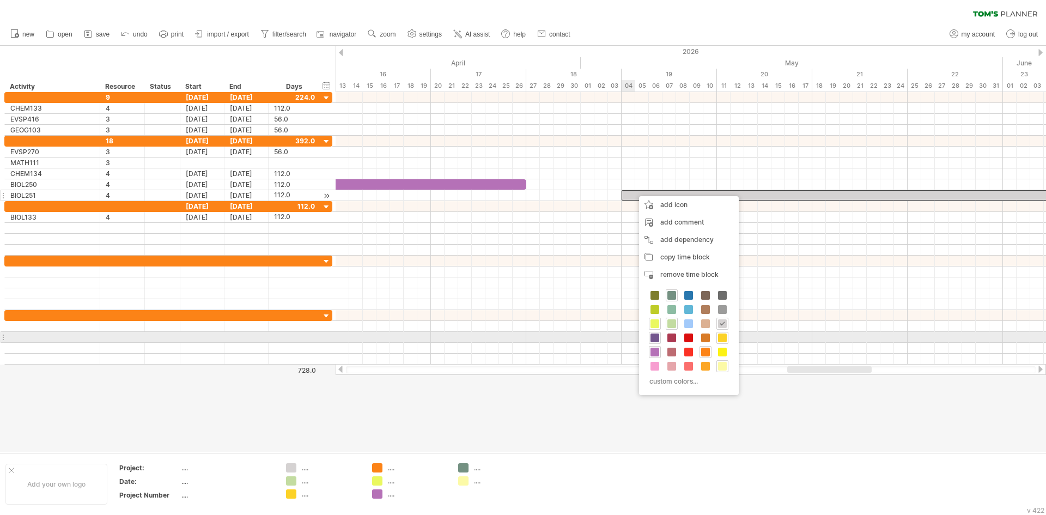
click at [651, 340] on span at bounding box center [655, 338] width 9 height 9
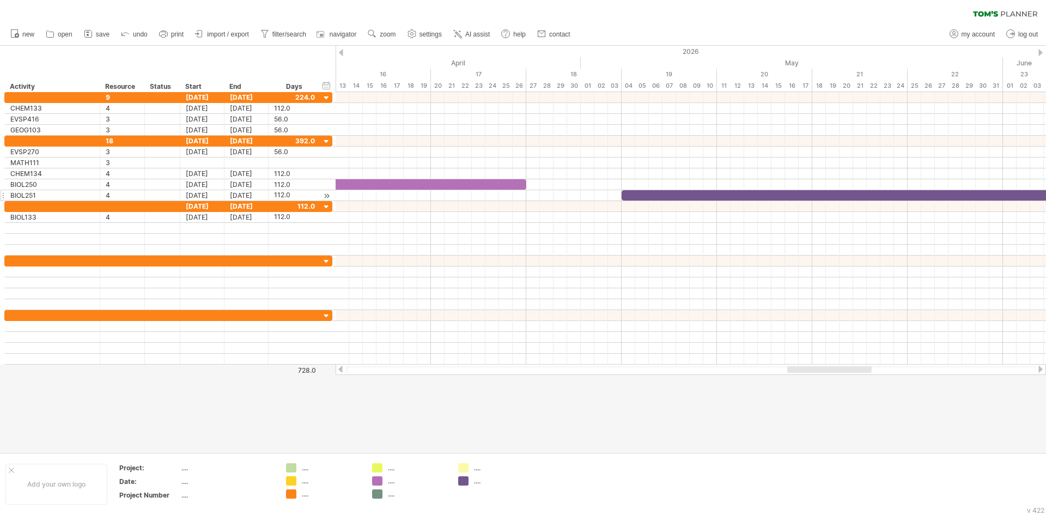
click at [609, 412] on div at bounding box center [523, 249] width 1046 height 407
click at [476, 482] on div "...." at bounding box center [503, 480] width 59 height 9
click at [467, 480] on div "Trying to reach [DOMAIN_NAME] Connected again... 0% clear filter new *" at bounding box center [523, 257] width 1046 height 515
click at [480, 481] on div at bounding box center [503, 480] width 59 height 9
type input "*"
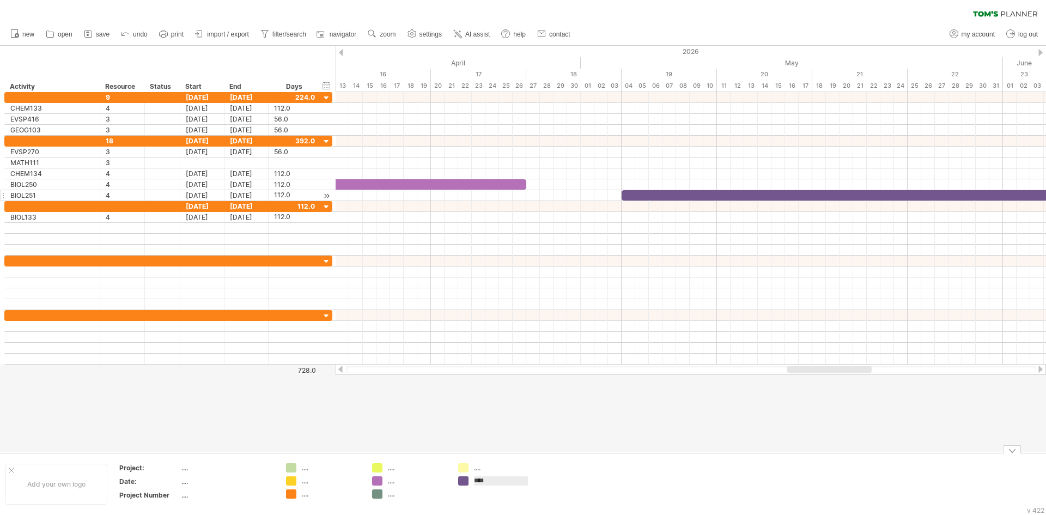
type input "****"
click at [392, 481] on div "...." at bounding box center [417, 480] width 59 height 9
type input "****"
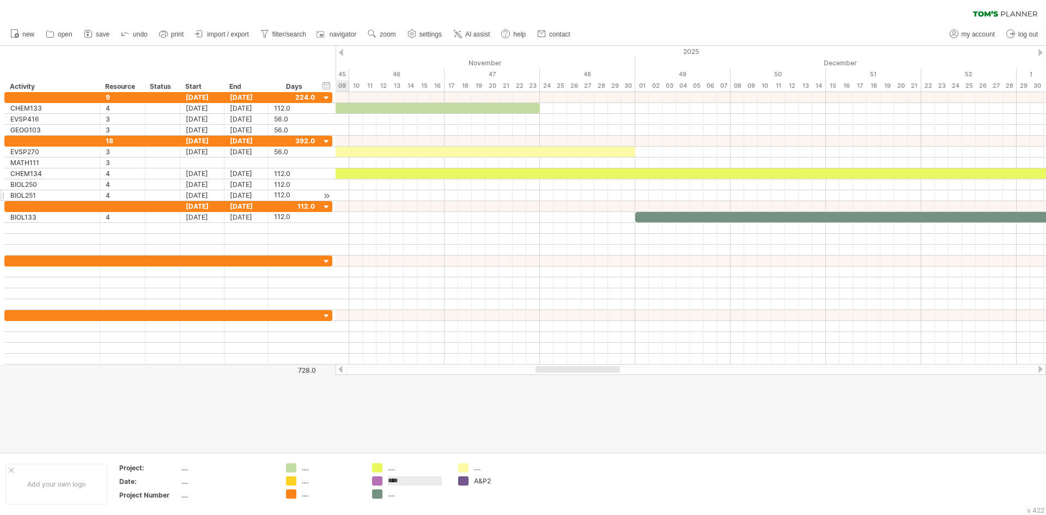
drag, startPoint x: 794, startPoint y: 372, endPoint x: 544, endPoint y: 380, distance: 250.3
click at [544, 380] on div "Trying to reach [DOMAIN_NAME] Connected again... 0% clear filter new *" at bounding box center [523, 257] width 1046 height 515
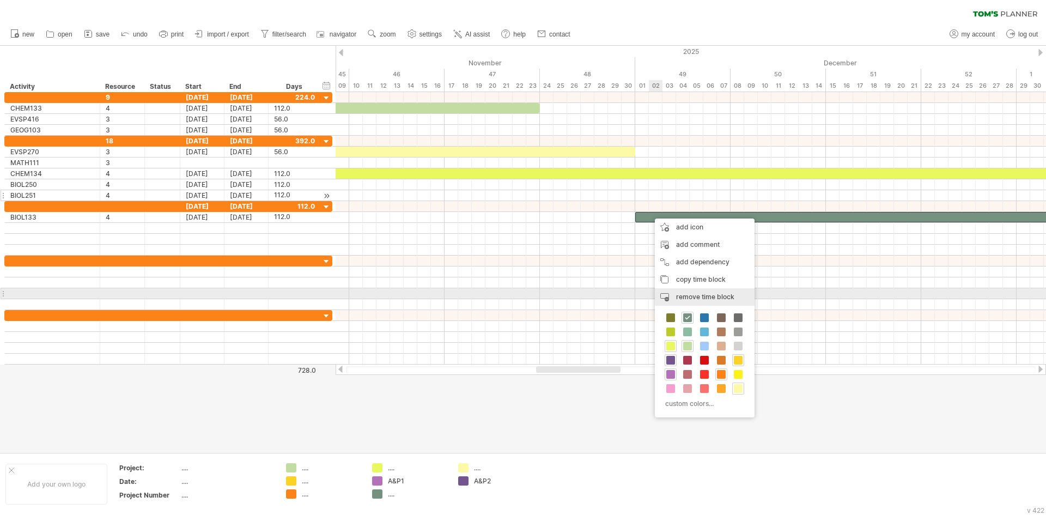
click at [680, 293] on span "remove time block" at bounding box center [705, 297] width 58 height 8
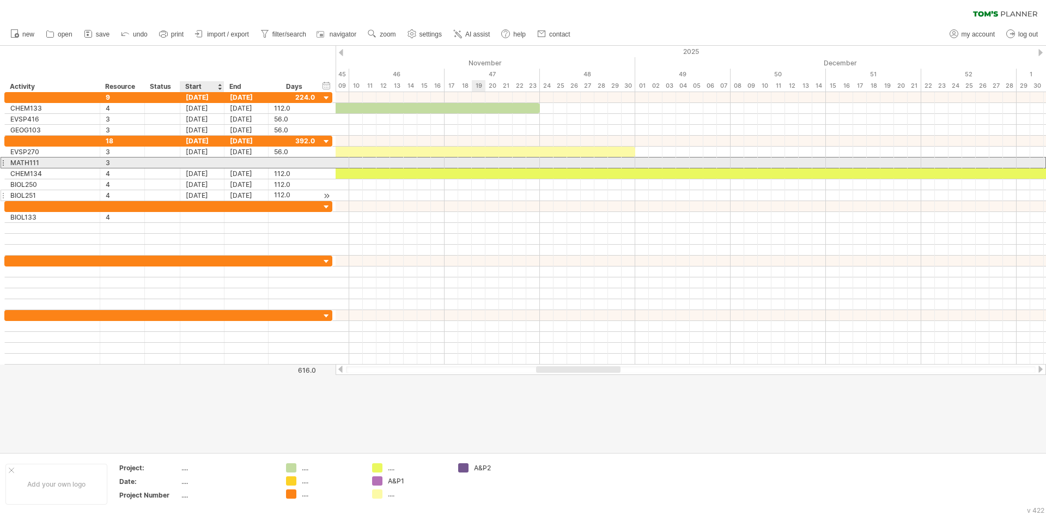
click at [202, 165] on div at bounding box center [202, 163] width 44 height 10
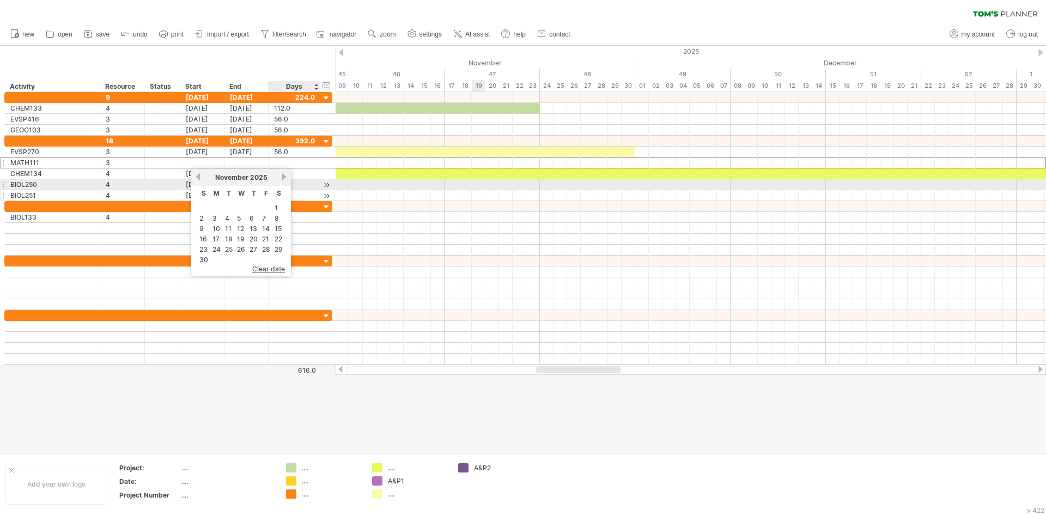
click at [280, 180] on div "[DATE]" at bounding box center [241, 177] width 79 height 8
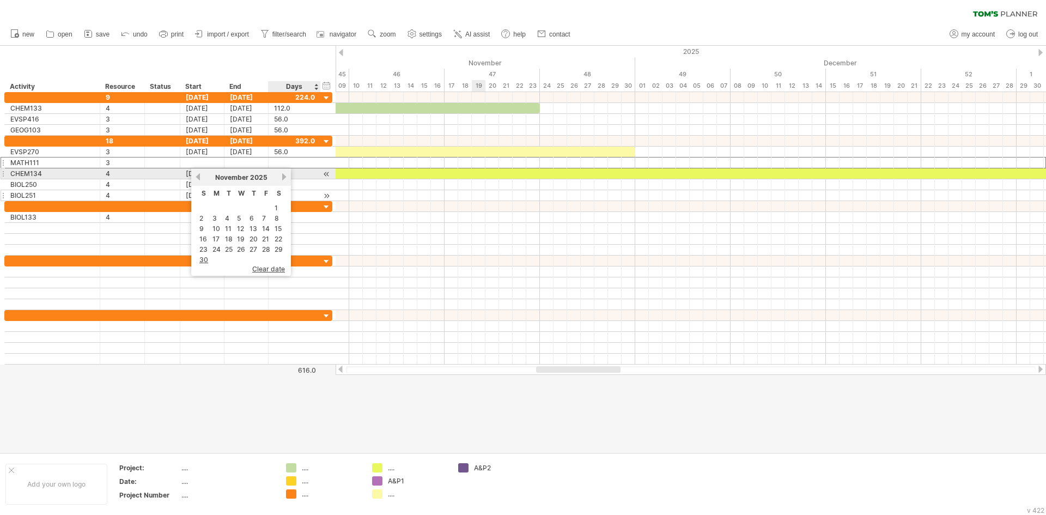
click at [285, 177] on link "next" at bounding box center [284, 177] width 8 height 8
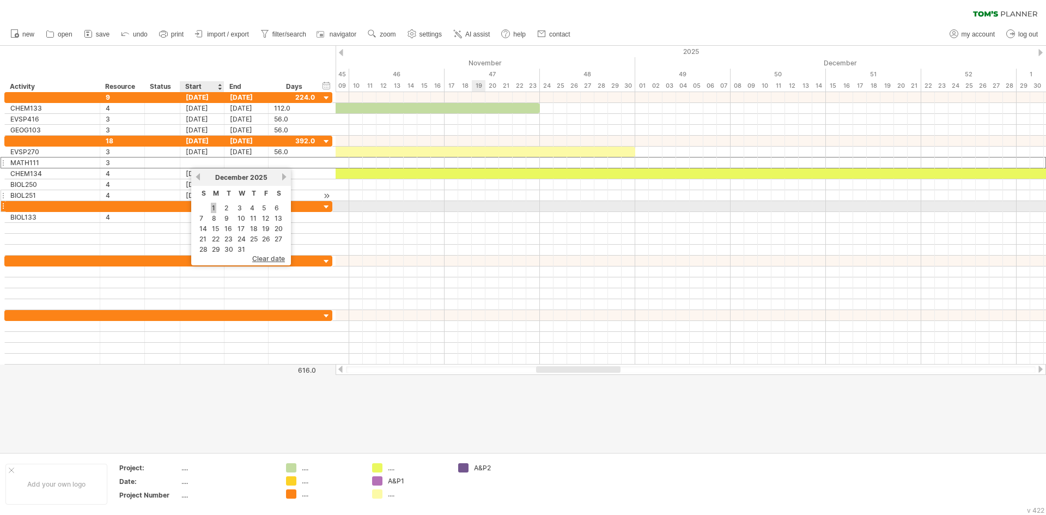
click at [215, 209] on link "1" at bounding box center [213, 208] width 5 height 10
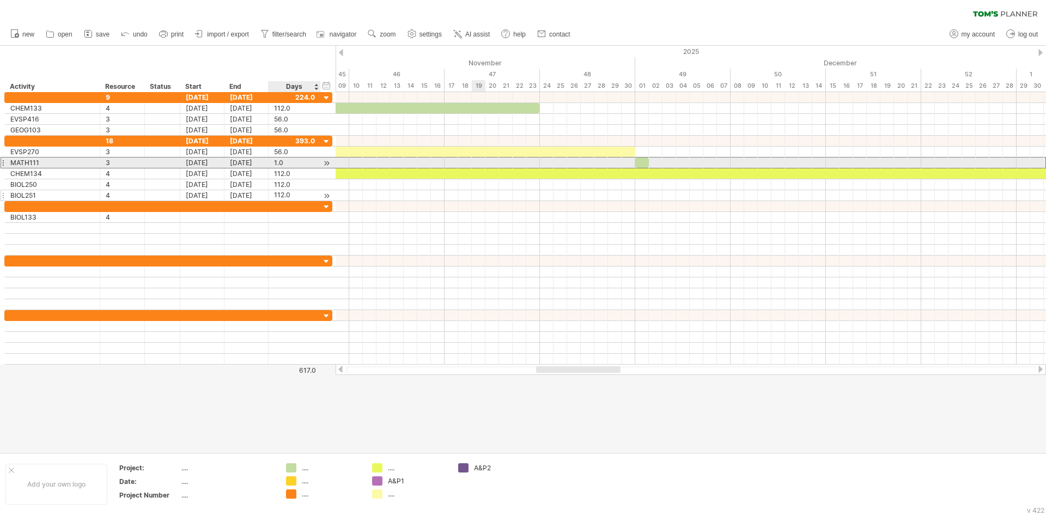
click at [288, 163] on div "1.0" at bounding box center [294, 163] width 41 height 10
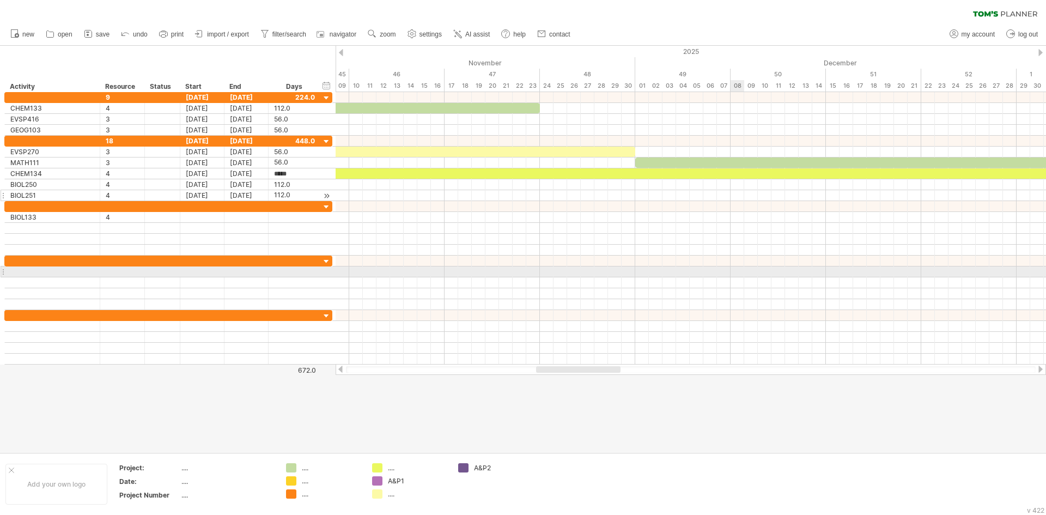
scroll to position [1, 0]
click at [718, 334] on div at bounding box center [691, 337] width 711 height 11
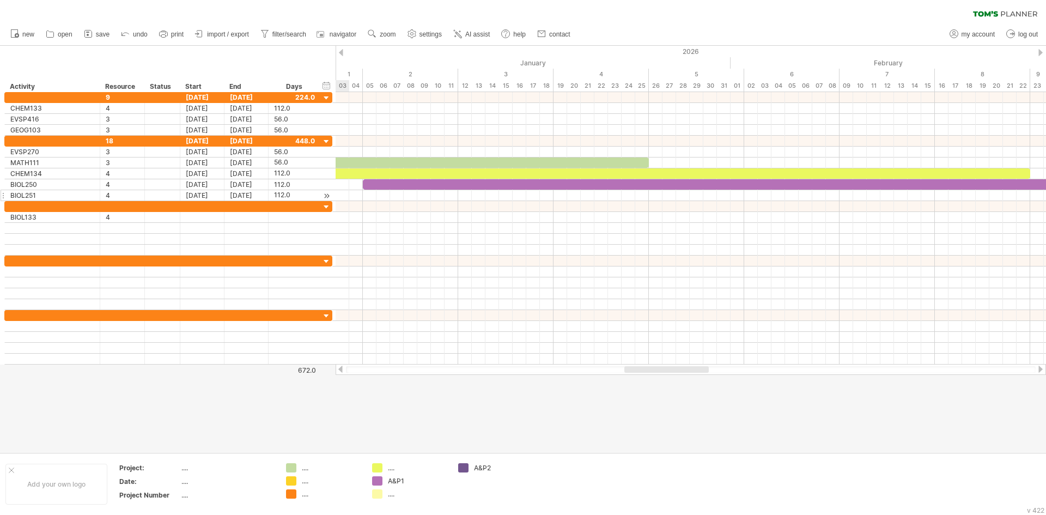
drag, startPoint x: 589, startPoint y: 371, endPoint x: 679, endPoint y: 368, distance: 90.0
click at [689, 368] on div at bounding box center [667, 369] width 84 height 7
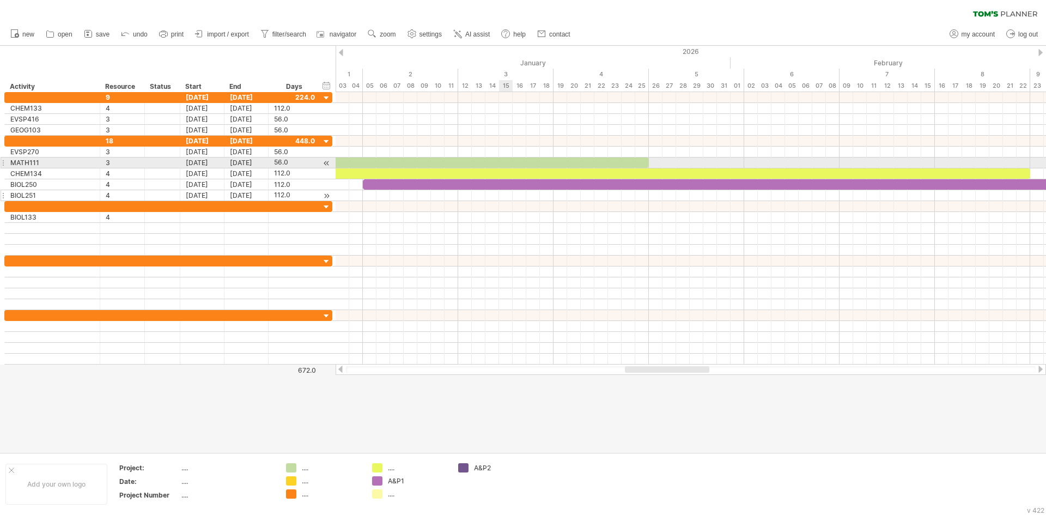
click at [503, 160] on div at bounding box center [267, 163] width 763 height 10
click at [434, 168] on div at bounding box center [691, 163] width 711 height 11
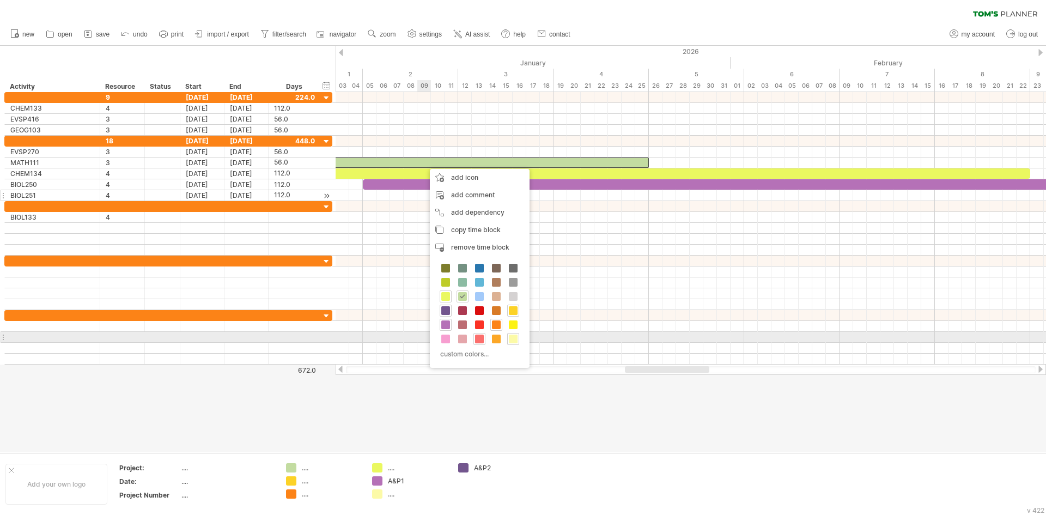
click at [483, 336] on span at bounding box center [479, 339] width 9 height 9
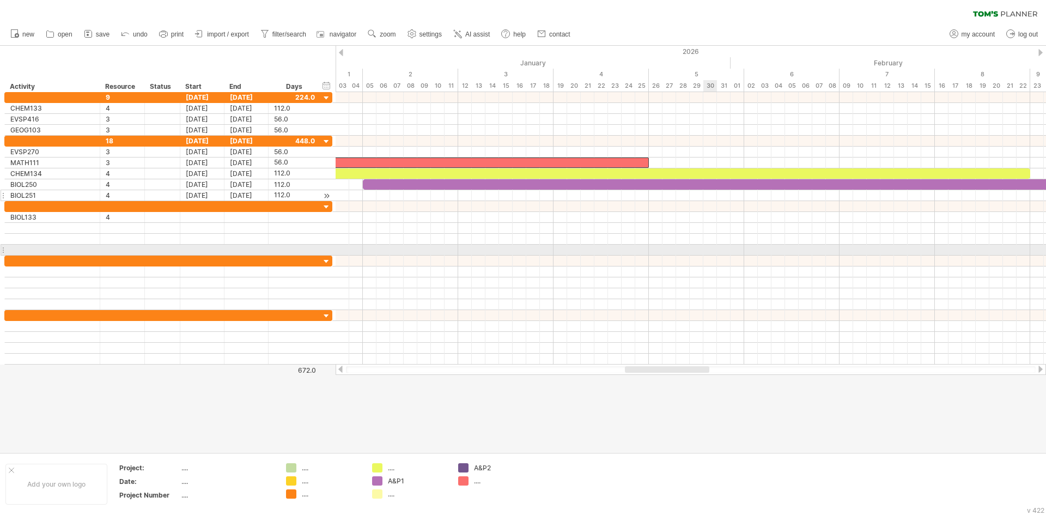
click at [711, 240] on div at bounding box center [691, 239] width 711 height 11
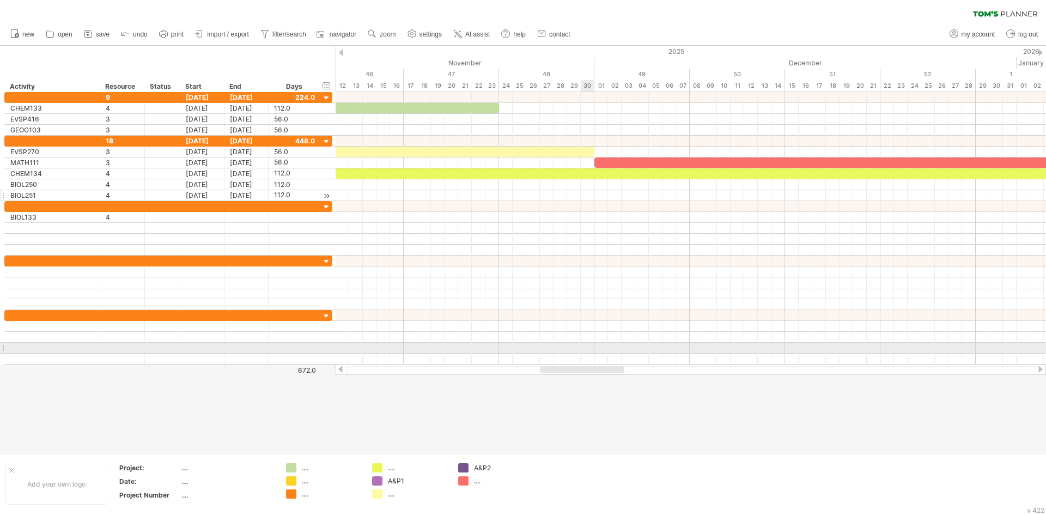
drag, startPoint x: 675, startPoint y: 369, endPoint x: 589, endPoint y: 346, distance: 88.6
click at [589, 346] on div "Trying to reach [DOMAIN_NAME] Connected again... 0% clear filter new *" at bounding box center [523, 257] width 1046 height 515
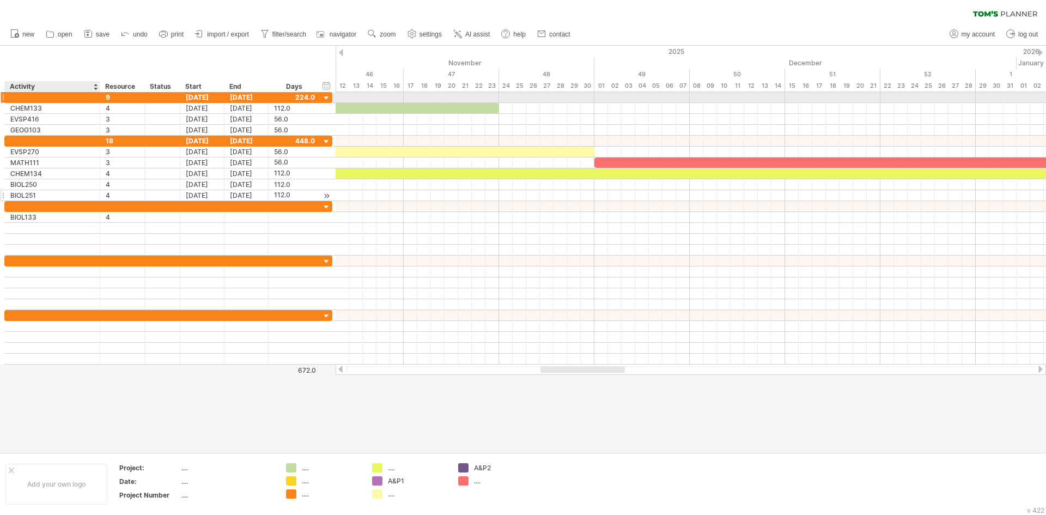
click at [20, 102] on div at bounding box center [52, 97] width 84 height 10
click at [20, 108] on div at bounding box center [52, 107] width 84 height 10
type input "*******"
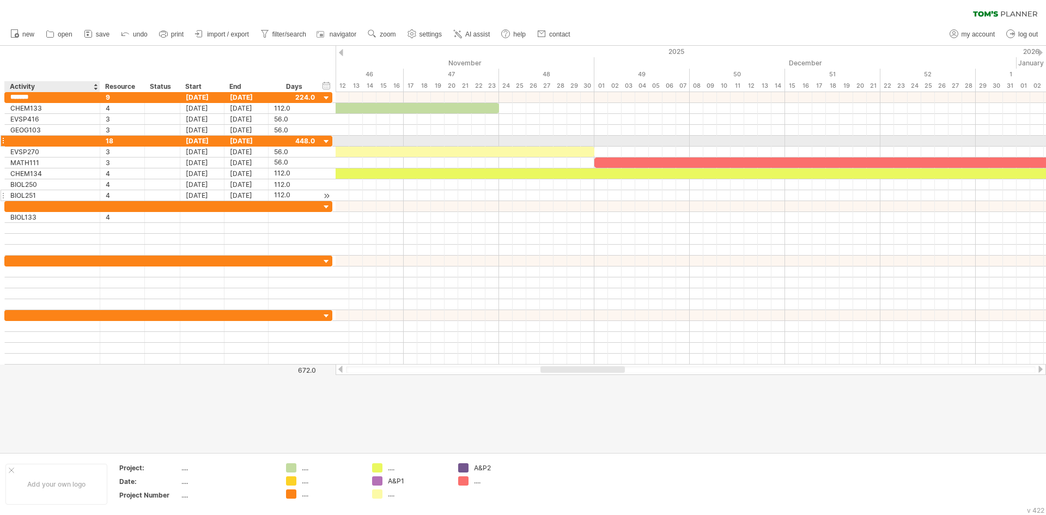
click at [33, 146] on div at bounding box center [52, 141] width 84 height 10
type input "*"
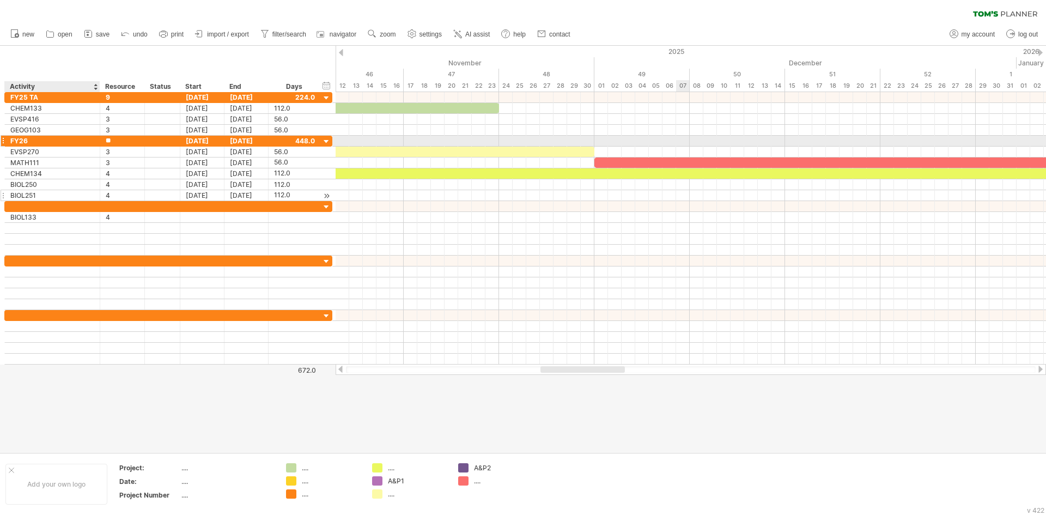
click at [41, 146] on div "FY26" at bounding box center [52, 141] width 84 height 10
type input "*******"
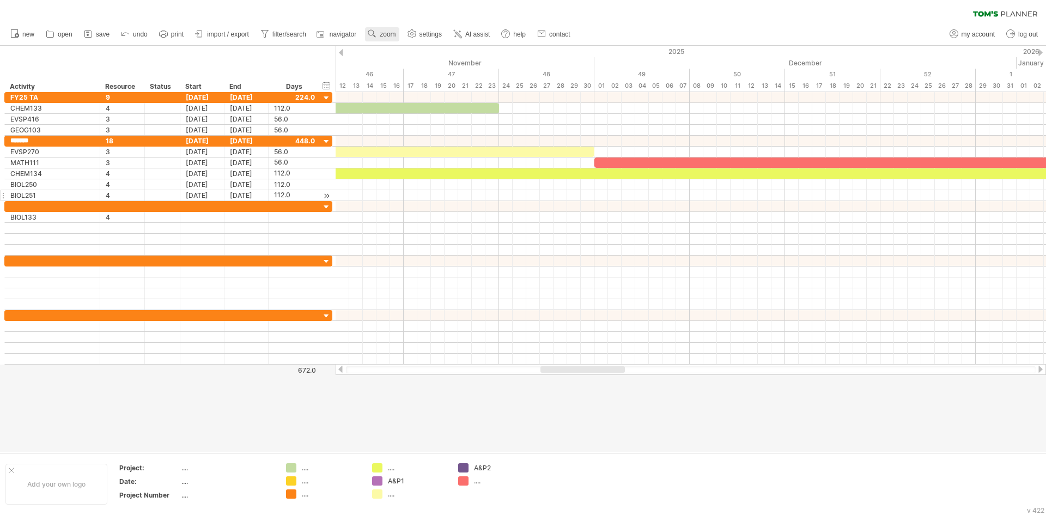
click at [380, 35] on link "zoom" at bounding box center [382, 34] width 34 height 14
click at [407, 55] on div "Month" at bounding box center [415, 49] width 60 height 17
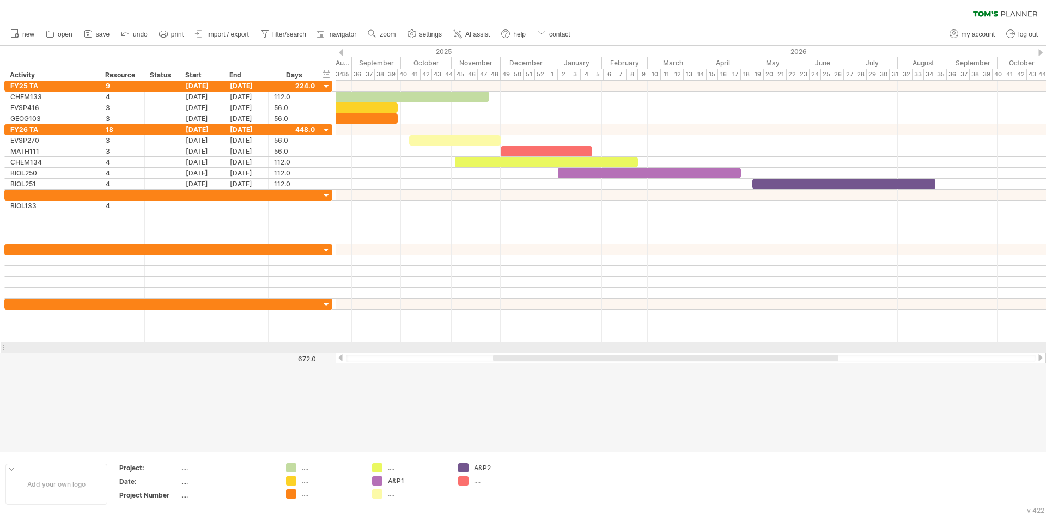
drag, startPoint x: 621, startPoint y: 359, endPoint x: 556, endPoint y: 346, distance: 66.2
click at [556, 346] on div "Trying to reach [DOMAIN_NAME] Connected again... 0% clear filter new *" at bounding box center [523, 257] width 1046 height 515
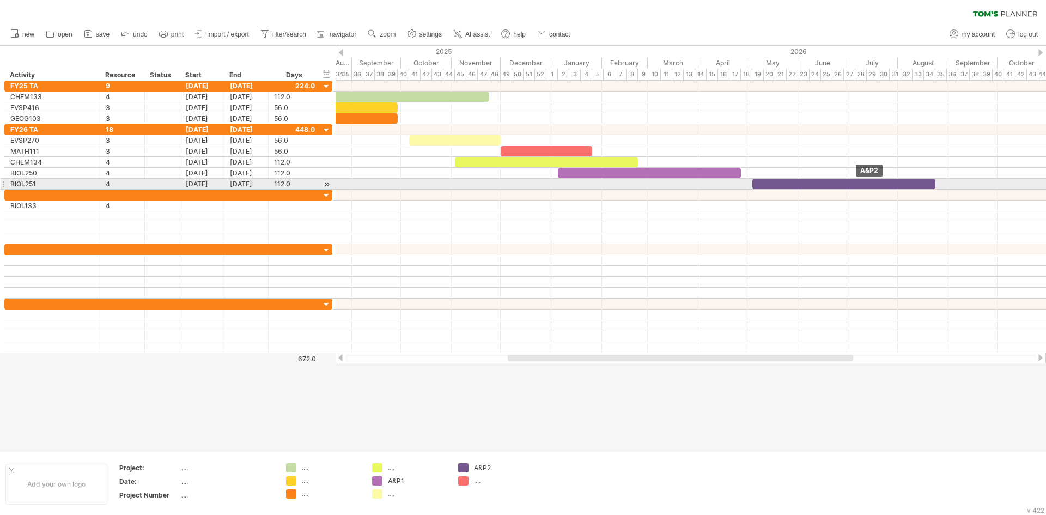
click at [808, 183] on div at bounding box center [844, 184] width 183 height 10
click at [784, 177] on div at bounding box center [691, 173] width 711 height 11
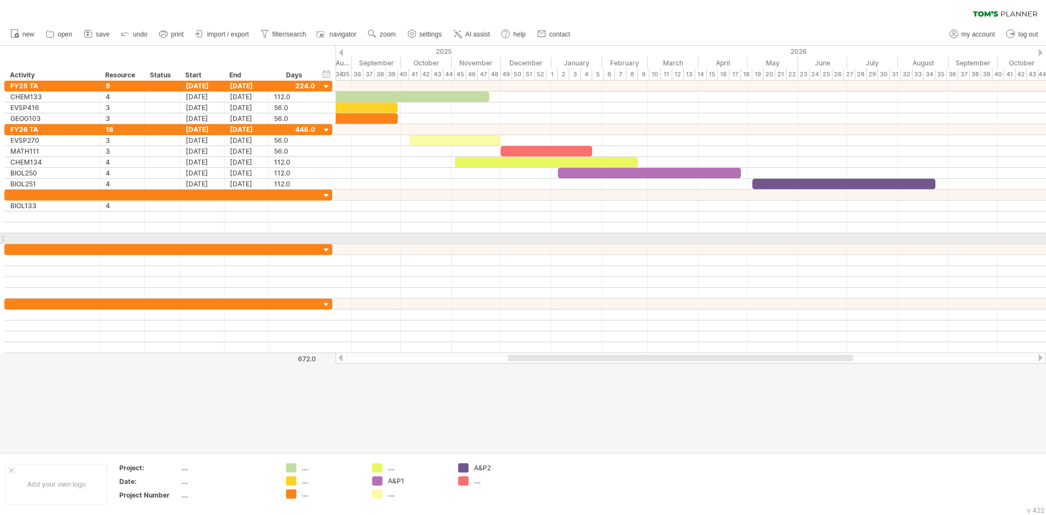
click at [772, 235] on div at bounding box center [691, 238] width 711 height 11
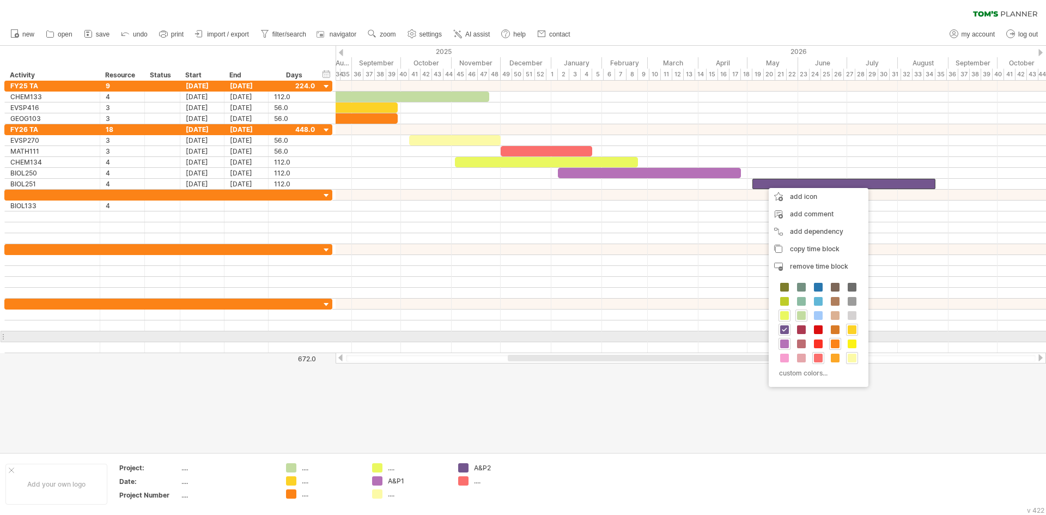
click at [787, 337] on div "A&P2 A&P1 custom colors..." at bounding box center [819, 331] width 100 height 112
click at [784, 341] on span at bounding box center [785, 344] width 9 height 9
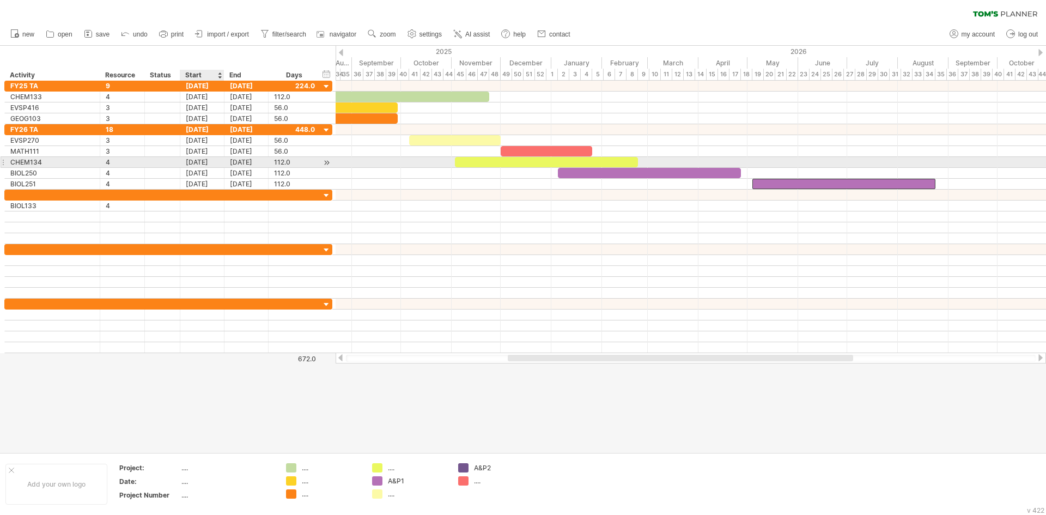
click at [202, 163] on div "[DATE]" at bounding box center [202, 162] width 44 height 10
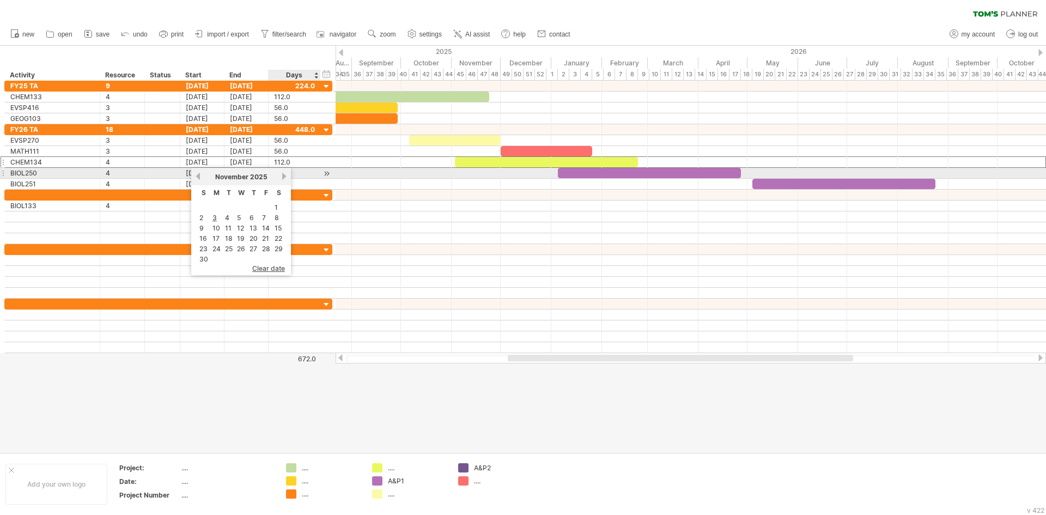
click at [282, 177] on link "next" at bounding box center [284, 176] width 8 height 8
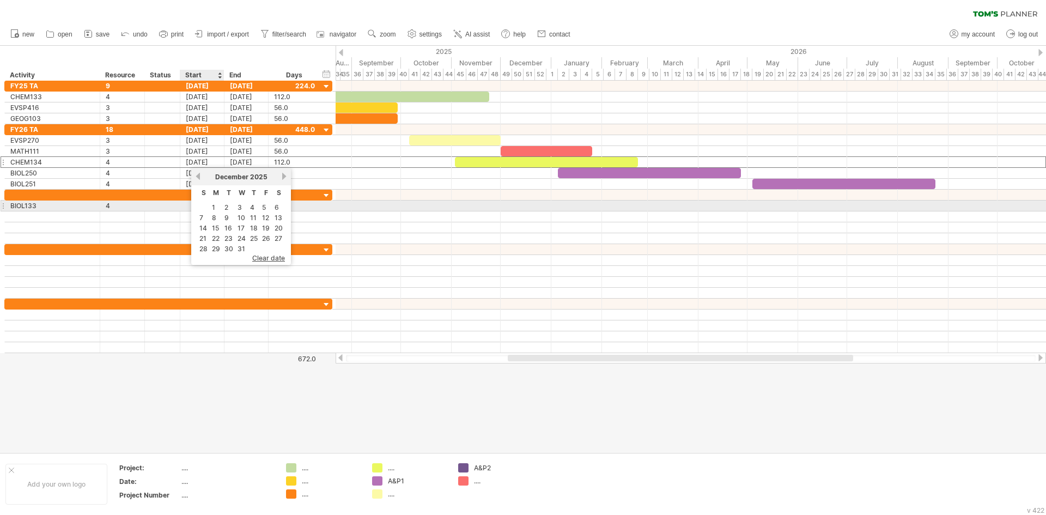
click at [216, 208] on td "1" at bounding box center [215, 207] width 11 height 9
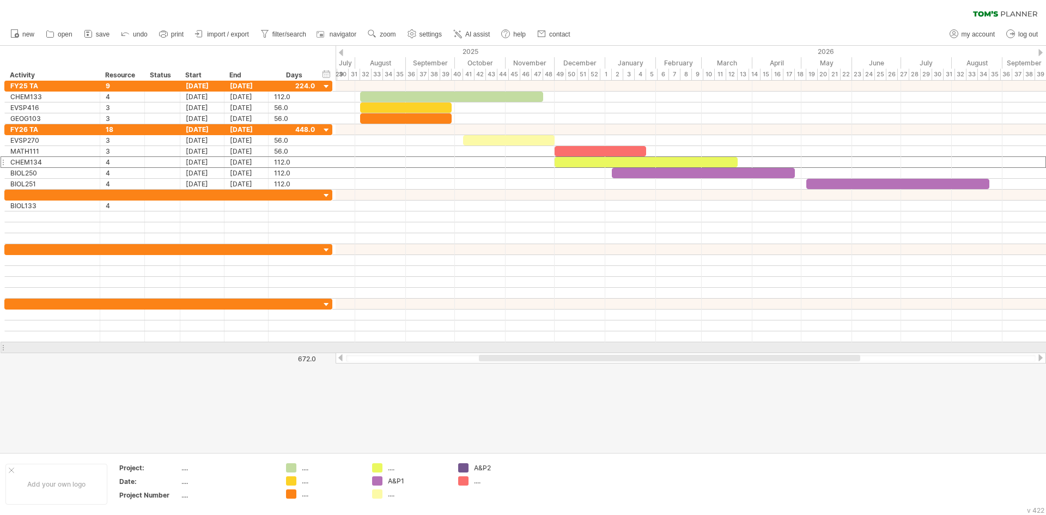
drag, startPoint x: 549, startPoint y: 358, endPoint x: 521, endPoint y: 348, distance: 30.3
click at [521, 348] on div "Trying to reach [DOMAIN_NAME] Connected again... 0% clear filter new *" at bounding box center [523, 257] width 1046 height 515
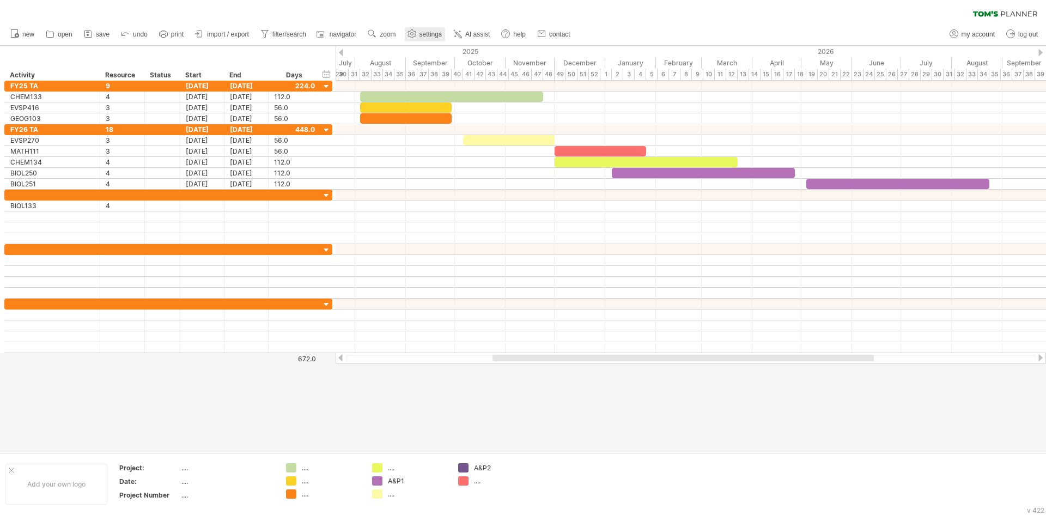
click at [416, 32] on use at bounding box center [412, 33] width 11 height 11
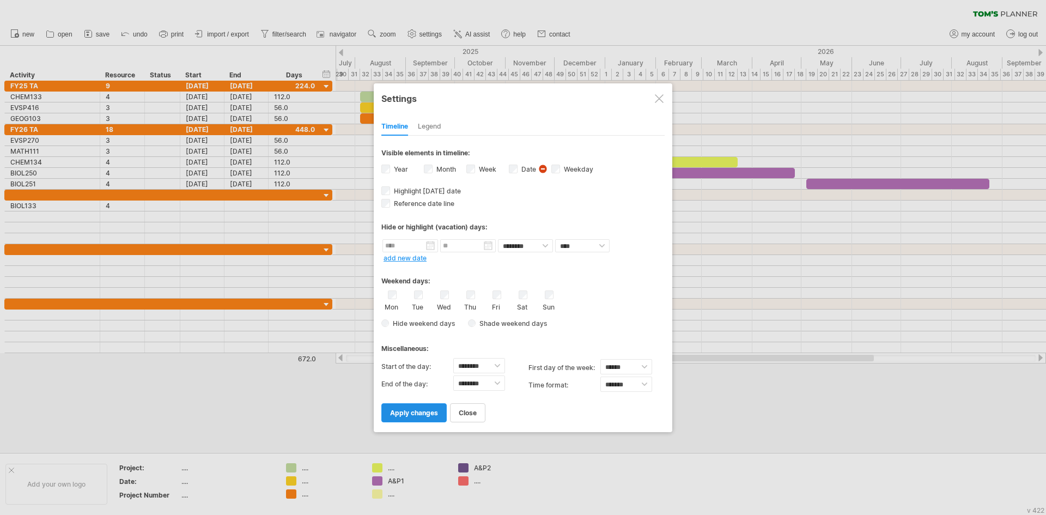
click at [414, 410] on span "apply changes" at bounding box center [414, 413] width 48 height 8
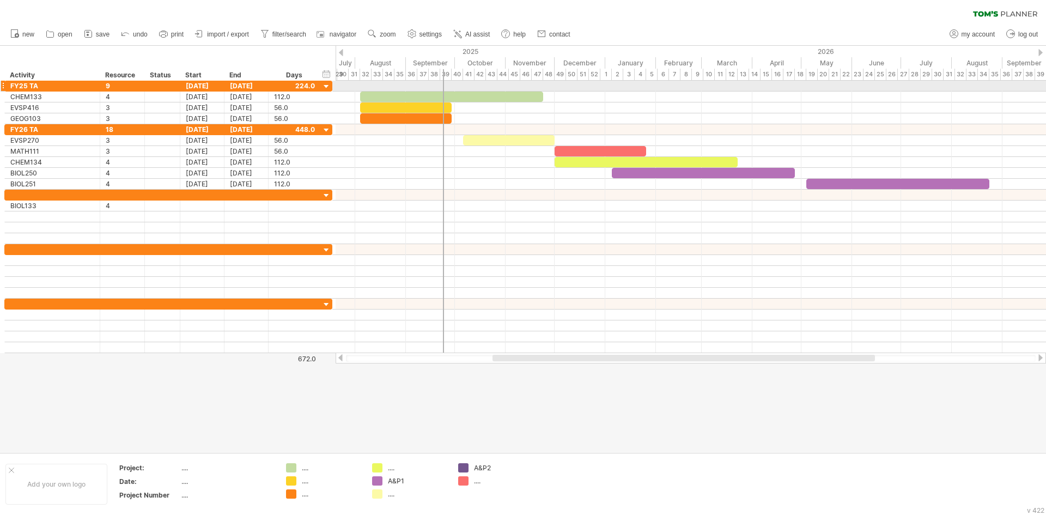
drag, startPoint x: 468, startPoint y: 71, endPoint x: 444, endPoint y: 83, distance: 27.5
click at [444, 83] on div "Trying to reach [DOMAIN_NAME] Connected again... 0% clear filter new *" at bounding box center [523, 257] width 1046 height 515
click at [360, 427] on div at bounding box center [523, 249] width 1046 height 407
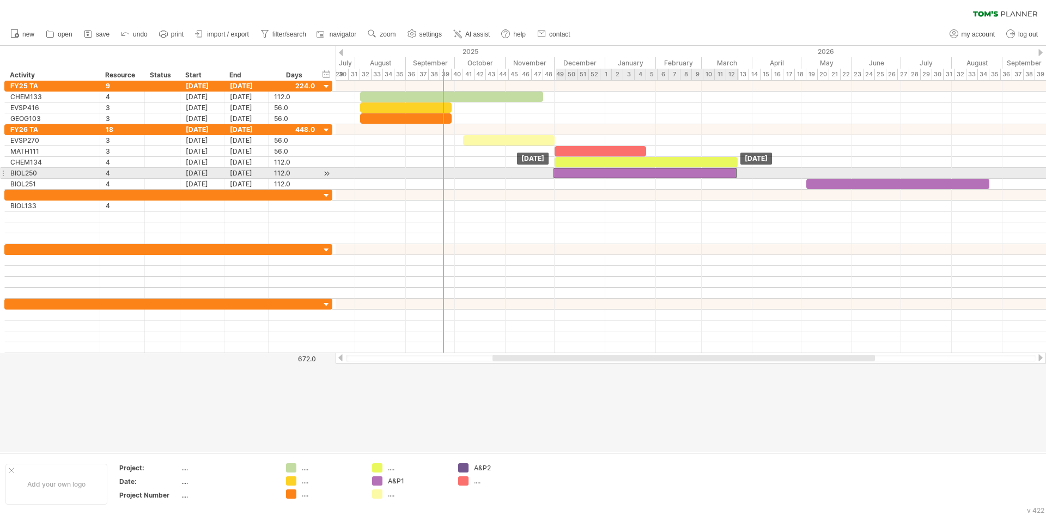
drag, startPoint x: 630, startPoint y: 172, endPoint x: 572, endPoint y: 170, distance: 57.8
click at [572, 170] on div at bounding box center [645, 173] width 183 height 10
click at [568, 173] on div at bounding box center [645, 173] width 183 height 10
click at [568, 172] on div at bounding box center [646, 173] width 183 height 10
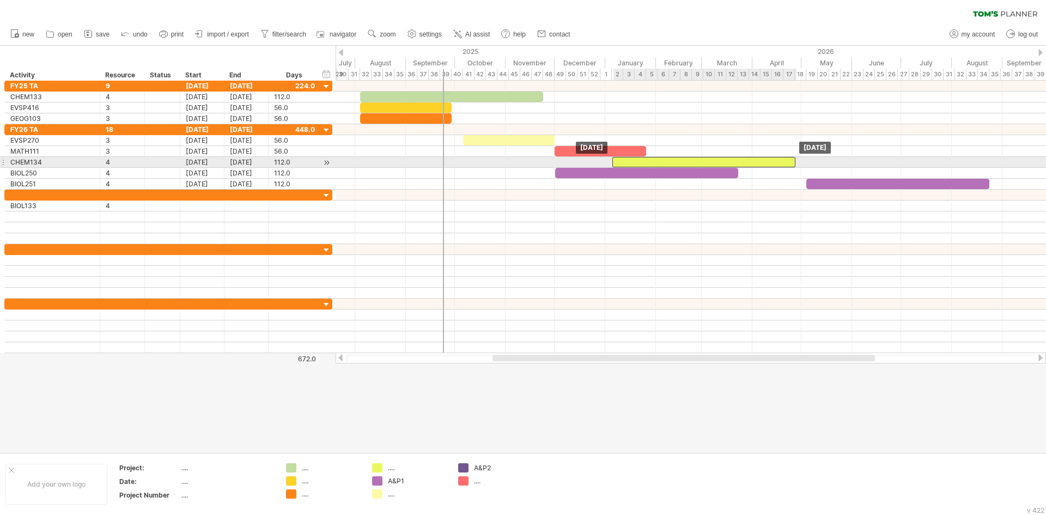
drag, startPoint x: 604, startPoint y: 162, endPoint x: 662, endPoint y: 159, distance: 57.9
click at [663, 159] on div at bounding box center [704, 162] width 183 height 10
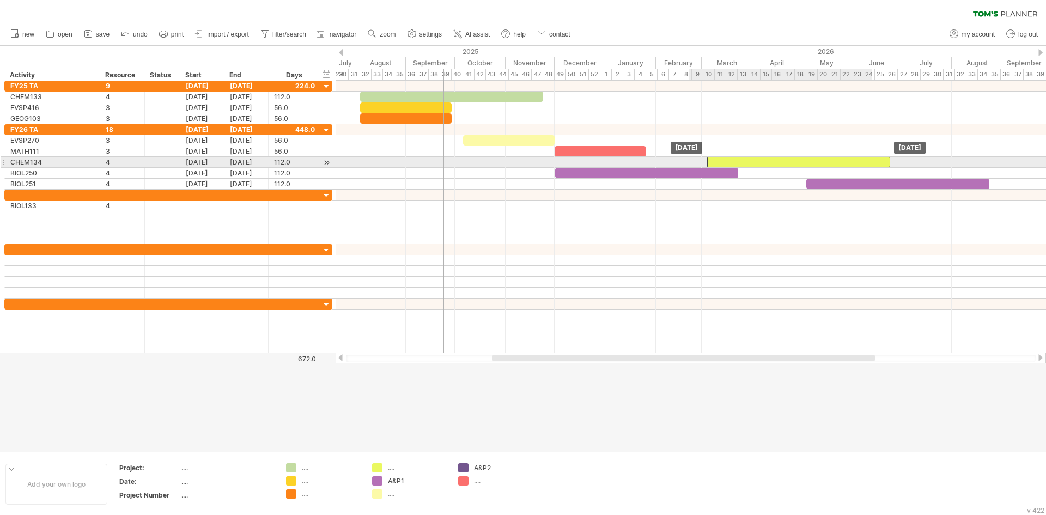
drag, startPoint x: 717, startPoint y: 160, endPoint x: 812, endPoint y: 162, distance: 94.9
click at [812, 162] on div at bounding box center [798, 162] width 183 height 10
click at [222, 162] on div "[DATE]" at bounding box center [202, 162] width 44 height 10
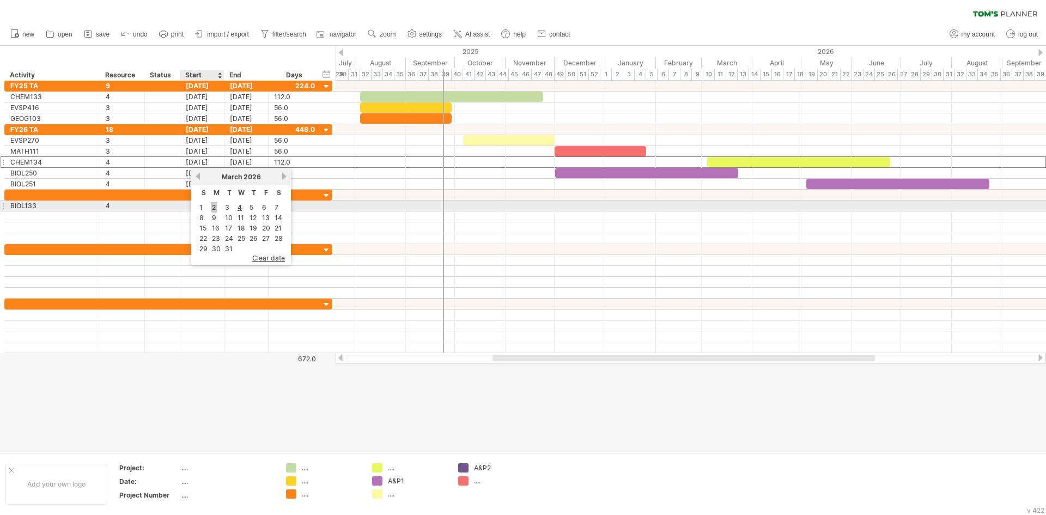
click at [211, 207] on link "2" at bounding box center [214, 207] width 6 height 10
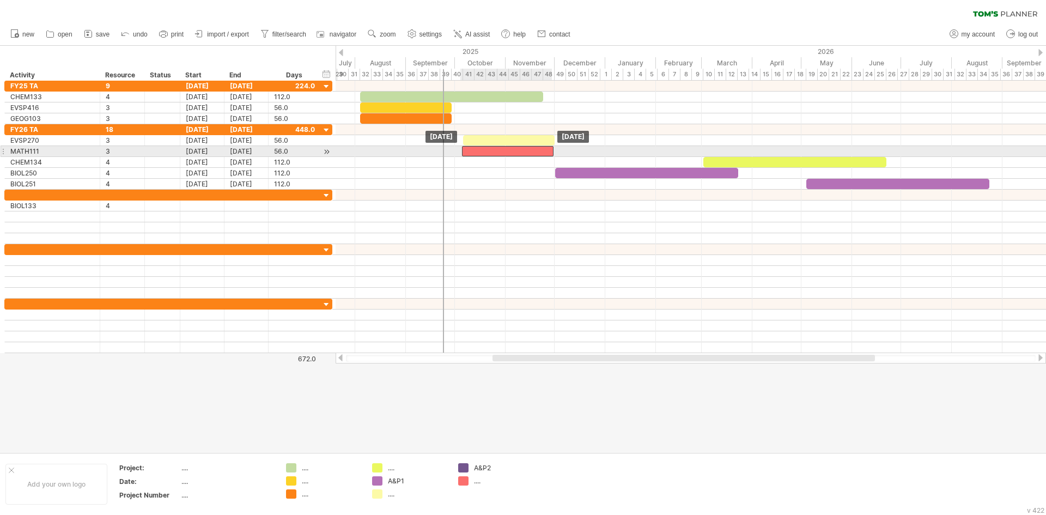
drag, startPoint x: 612, startPoint y: 149, endPoint x: 518, endPoint y: 150, distance: 93.2
click at [518, 150] on div at bounding box center [508, 151] width 92 height 10
